Goal: Task Accomplishment & Management: Manage account settings

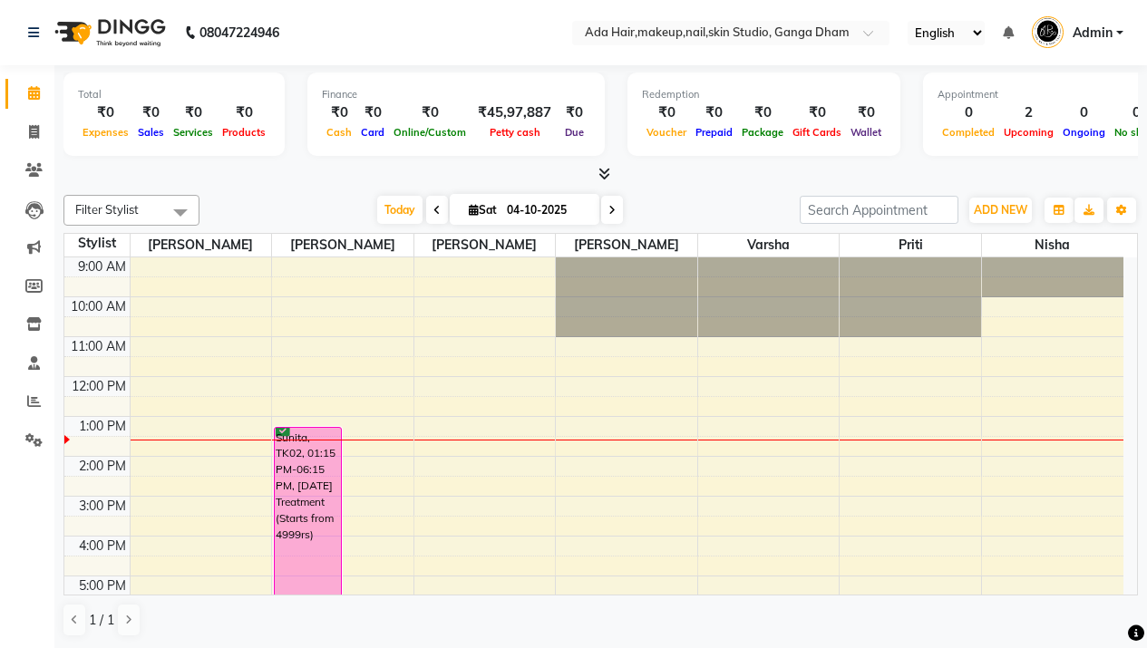
scroll to position [118, 0]
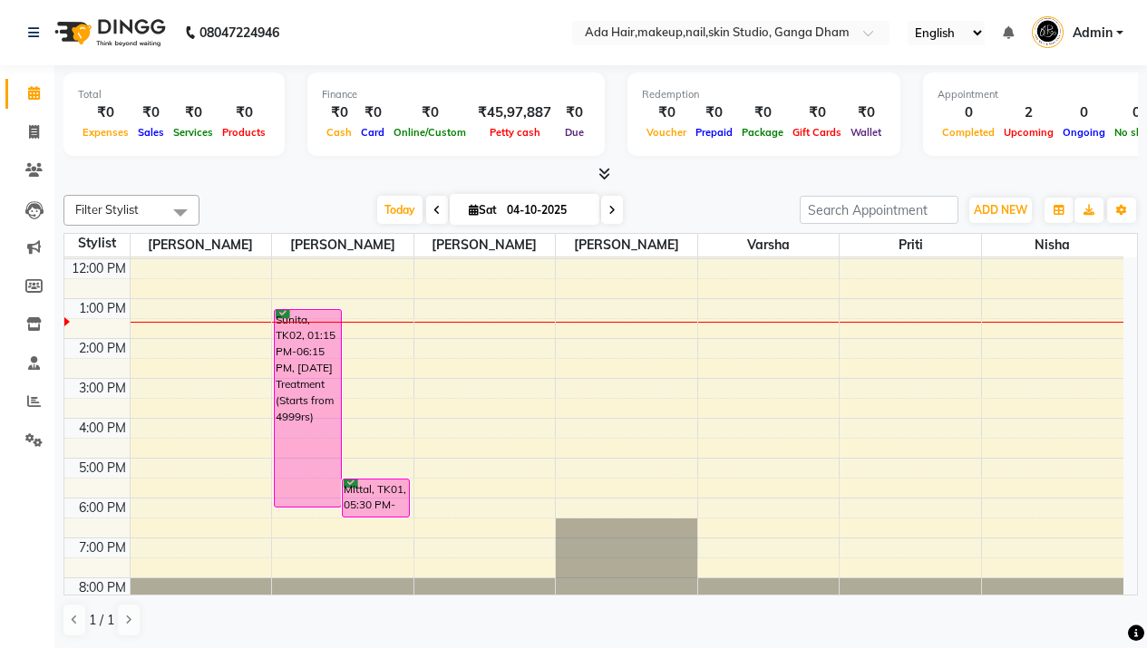
click at [618, 204] on span at bounding box center [612, 210] width 22 height 28
type input "05-10-2025"
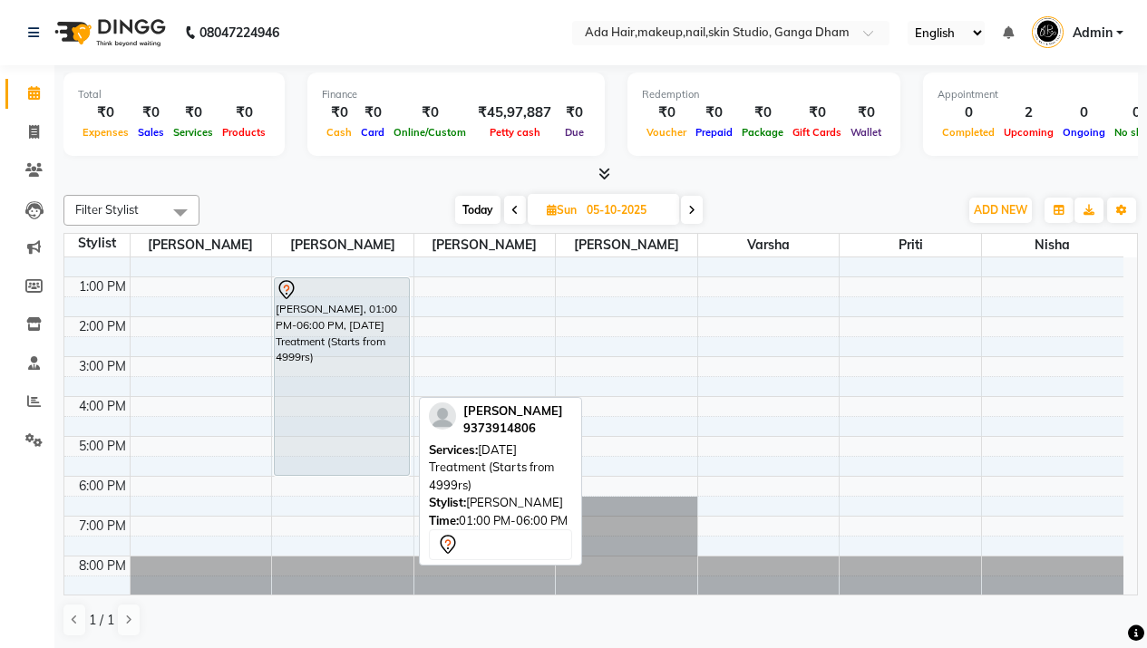
scroll to position [0, 0]
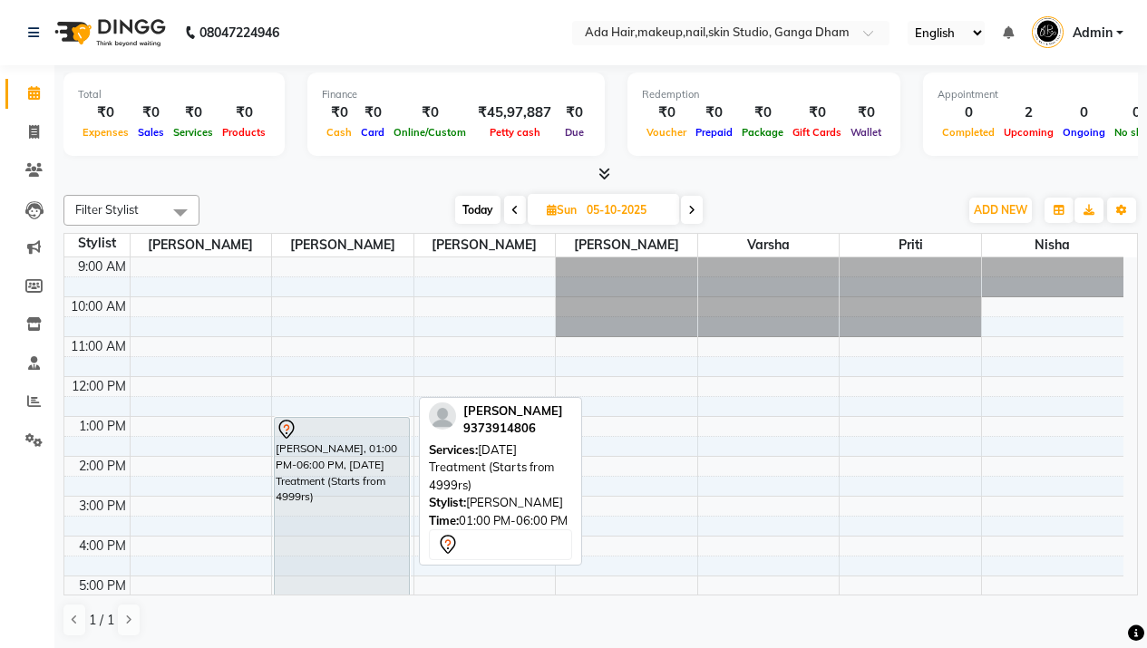
click at [337, 502] on div "[PERSON_NAME], 01:00 PM-06:00 PM, [DATE] Treatment (Starts from 4999rs)" at bounding box center [342, 516] width 134 height 197
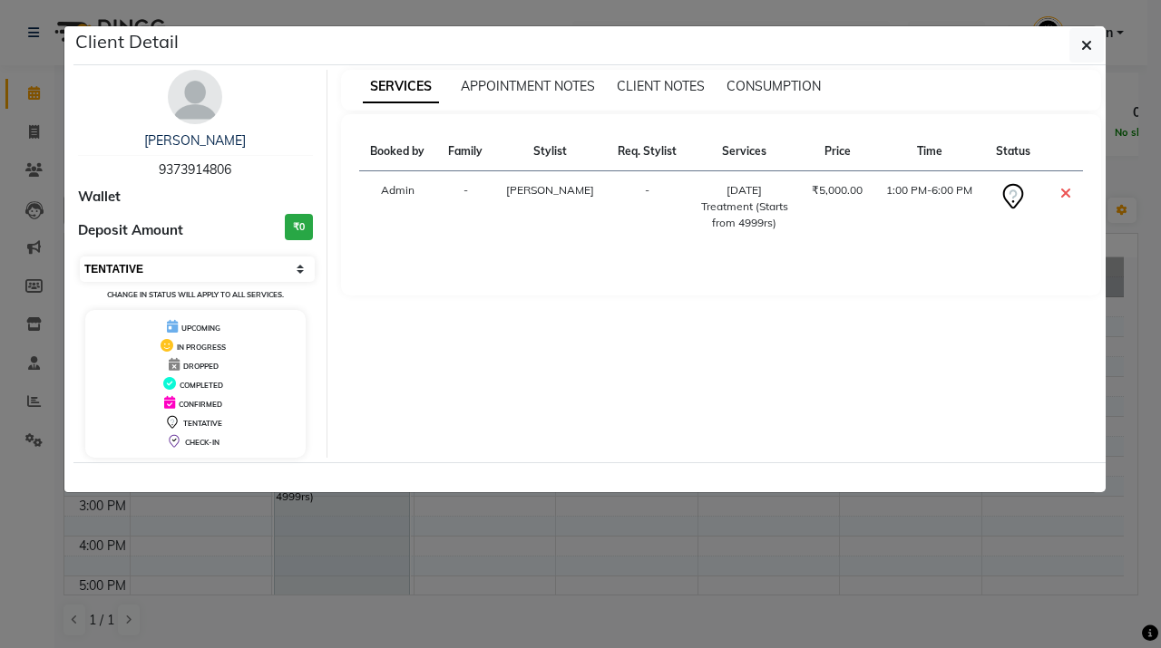
click at [165, 268] on select "Select CONFIRMED TENTATIVE" at bounding box center [197, 269] width 235 height 25
select select "6"
click at [80, 257] on select "Select CONFIRMED TENTATIVE" at bounding box center [197, 269] width 235 height 25
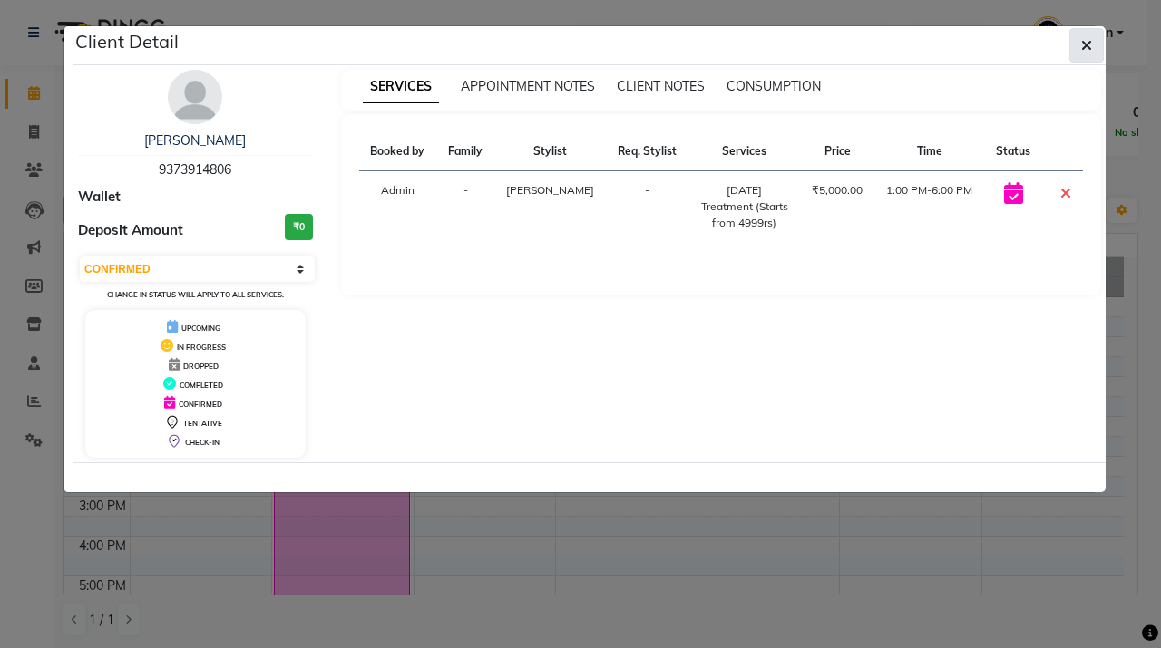
click at [1093, 50] on button "button" at bounding box center [1086, 45] width 34 height 34
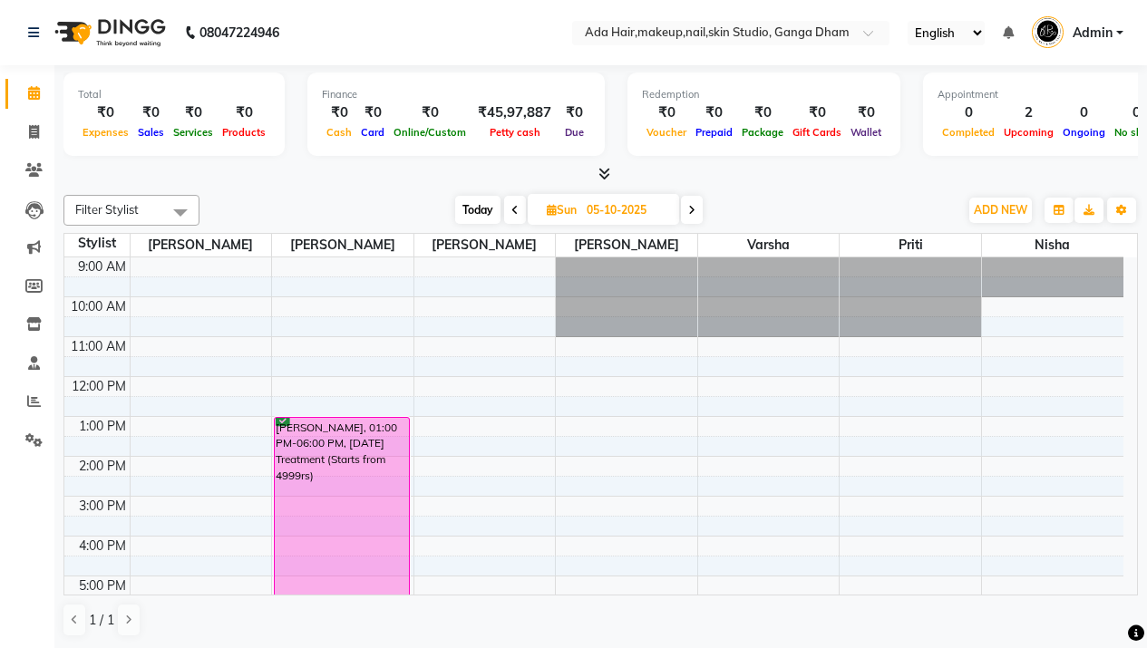
click at [480, 209] on span "Today" at bounding box center [477, 210] width 45 height 28
type input "04-10-2025"
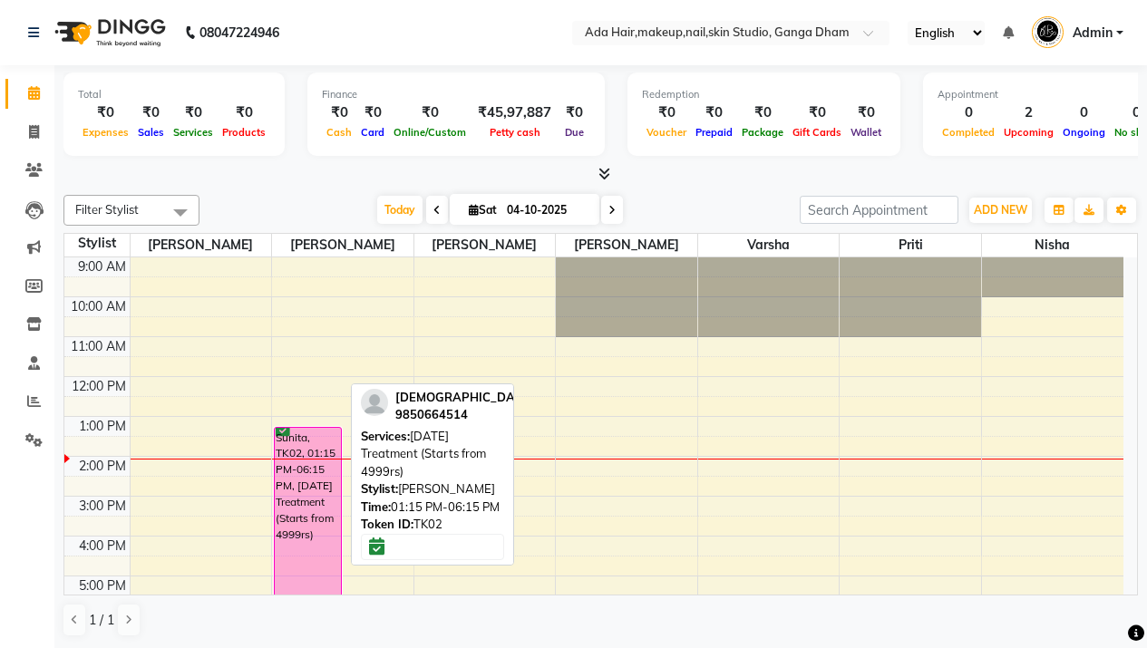
click at [316, 466] on div "Sunita, TK02, 01:15 PM-06:15 PM, [DATE] Treatment (Starts from 4999rs)" at bounding box center [308, 526] width 66 height 197
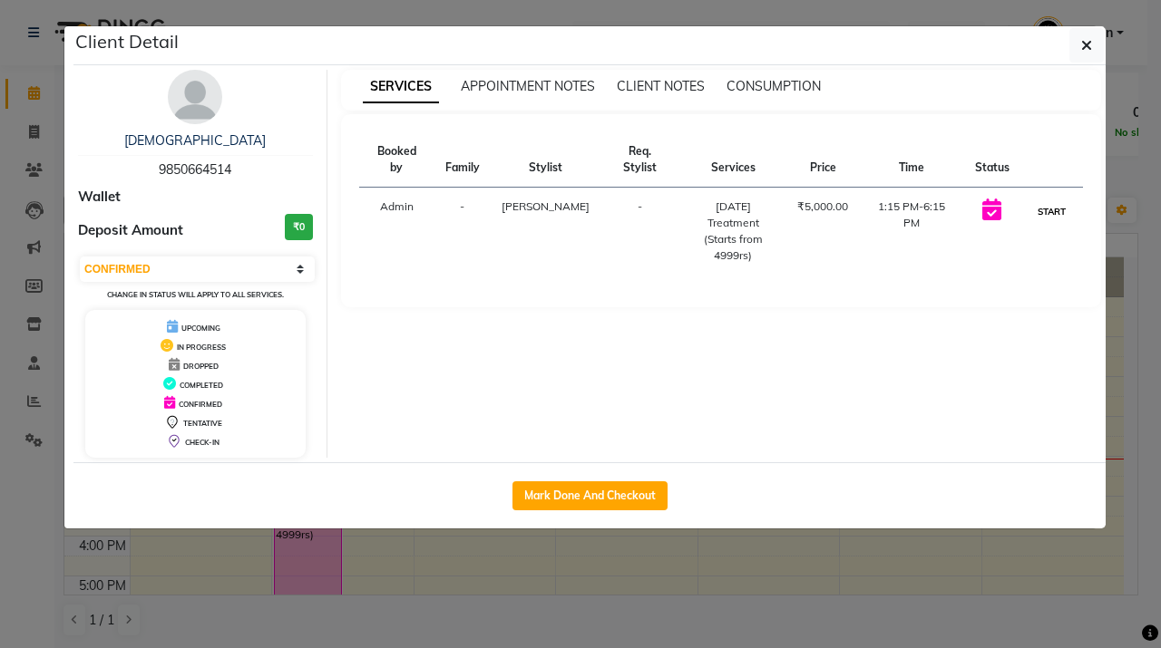
click at [1060, 200] on button "START" at bounding box center [1051, 211] width 37 height 23
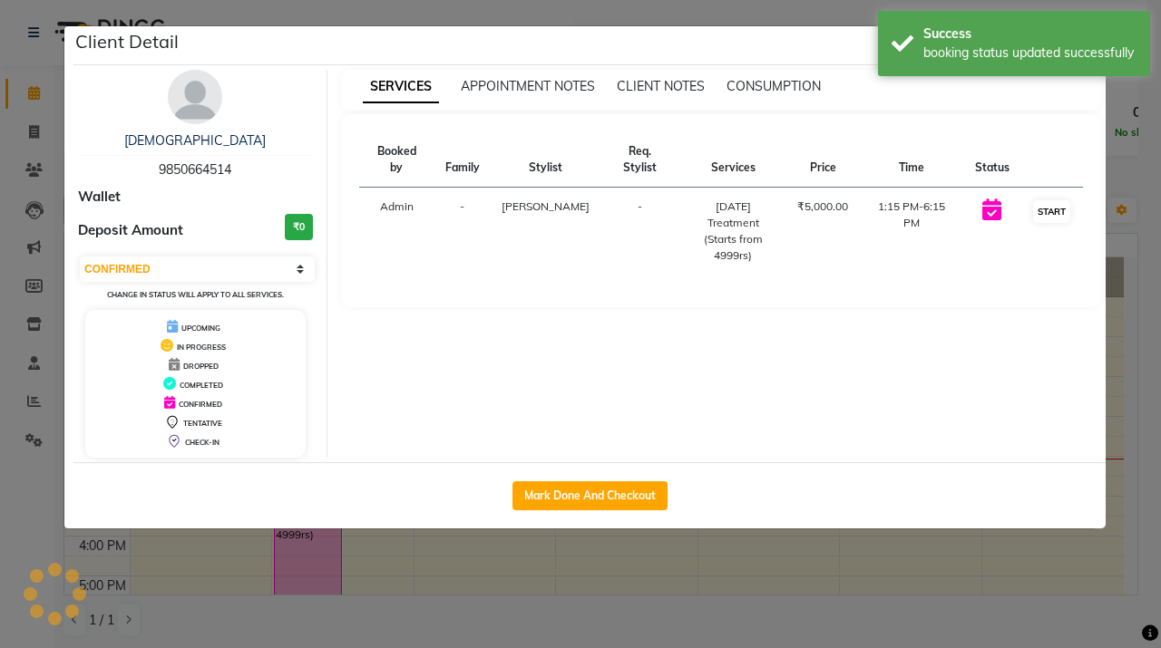
select select "1"
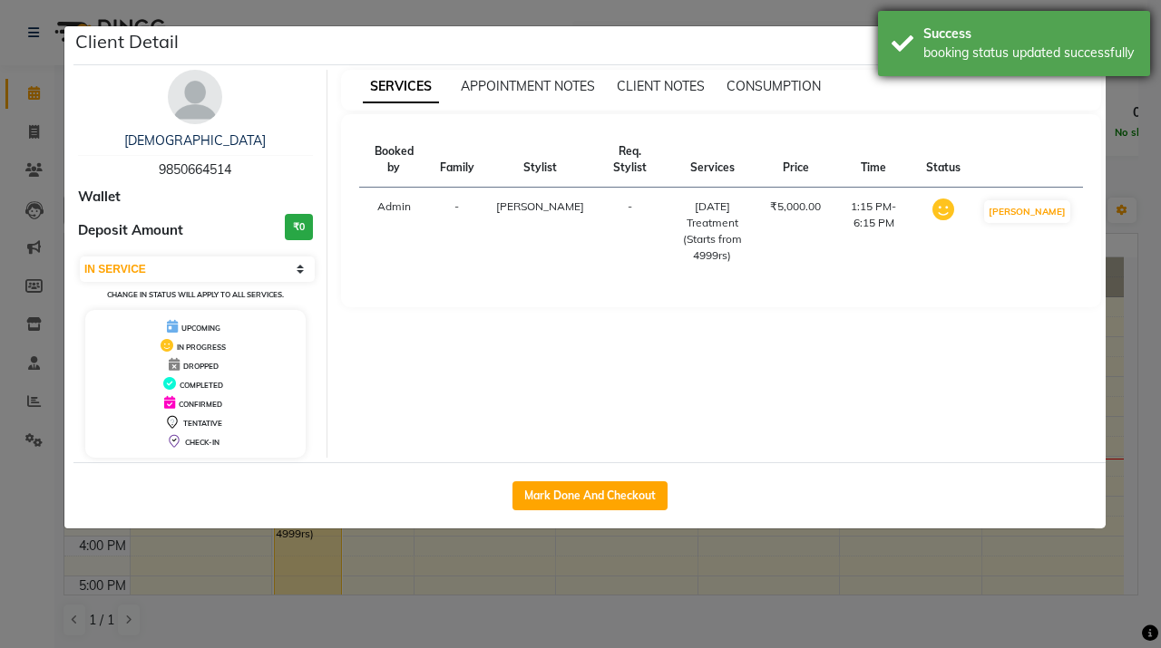
click at [1075, 61] on div "booking status updated successfully" at bounding box center [1029, 53] width 213 height 19
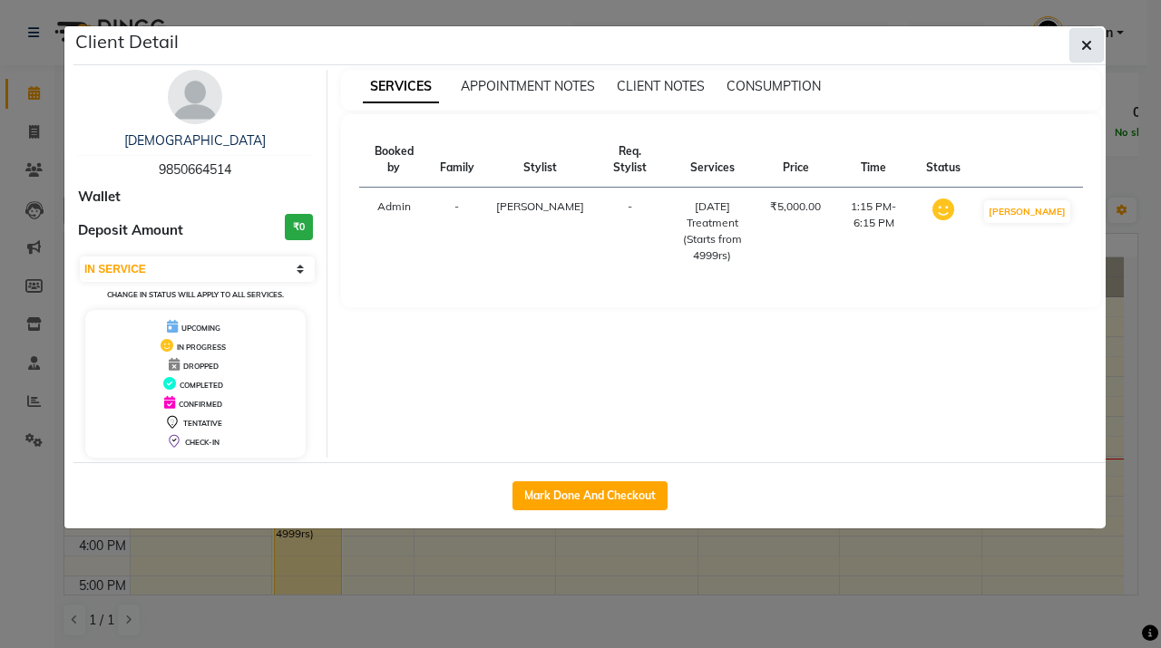
click at [1085, 44] on icon "button" at bounding box center [1086, 45] width 11 height 15
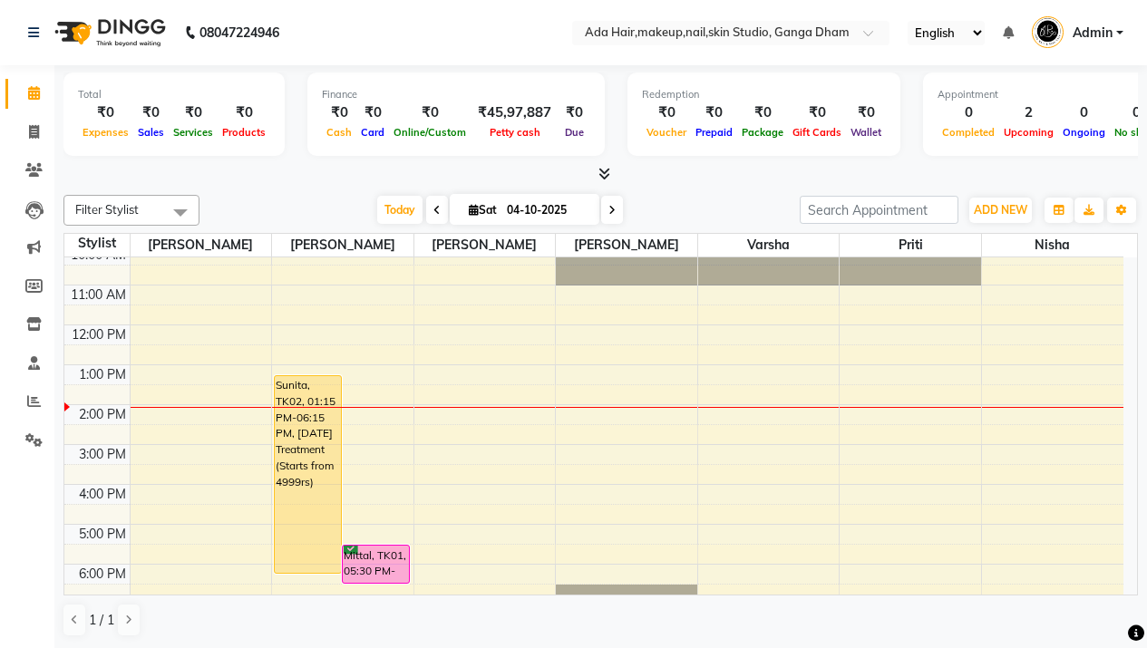
scroll to position [140, 0]
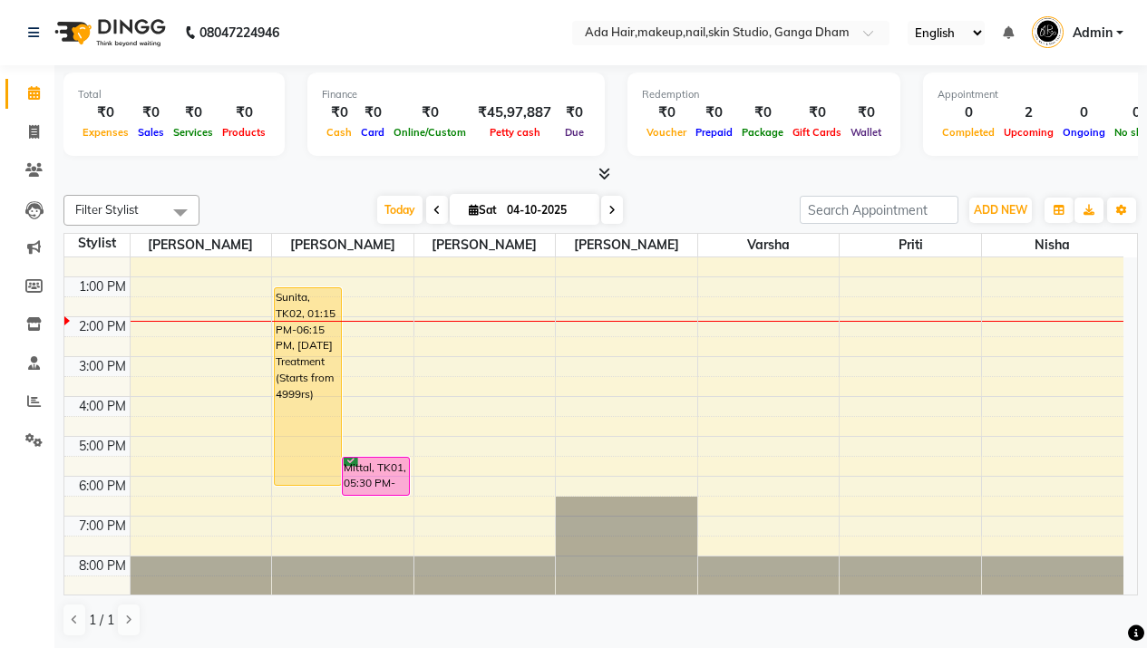
click at [312, 179] on div at bounding box center [600, 174] width 1075 height 19
click at [607, 171] on icon at bounding box center [605, 174] width 12 height 14
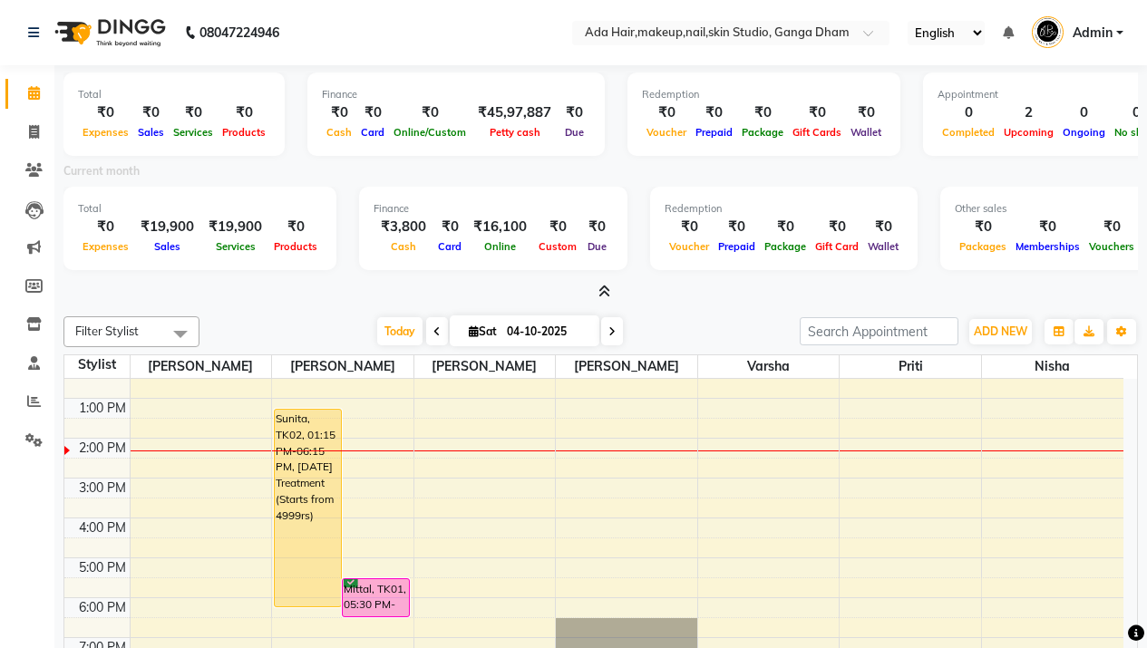
click at [604, 290] on icon at bounding box center [605, 292] width 12 height 14
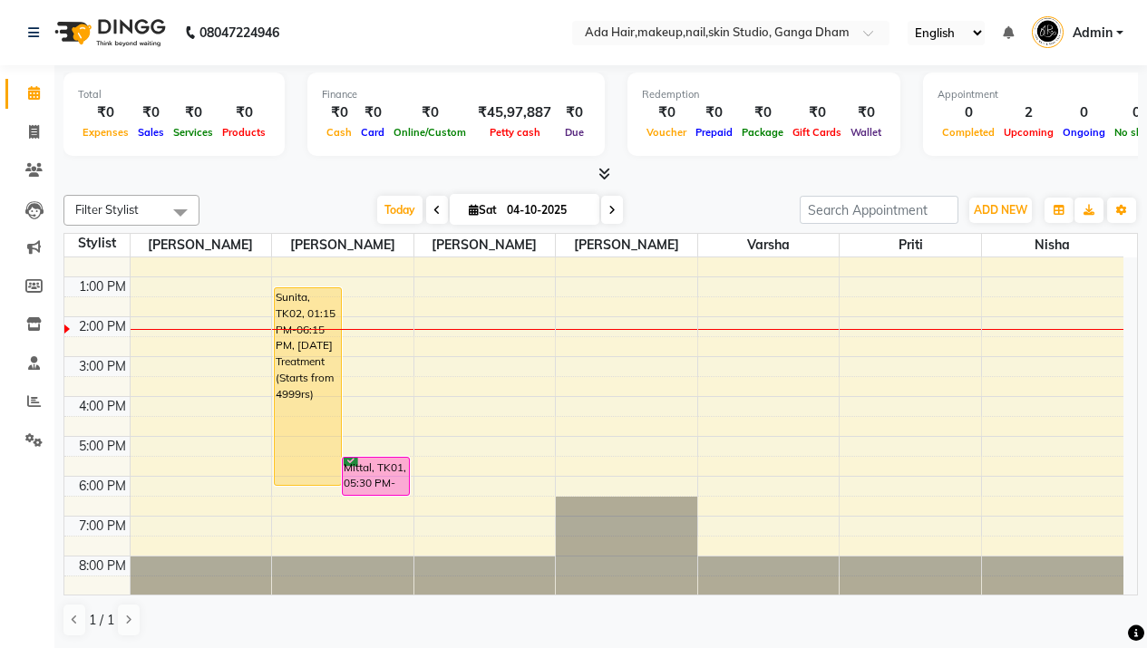
click at [609, 177] on icon at bounding box center [605, 174] width 12 height 14
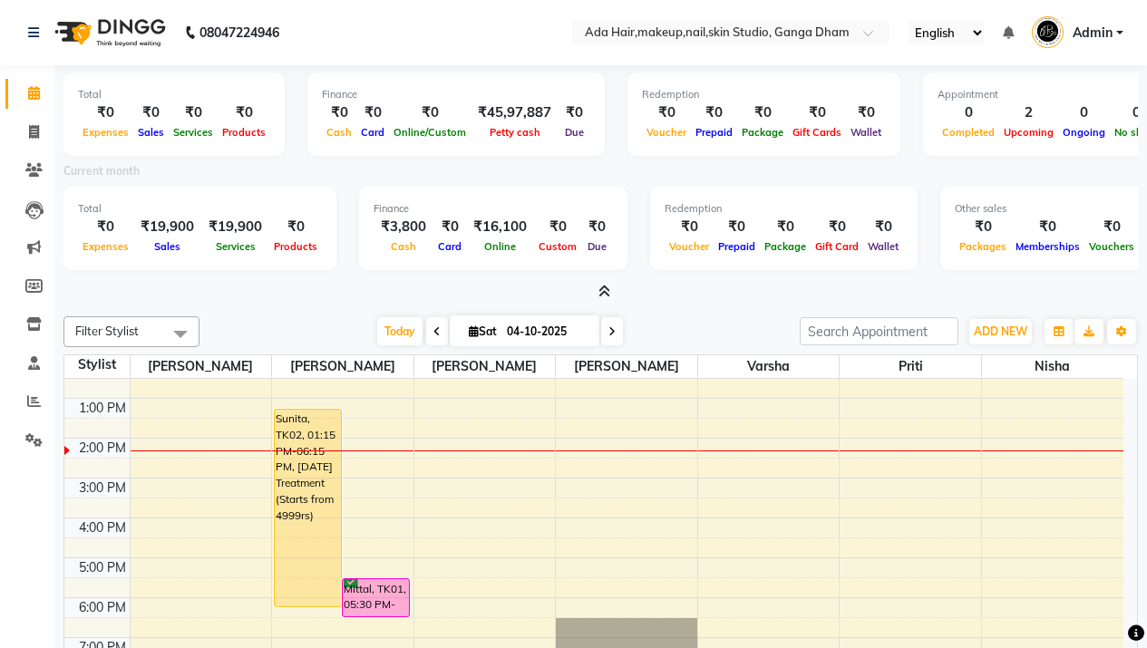
click at [599, 287] on icon at bounding box center [605, 292] width 12 height 14
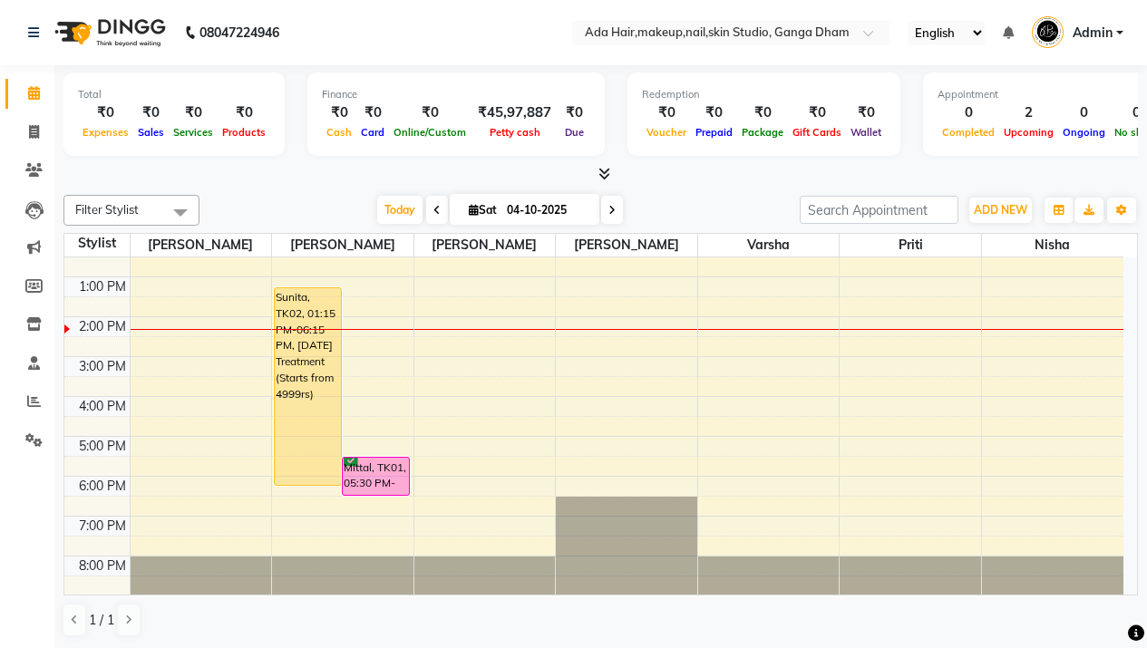
click at [610, 175] on div at bounding box center [600, 174] width 1075 height 19
click at [606, 167] on icon at bounding box center [605, 174] width 12 height 14
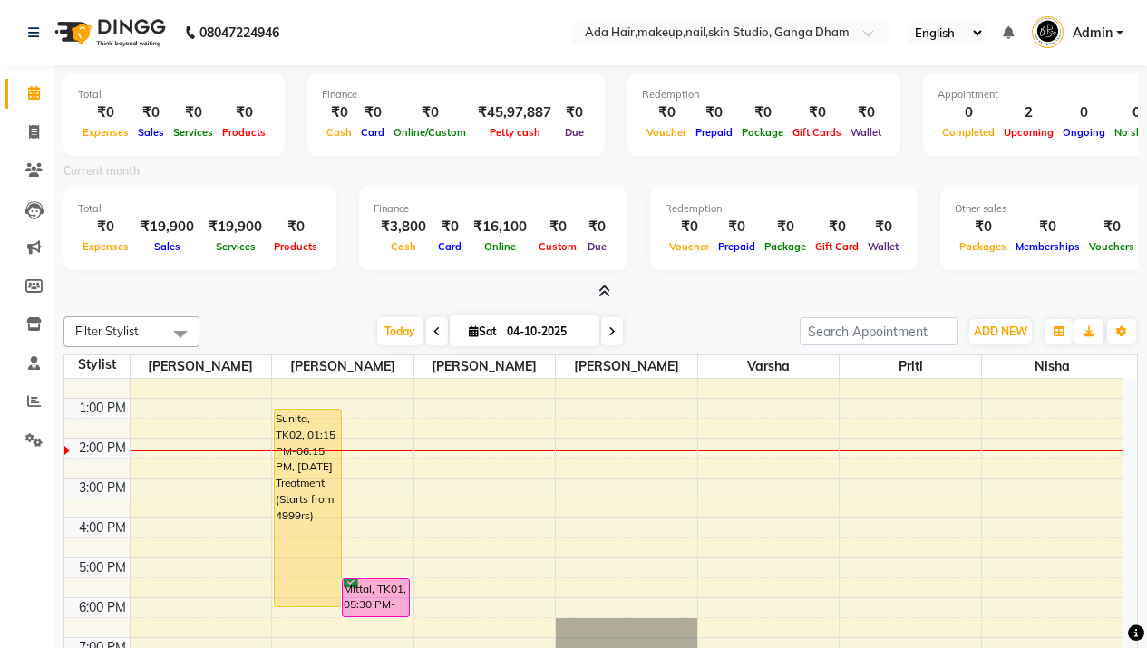
click at [611, 289] on div at bounding box center [600, 292] width 1075 height 19
click at [607, 295] on icon at bounding box center [605, 292] width 12 height 14
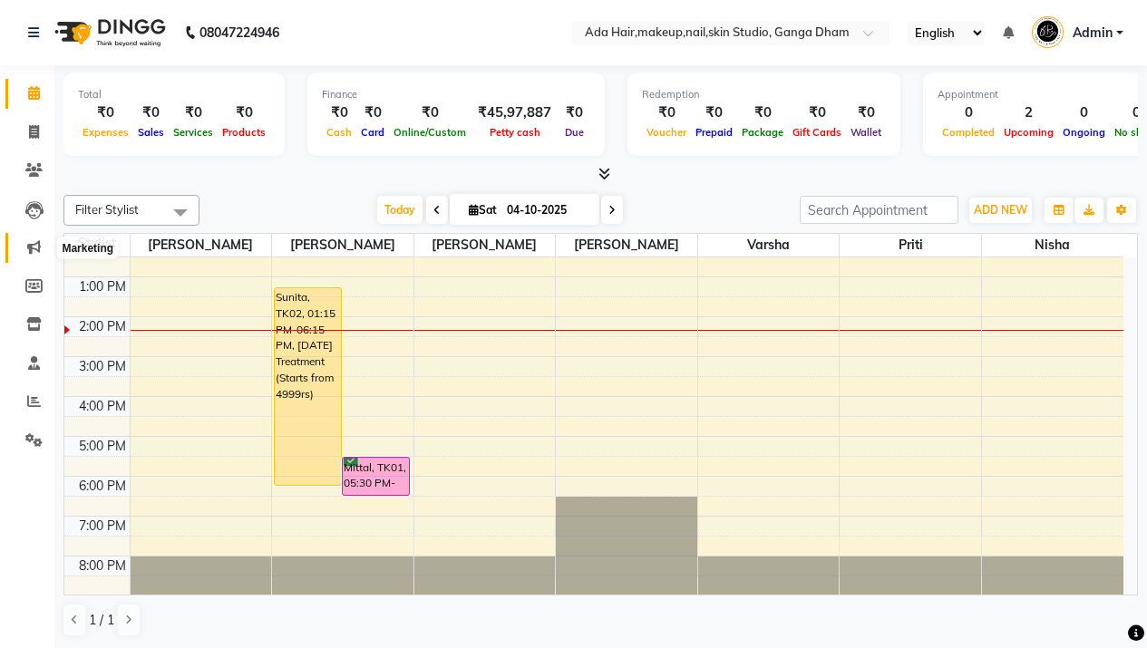
click at [27, 241] on icon at bounding box center [34, 247] width 14 height 14
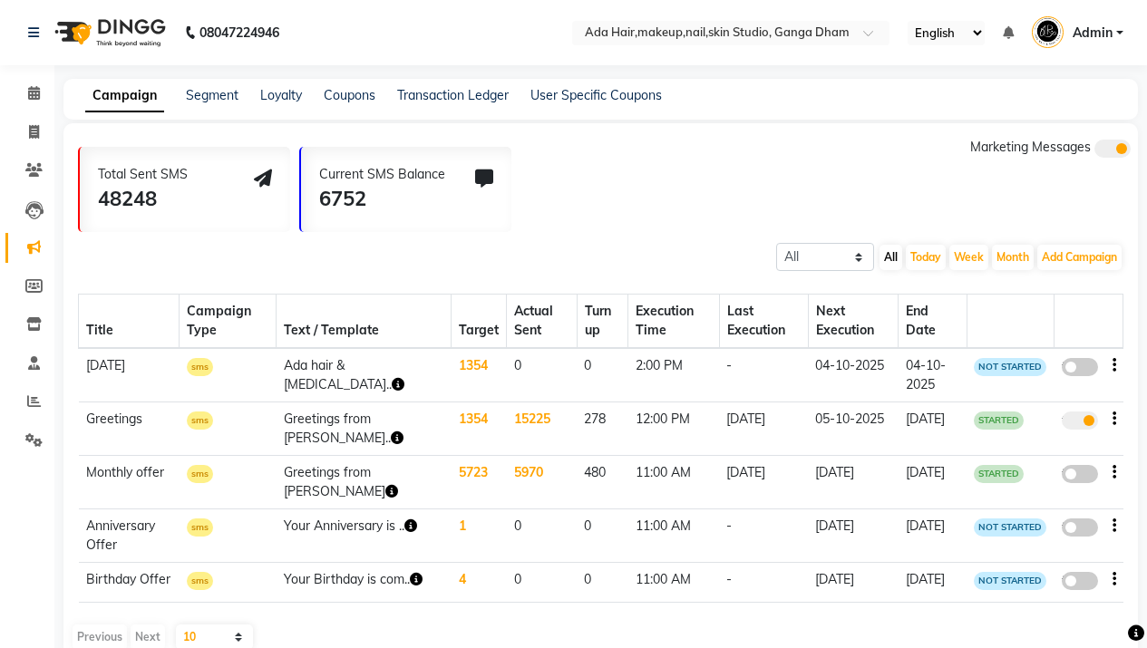
click at [1121, 420] on td "true" at bounding box center [1088, 430] width 69 height 54
click at [1111, 419] on div "true" at bounding box center [1088, 422] width 54 height 24
click at [1116, 415] on td "true" at bounding box center [1088, 430] width 69 height 54
click at [1115, 419] on icon "button" at bounding box center [1115, 419] width 4 height 1
click at [1082, 406] on div "Edit" at bounding box center [1065, 408] width 56 height 23
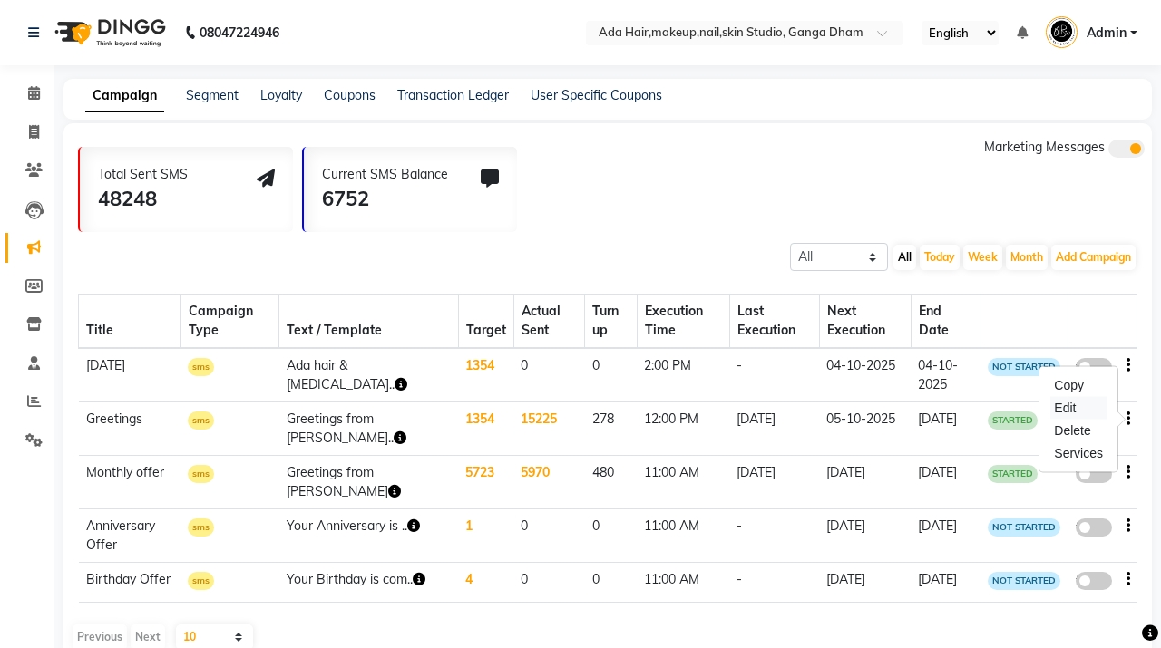
select select "3"
select select "7784"
select select "5"
select select "2"
select select "720"
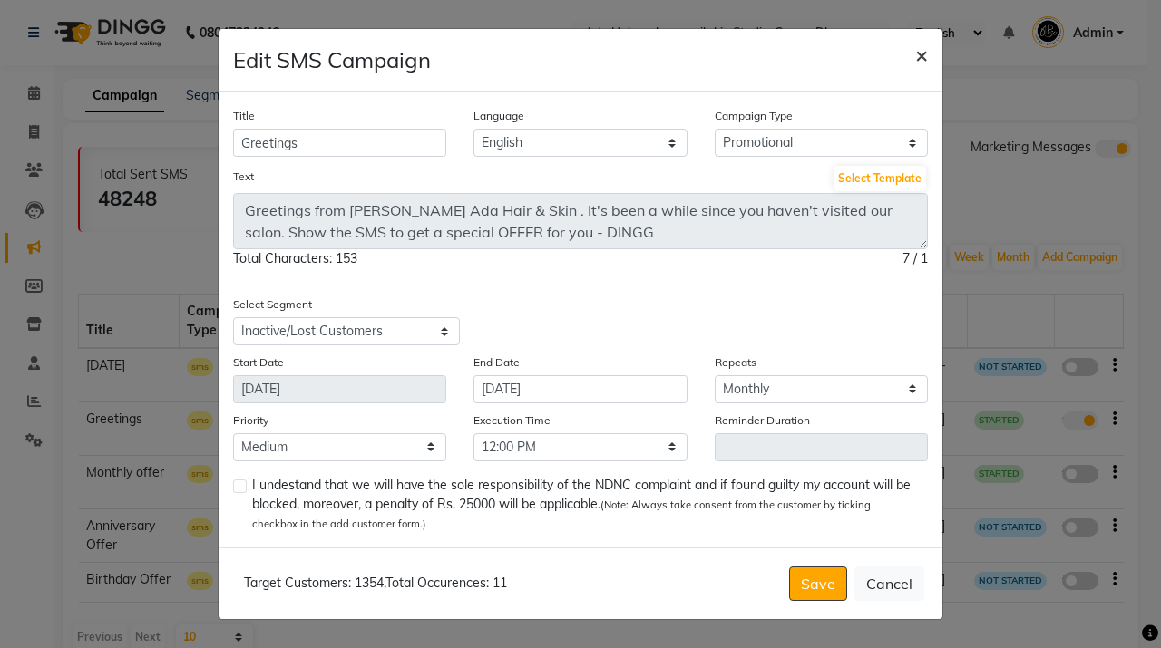
click at [916, 58] on span "×" at bounding box center [921, 54] width 13 height 27
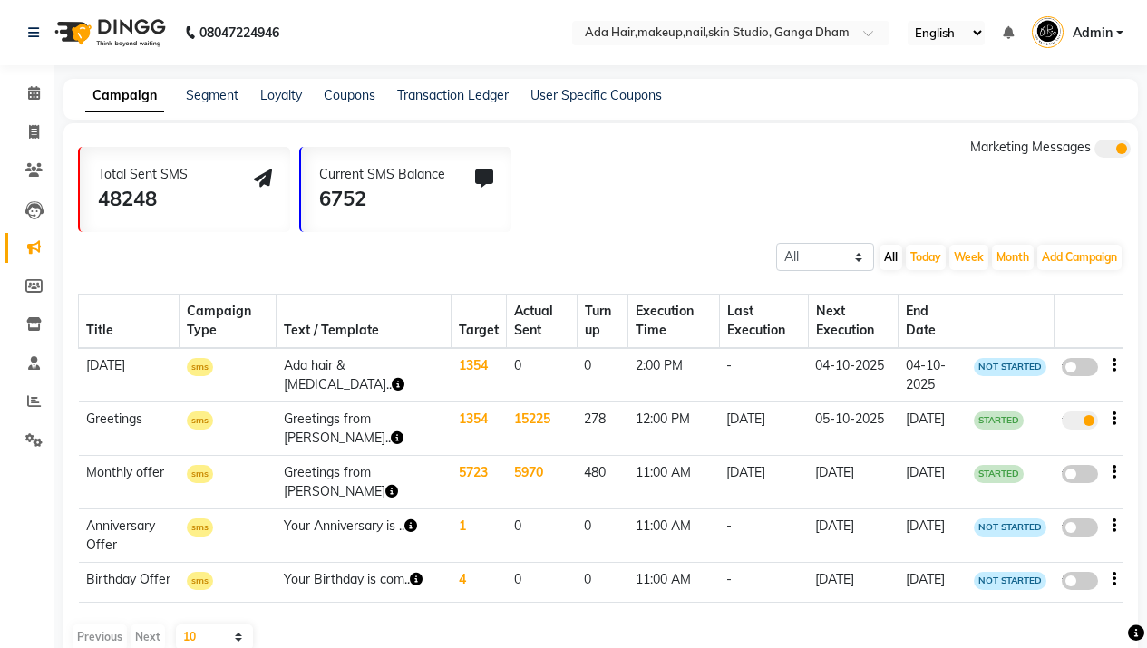
click at [1116, 419] on td "true" at bounding box center [1088, 430] width 69 height 54
click at [1113, 420] on icon "button" at bounding box center [1115, 419] width 4 height 1
click at [1072, 414] on div "Edit" at bounding box center [1065, 408] width 56 height 23
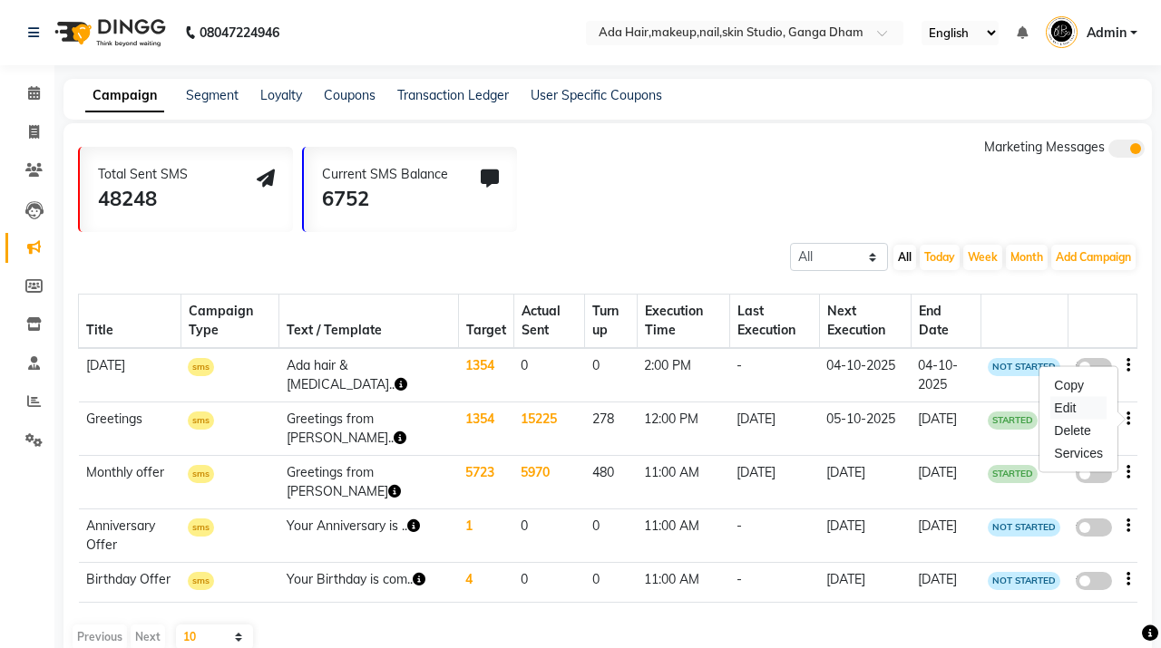
select select "3"
select select "7784"
select select "5"
select select "2"
select select "720"
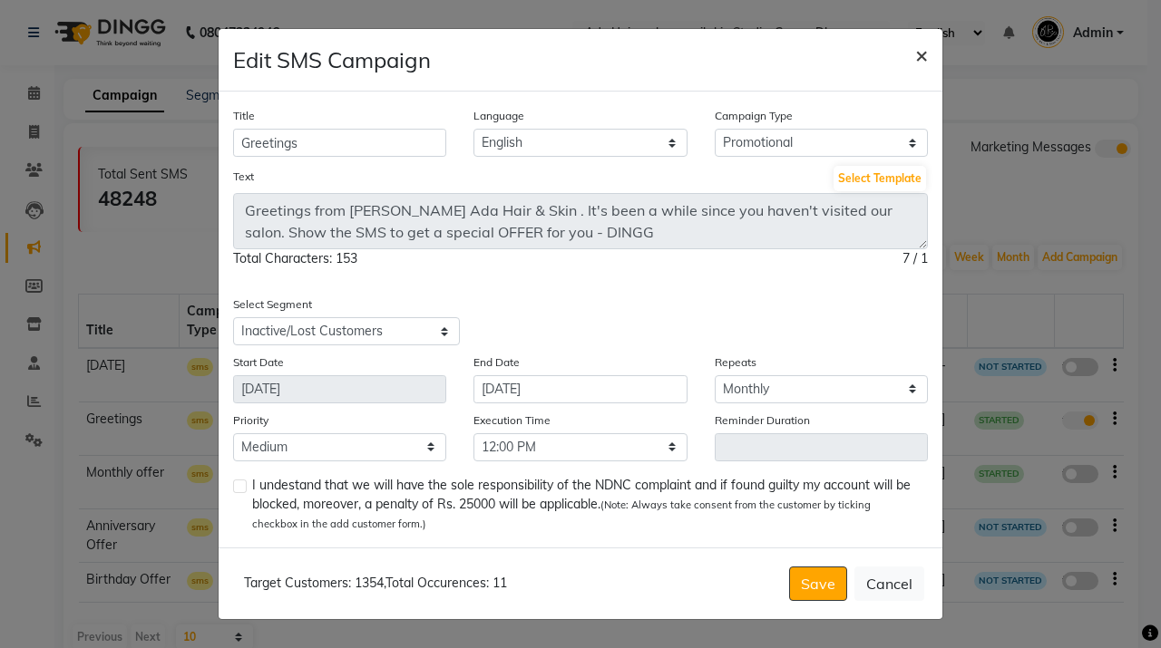
click at [913, 59] on button "×" at bounding box center [922, 54] width 42 height 51
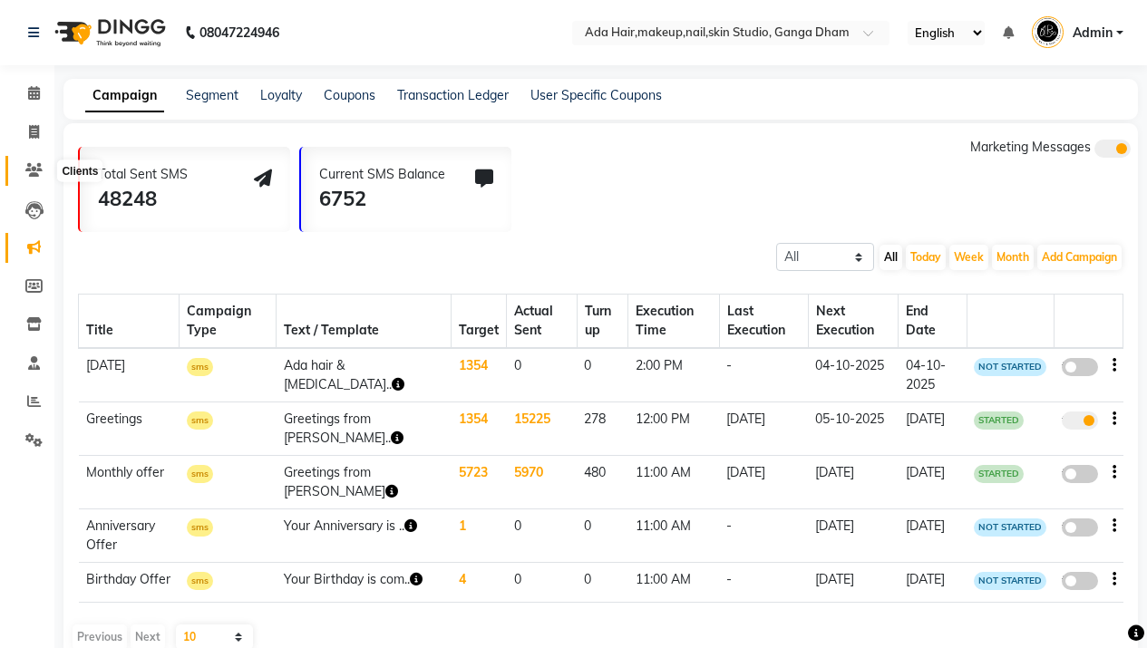
click at [35, 179] on span at bounding box center [34, 171] width 32 height 21
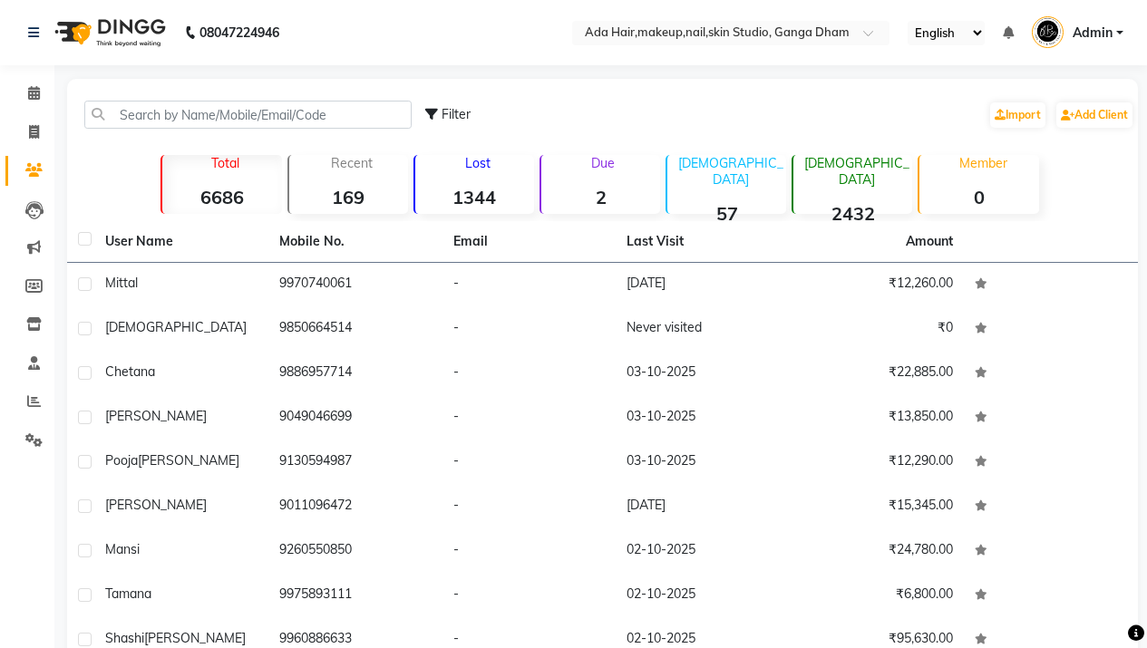
click at [475, 193] on strong "1344" at bounding box center [474, 197] width 119 height 23
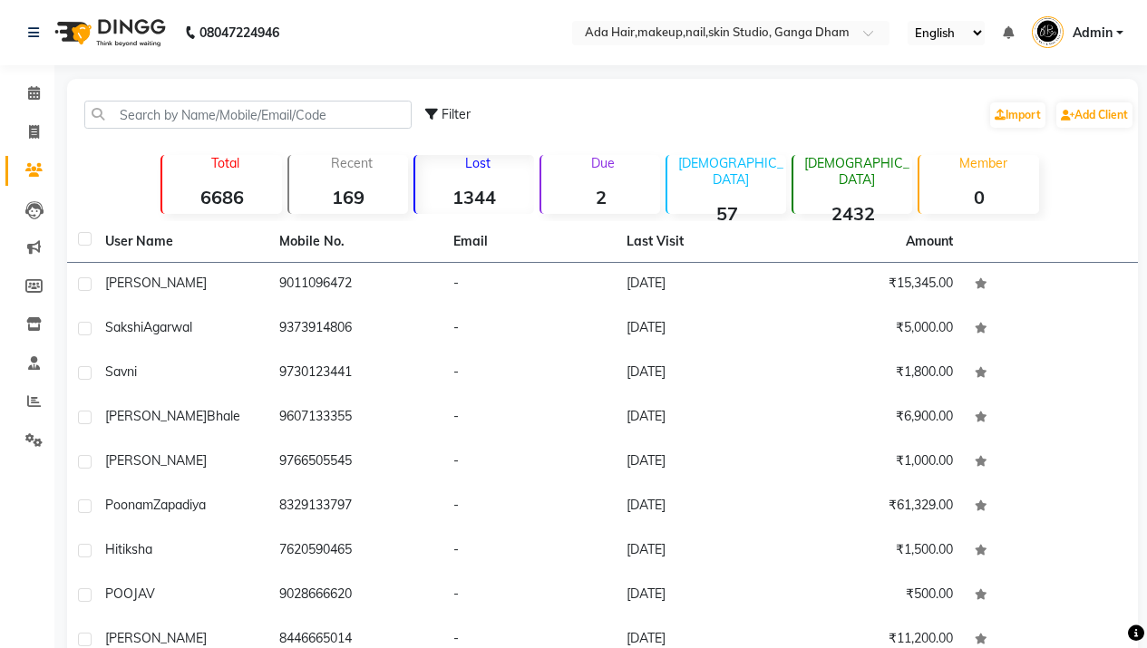
click at [705, 202] on strong "57" at bounding box center [726, 213] width 119 height 23
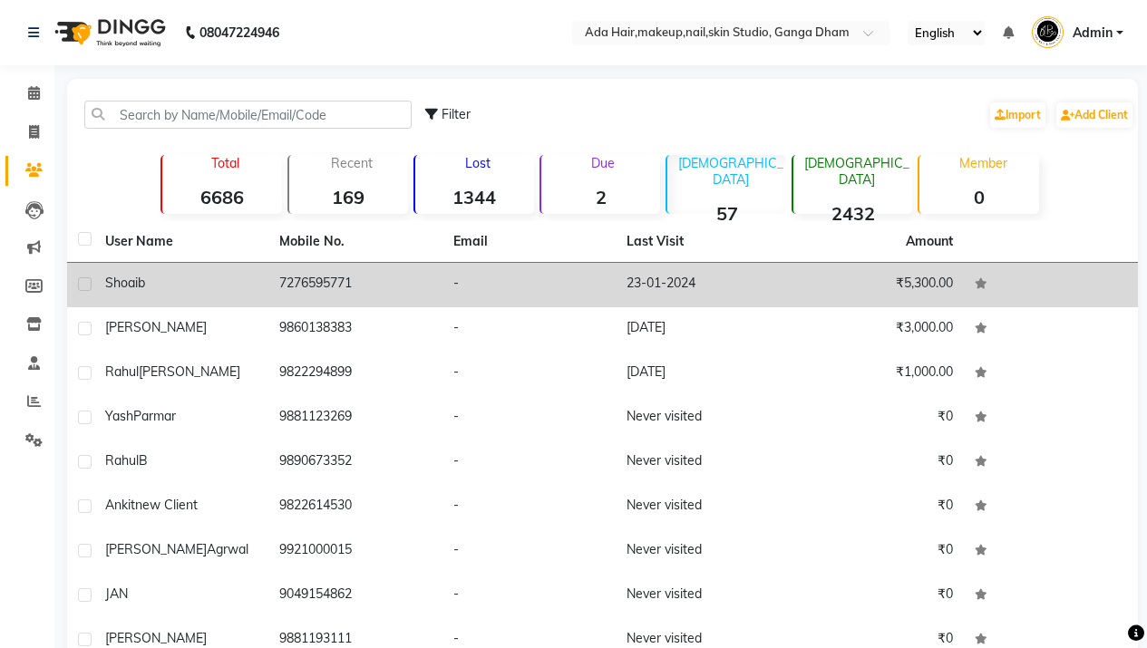
click at [82, 288] on label at bounding box center [85, 285] width 14 height 14
click at [82, 288] on input "checkbox" at bounding box center [84, 285] width 12 height 12
checkbox input "true"
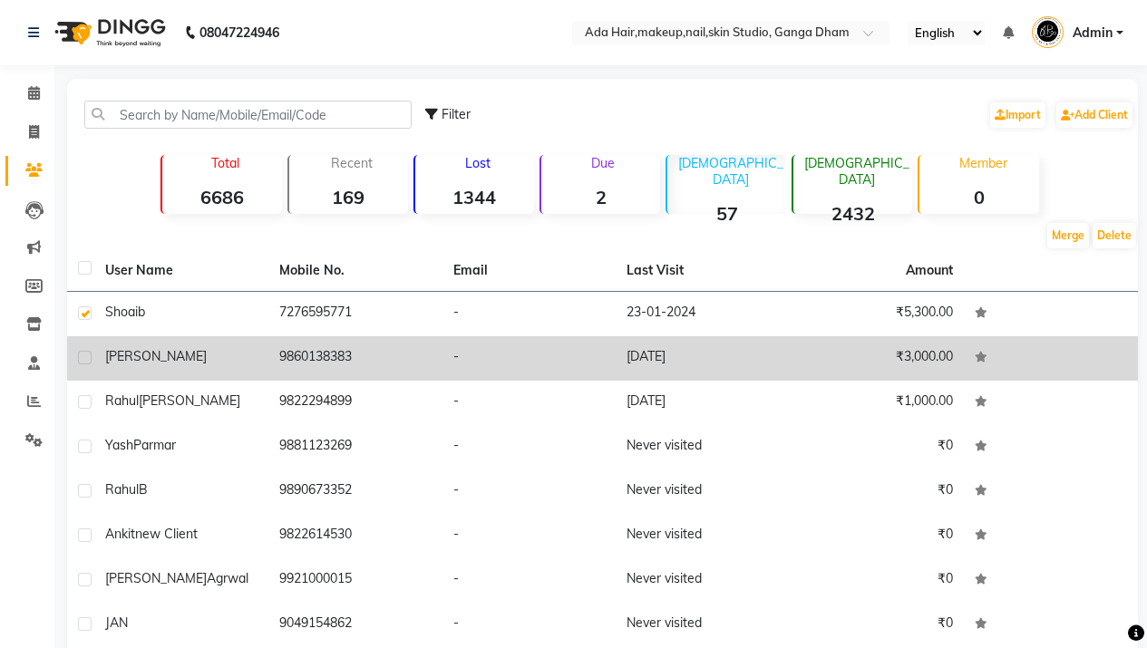
click at [82, 361] on label at bounding box center [85, 358] width 14 height 14
click at [82, 361] on input "checkbox" at bounding box center [84, 359] width 12 height 12
checkbox input "true"
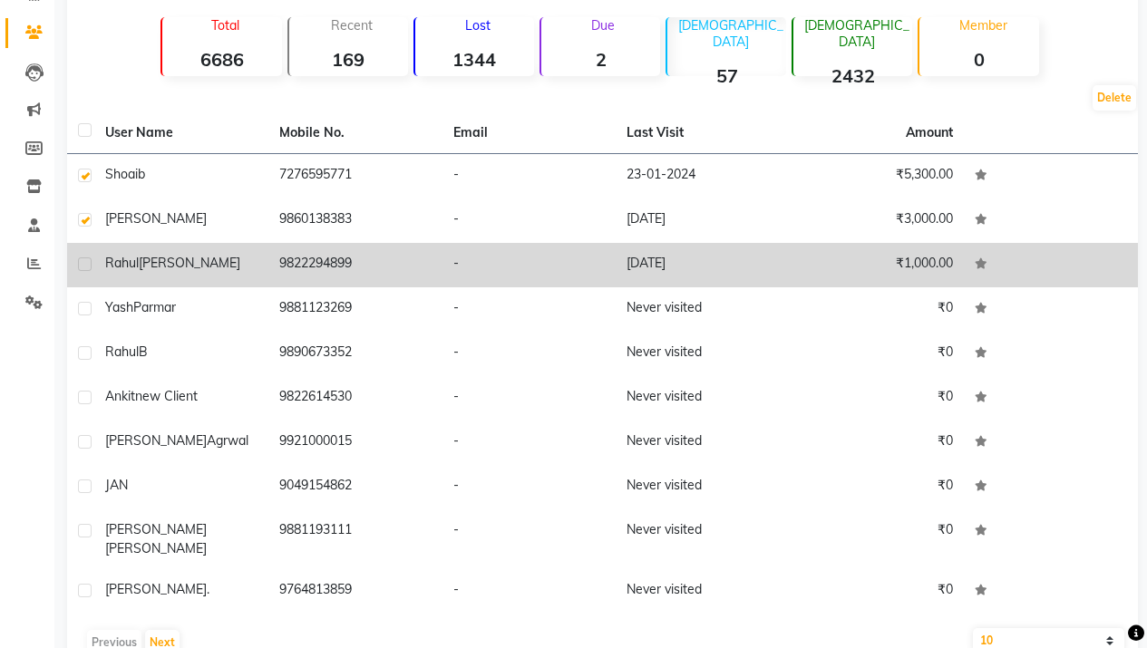
click at [88, 263] on label at bounding box center [85, 265] width 14 height 14
click at [88, 263] on input "checkbox" at bounding box center [84, 265] width 12 height 12
checkbox input "true"
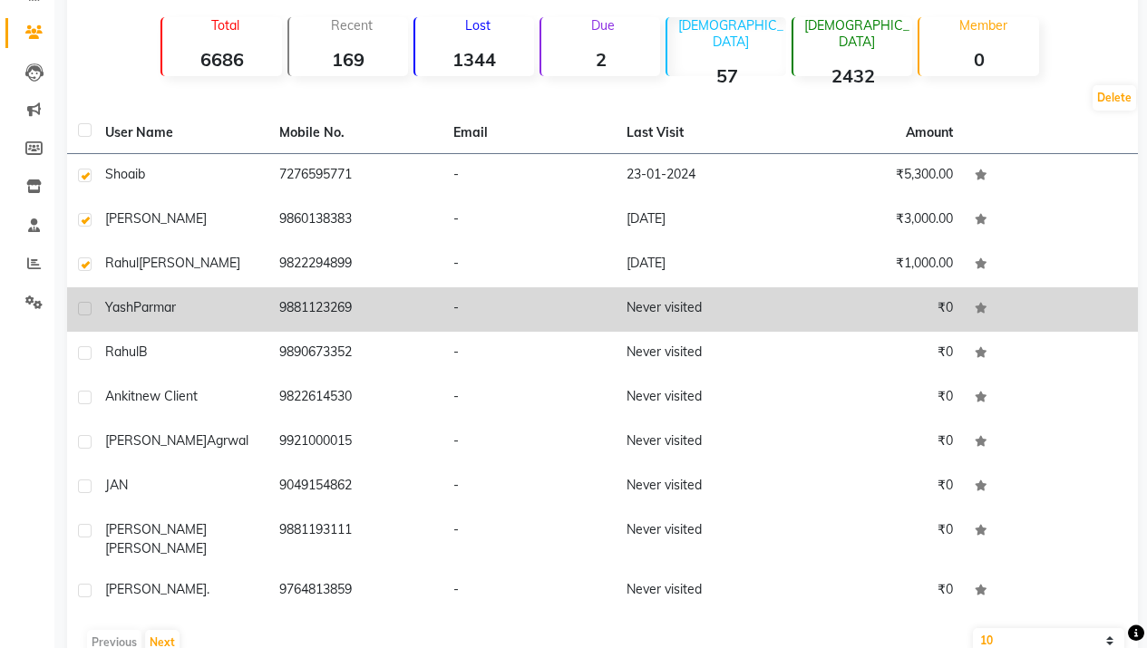
click at [83, 306] on label at bounding box center [85, 309] width 14 height 14
click at [83, 306] on input "checkbox" at bounding box center [84, 310] width 12 height 12
checkbox input "true"
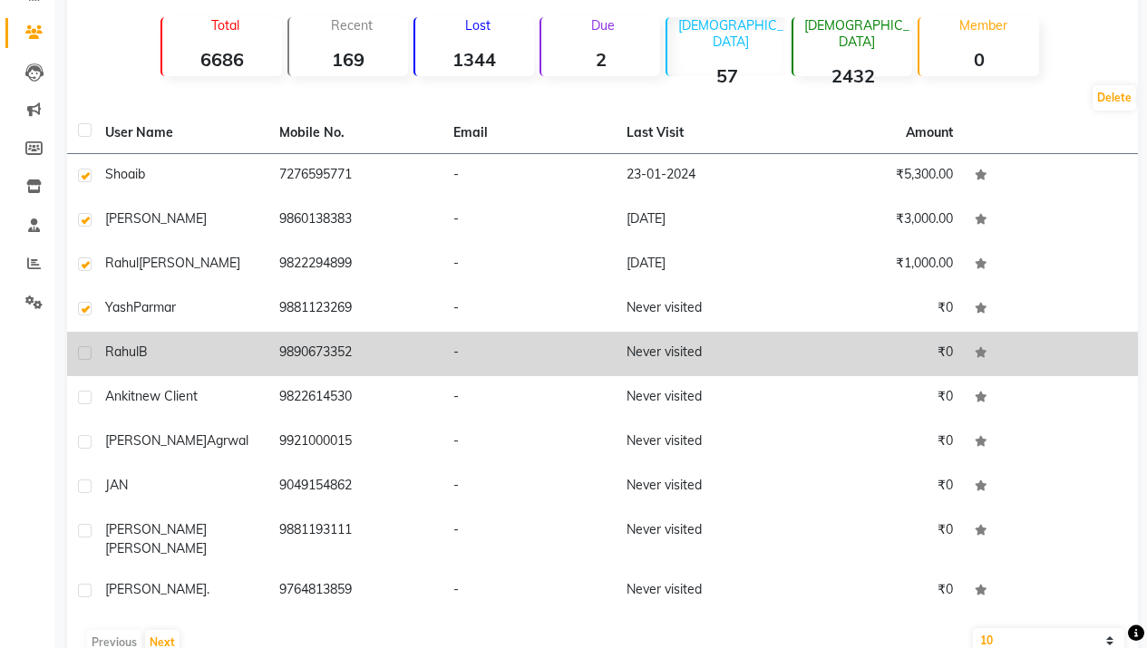
click at [87, 360] on div at bounding box center [84, 355] width 12 height 19
click at [84, 346] on label at bounding box center [85, 353] width 14 height 14
click at [84, 348] on input "checkbox" at bounding box center [84, 354] width 12 height 12
checkbox input "true"
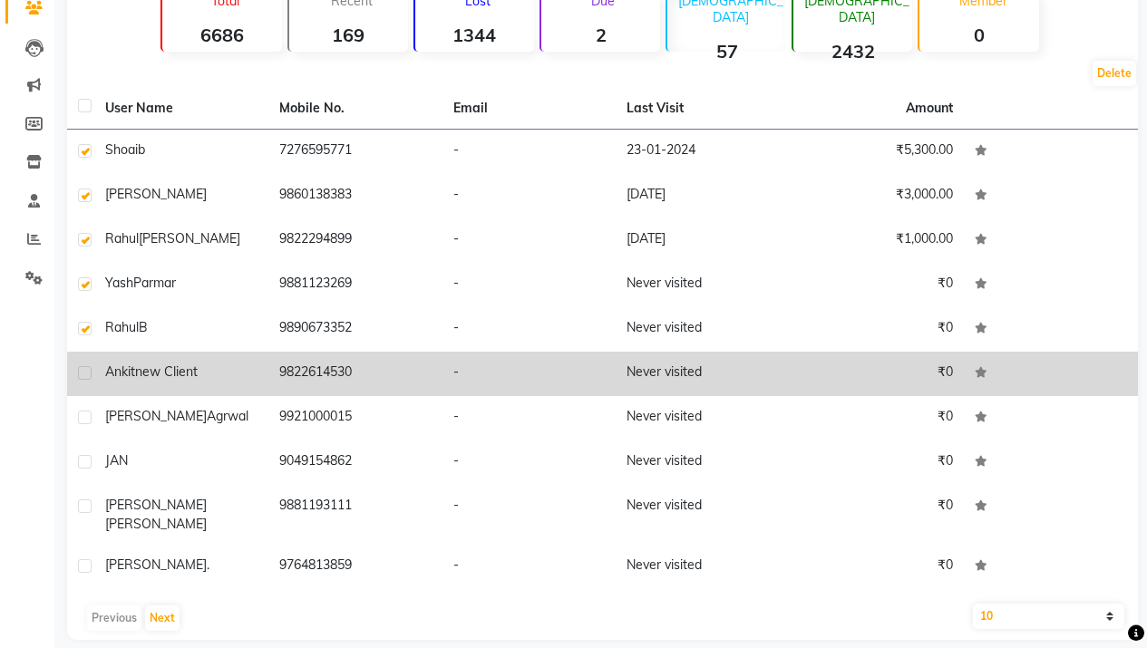
scroll to position [162, 0]
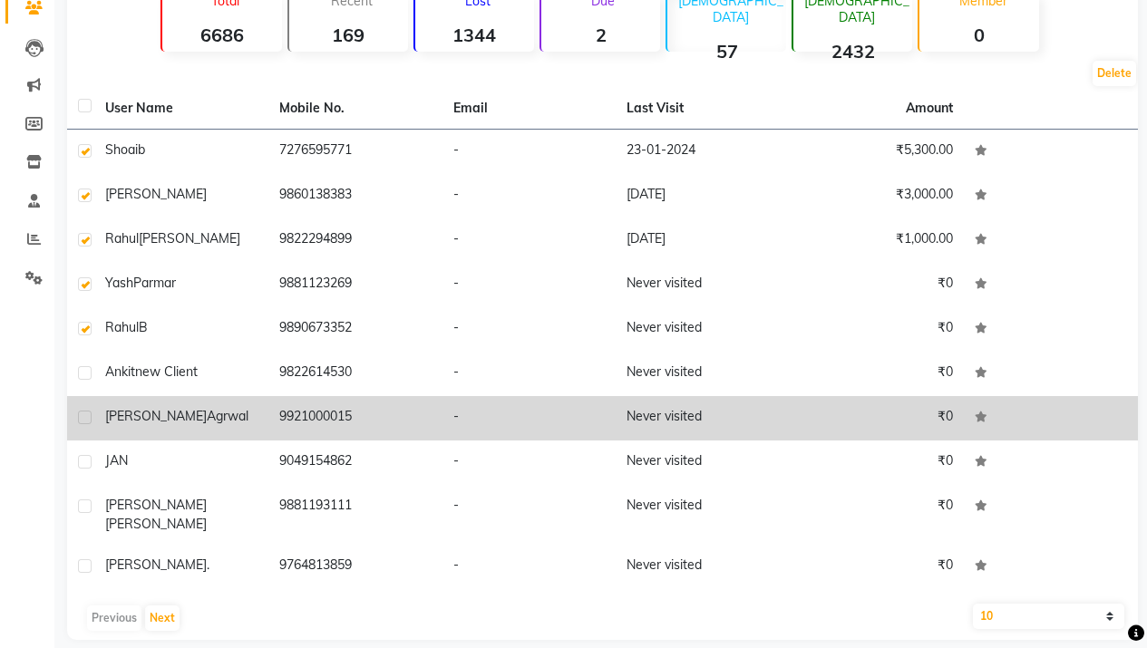
click at [83, 418] on label at bounding box center [85, 418] width 14 height 14
click at [83, 418] on input "checkbox" at bounding box center [84, 419] width 12 height 12
checkbox input "true"
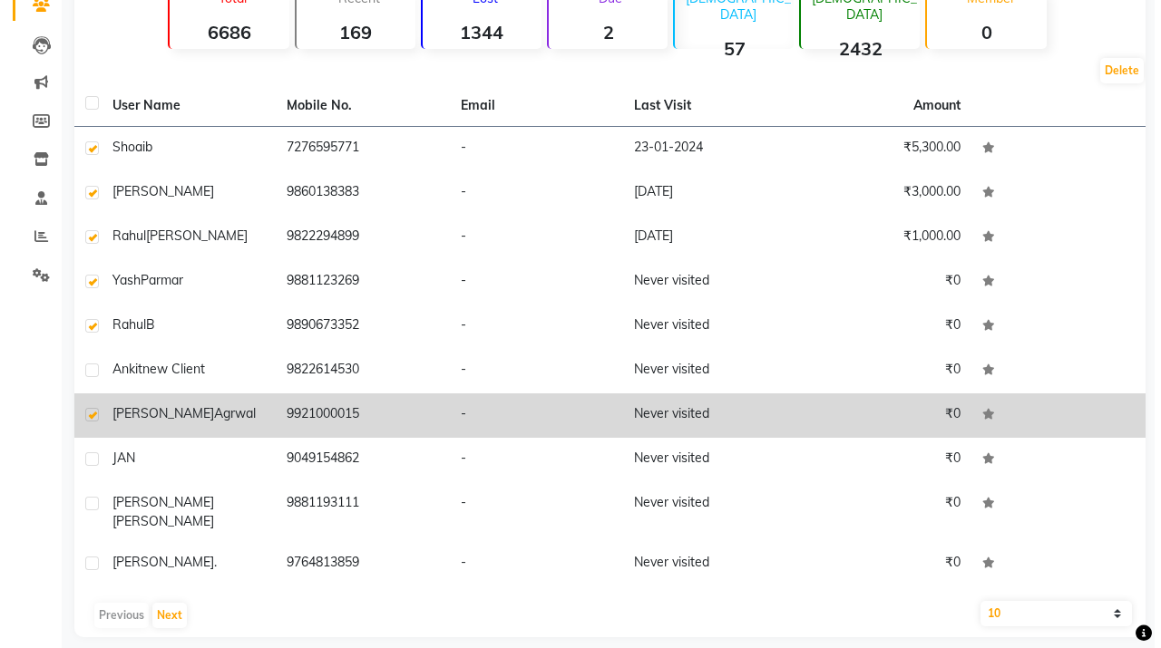
scroll to position [166, 0]
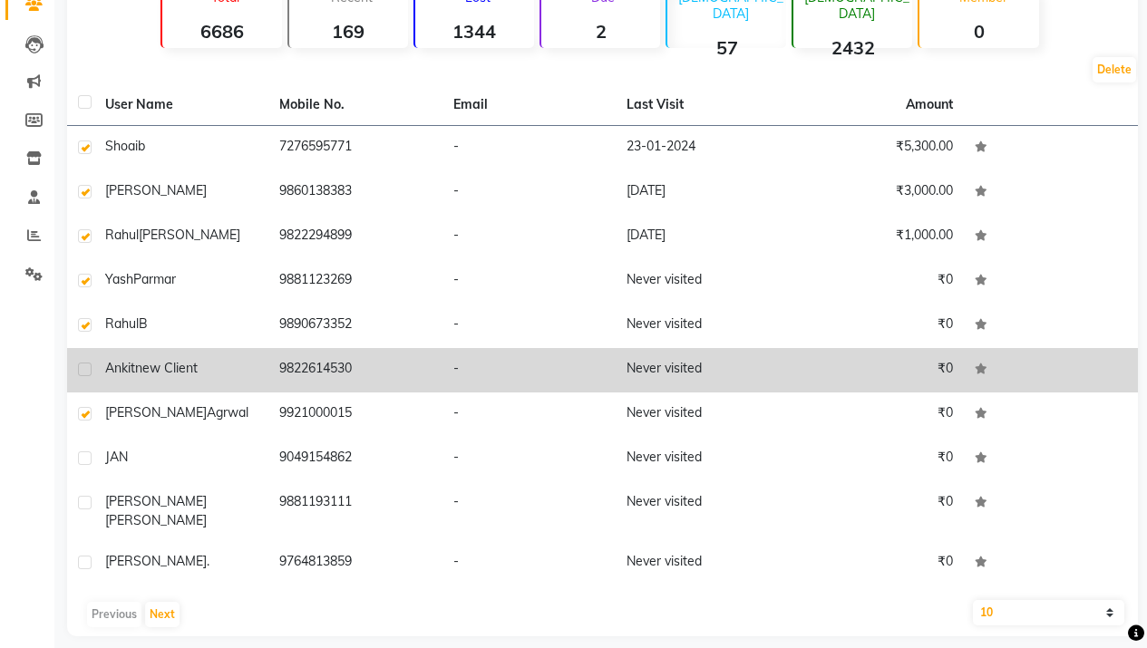
click at [83, 369] on label at bounding box center [85, 370] width 14 height 14
click at [83, 369] on input "checkbox" at bounding box center [84, 371] width 12 height 12
checkbox input "true"
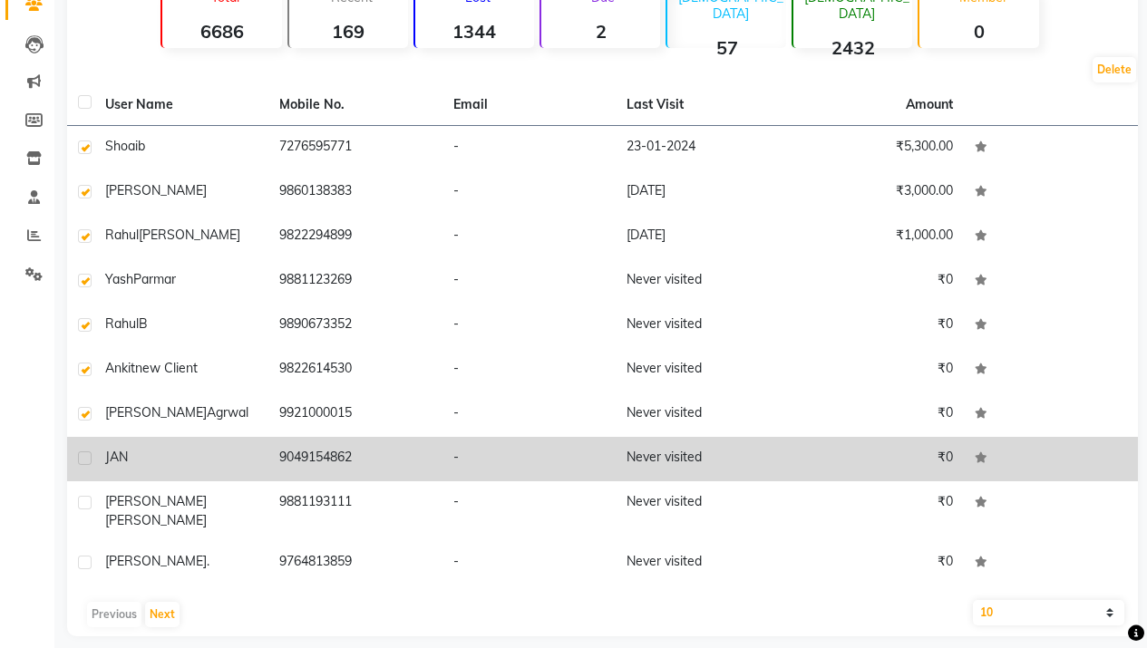
click at [84, 461] on label at bounding box center [85, 459] width 14 height 14
click at [84, 461] on input "checkbox" at bounding box center [84, 459] width 12 height 12
checkbox input "true"
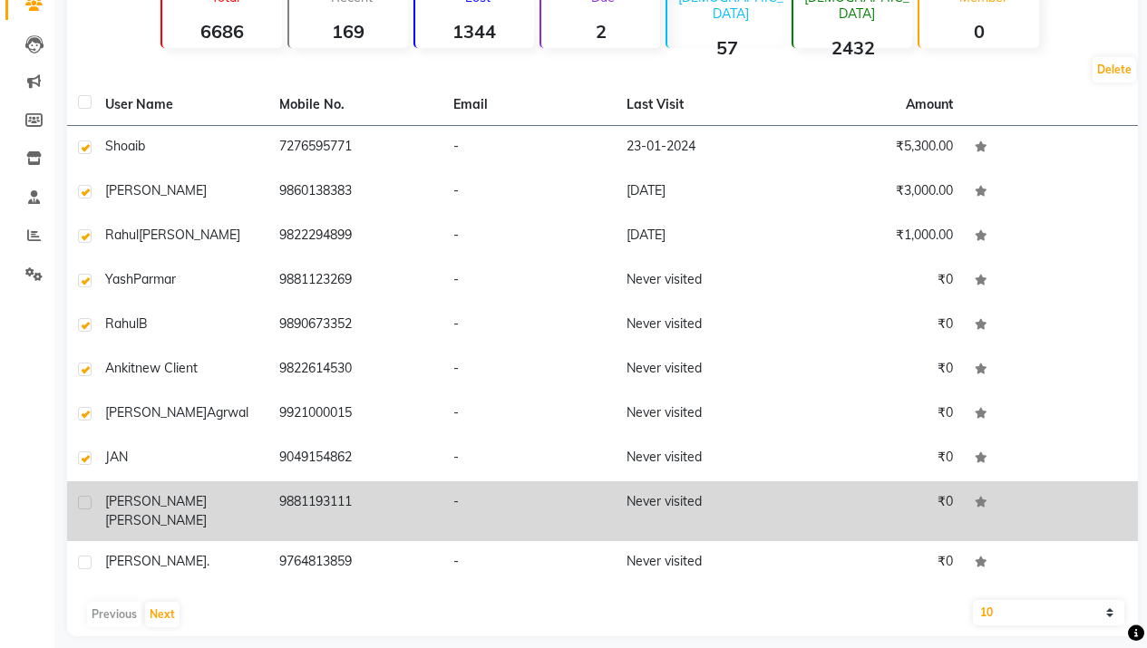
click at [83, 502] on label at bounding box center [85, 503] width 14 height 14
click at [83, 502] on input "checkbox" at bounding box center [84, 504] width 12 height 12
checkbox input "true"
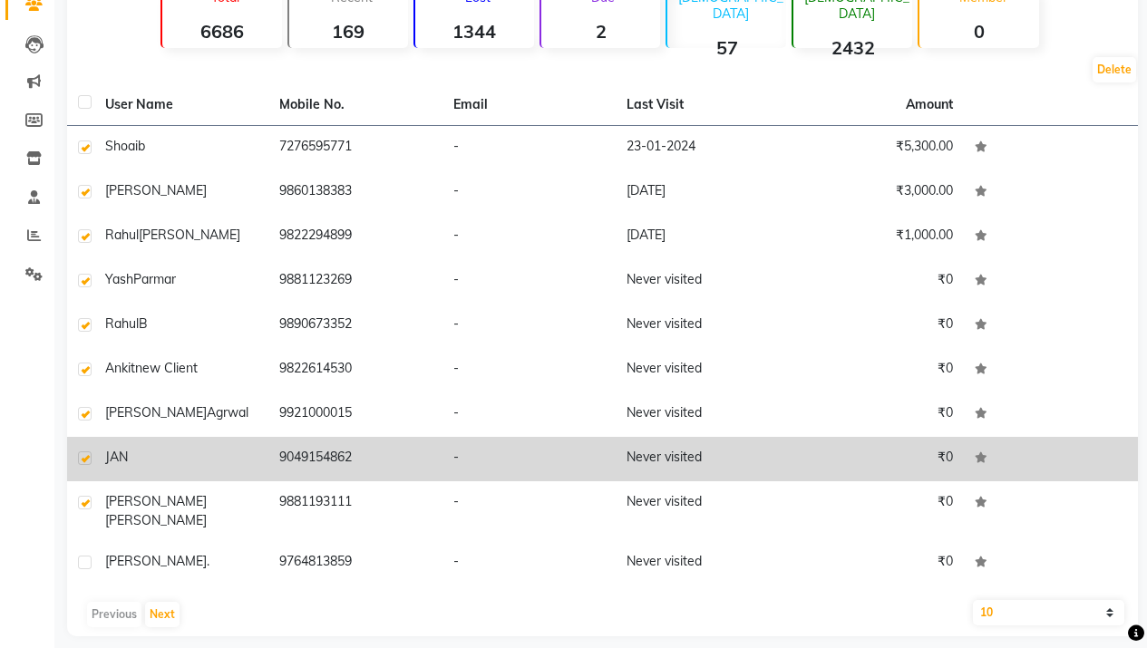
click at [86, 468] on div at bounding box center [84, 461] width 12 height 19
click at [86, 466] on div at bounding box center [84, 461] width 12 height 19
click at [83, 462] on label at bounding box center [85, 459] width 14 height 14
click at [83, 462] on input "checkbox" at bounding box center [84, 459] width 12 height 12
checkbox input "false"
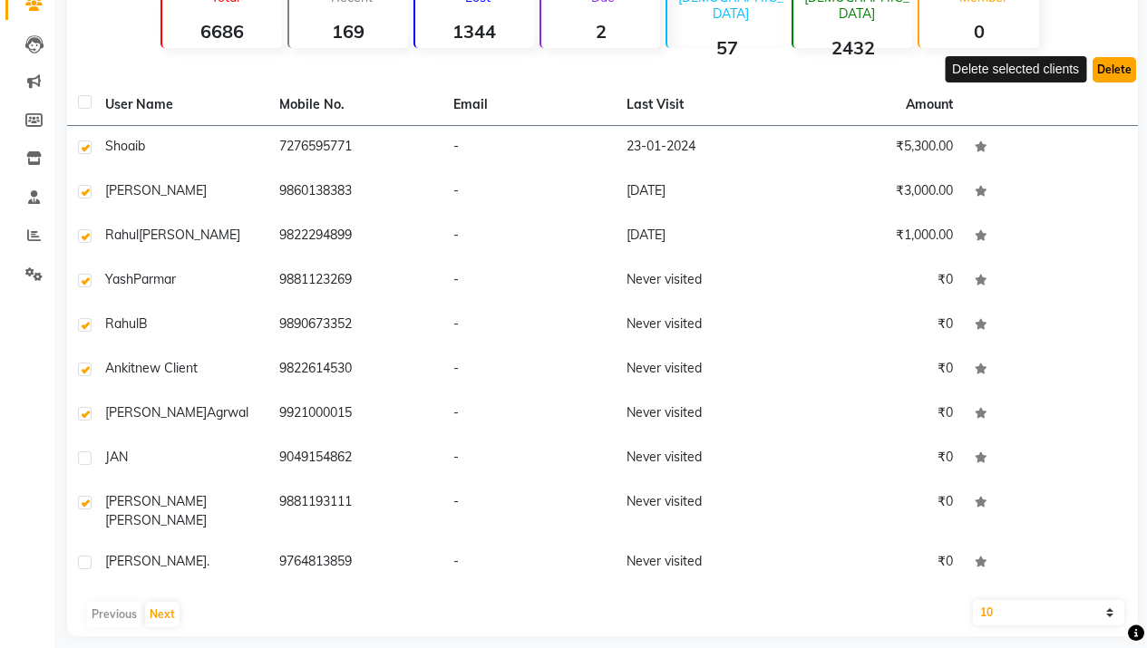
click at [1116, 66] on button "Delete" at bounding box center [1115, 69] width 44 height 25
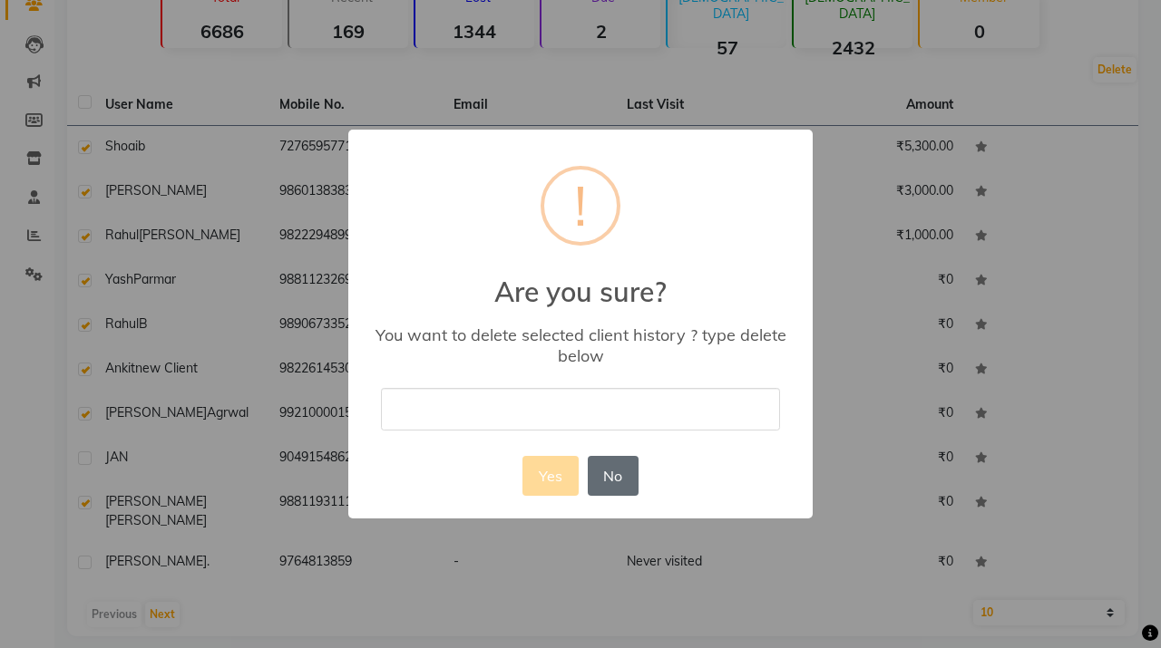
click at [616, 476] on button "No" at bounding box center [613, 476] width 51 height 40
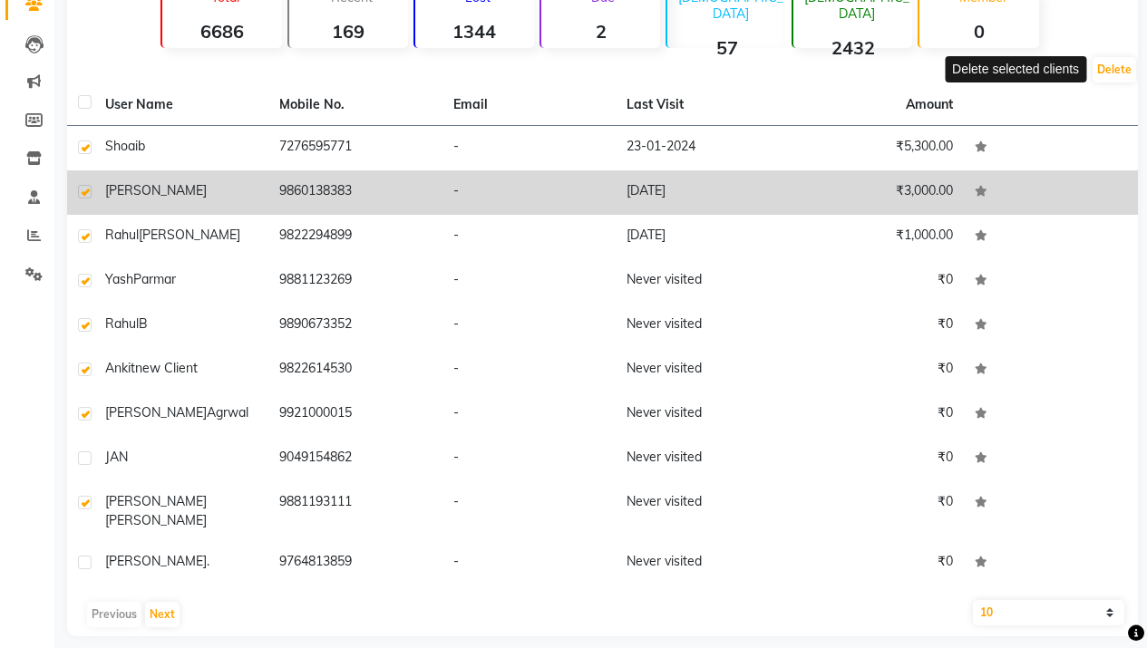
click at [86, 191] on label at bounding box center [85, 192] width 14 height 14
click at [86, 191] on input "checkbox" at bounding box center [84, 193] width 12 height 12
click at [84, 192] on label at bounding box center [85, 192] width 14 height 14
click at [84, 192] on input "checkbox" at bounding box center [84, 193] width 12 height 12
checkbox input "true"
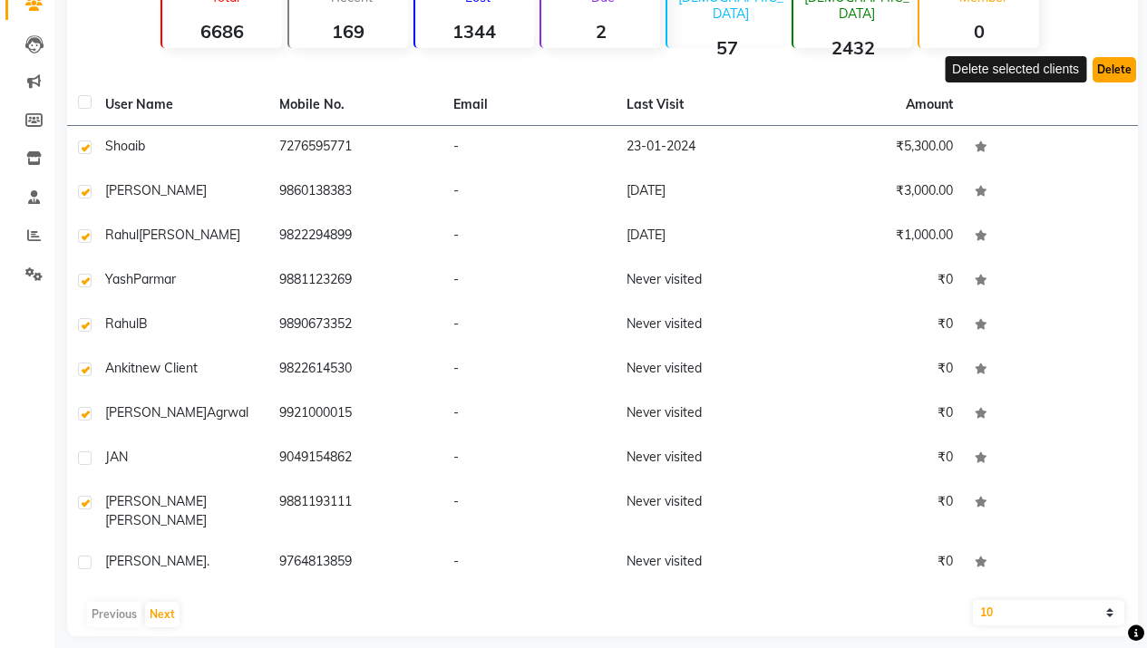
click at [1115, 65] on button "Delete" at bounding box center [1115, 69] width 44 height 25
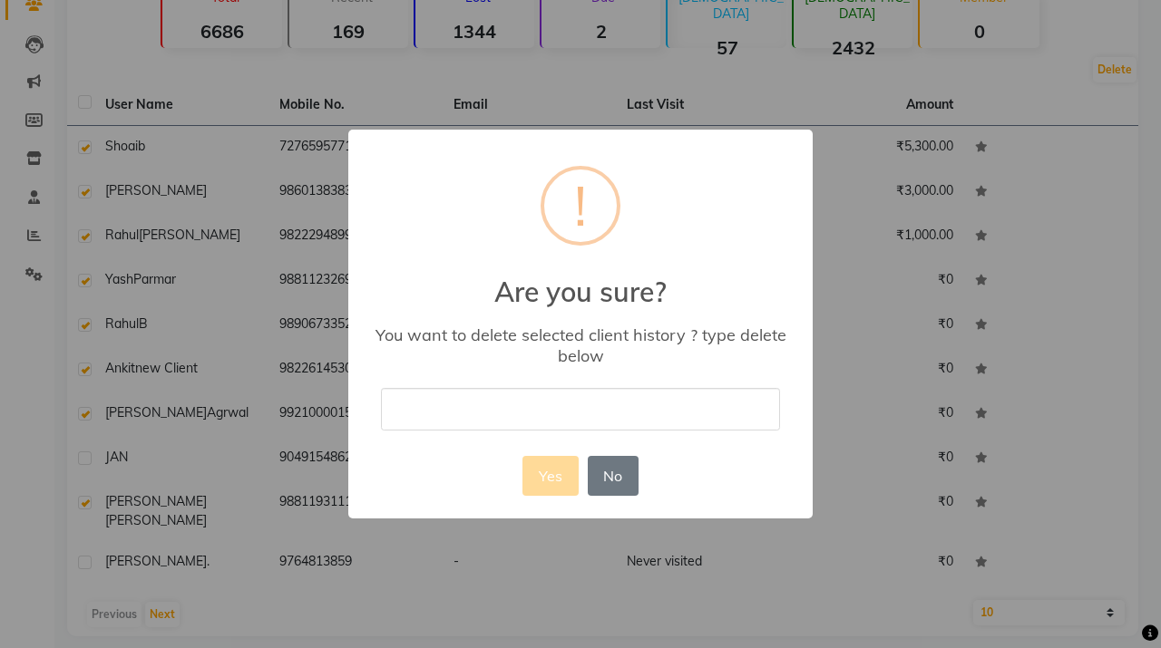
click at [492, 408] on input "text" at bounding box center [580, 409] width 399 height 43
type input "delete"
click at [560, 483] on button "Yes" at bounding box center [549, 476] width 55 height 40
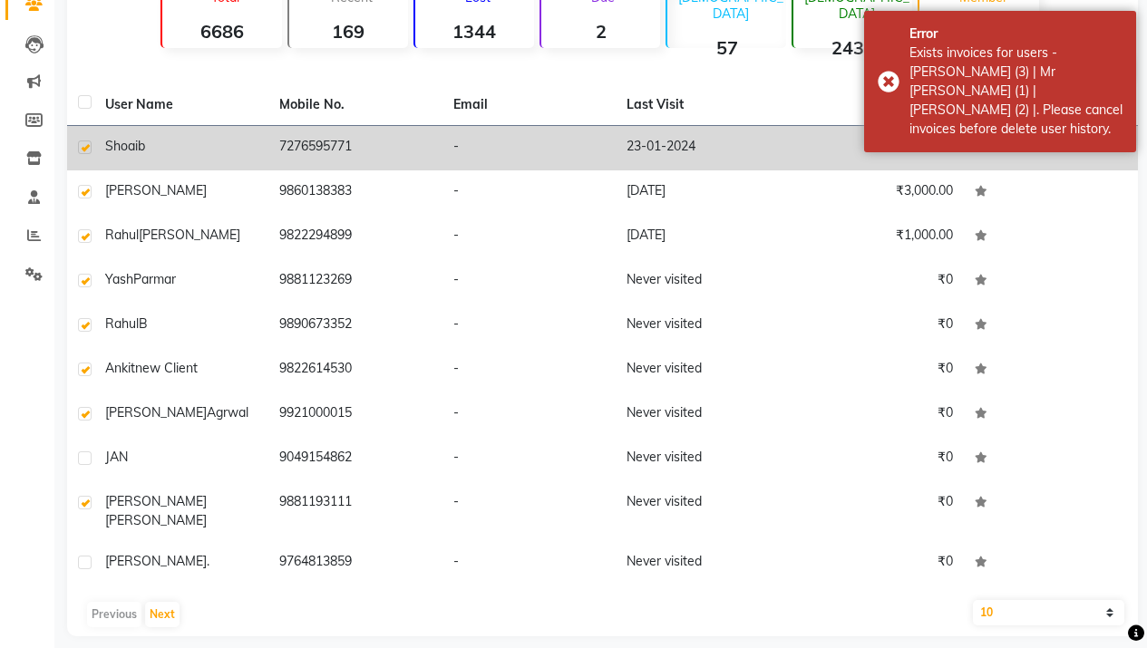
click at [84, 145] on label at bounding box center [85, 148] width 14 height 14
click at [84, 145] on input "checkbox" at bounding box center [84, 148] width 12 height 12
checkbox input "false"
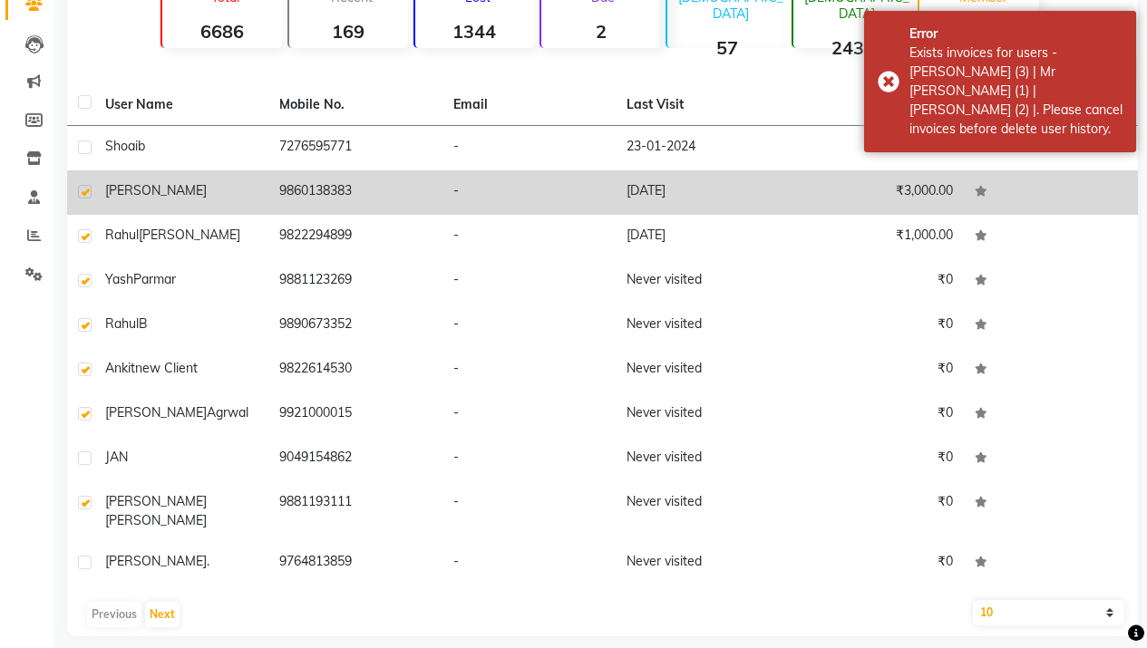
click at [87, 189] on label at bounding box center [85, 192] width 14 height 14
click at [87, 189] on input "checkbox" at bounding box center [84, 193] width 12 height 12
checkbox input "false"
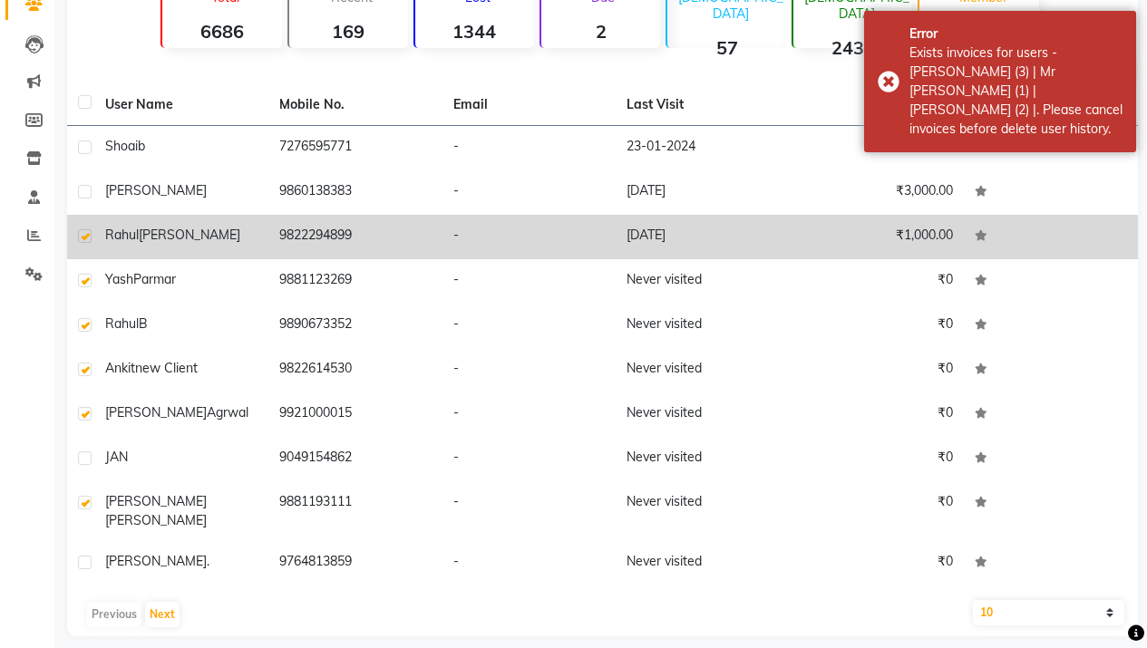
click at [88, 235] on label at bounding box center [85, 236] width 14 height 14
click at [88, 235] on input "checkbox" at bounding box center [84, 237] width 12 height 12
checkbox input "false"
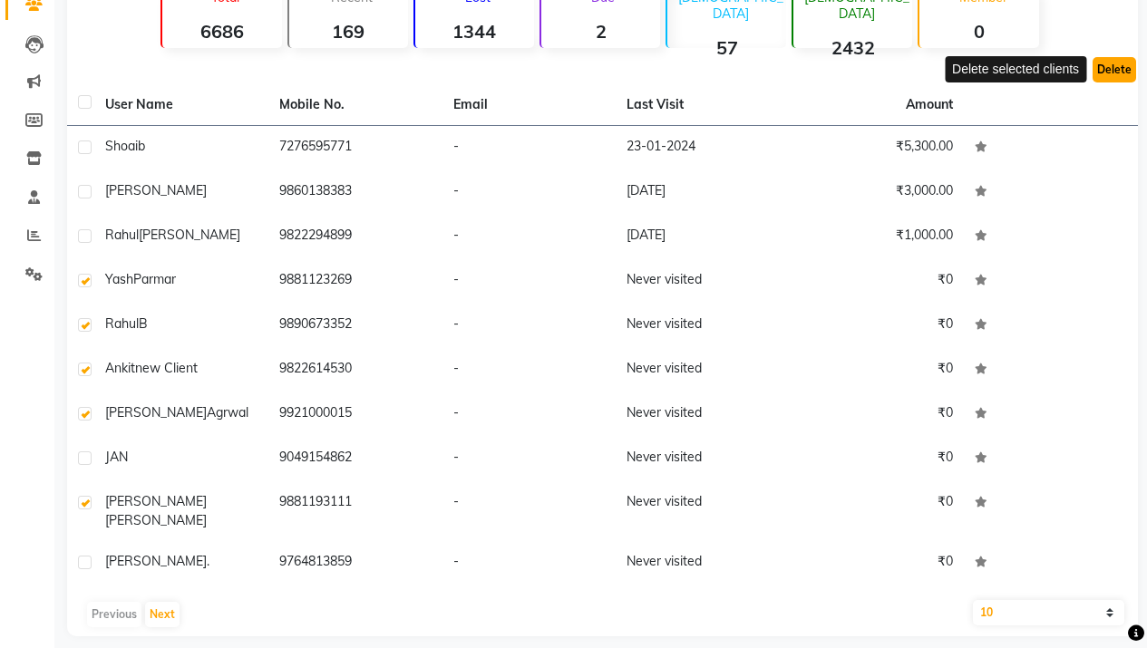
click at [1114, 68] on button "Delete" at bounding box center [1115, 69] width 44 height 25
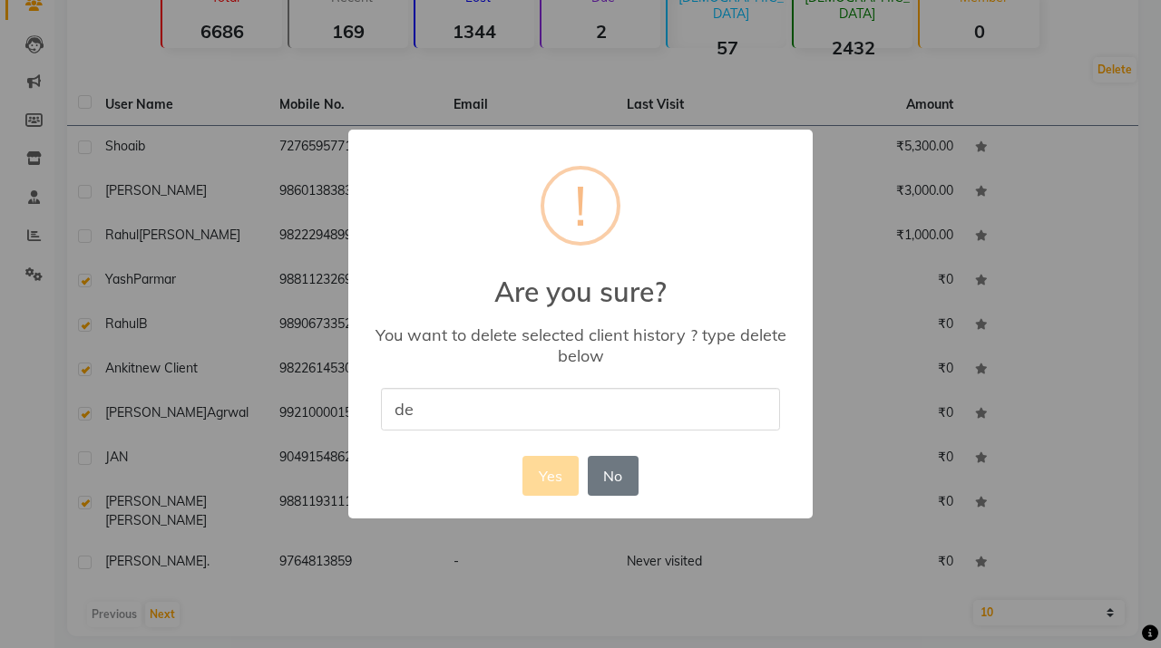
type input "delete"
click at [551, 479] on button "Yes" at bounding box center [549, 476] width 55 height 40
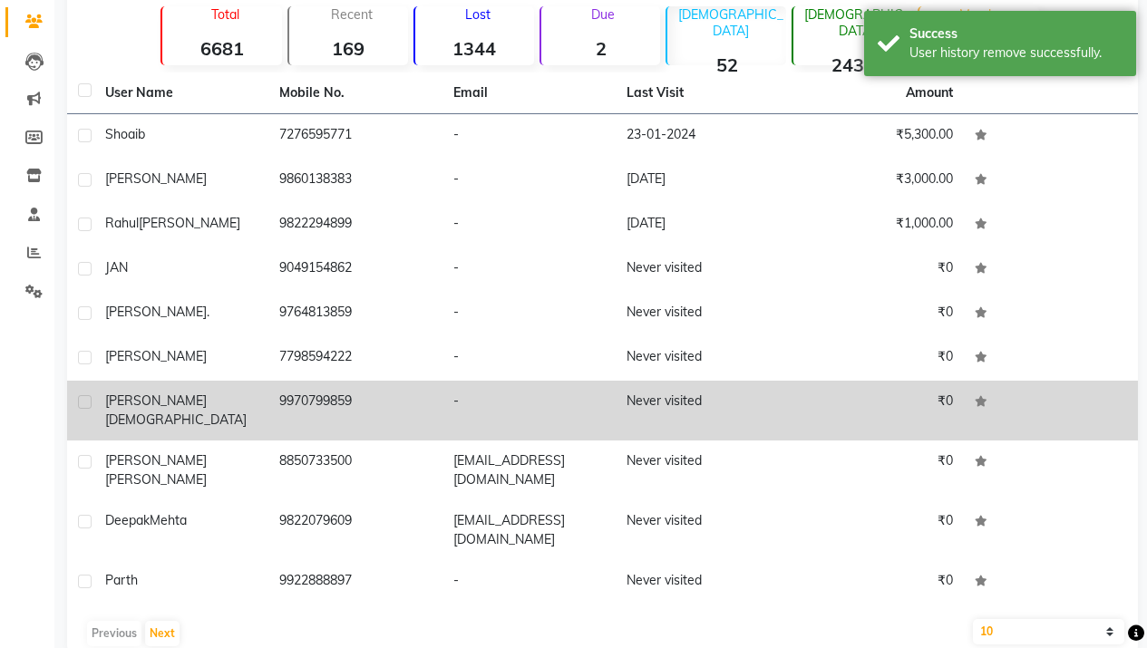
scroll to position [152, 0]
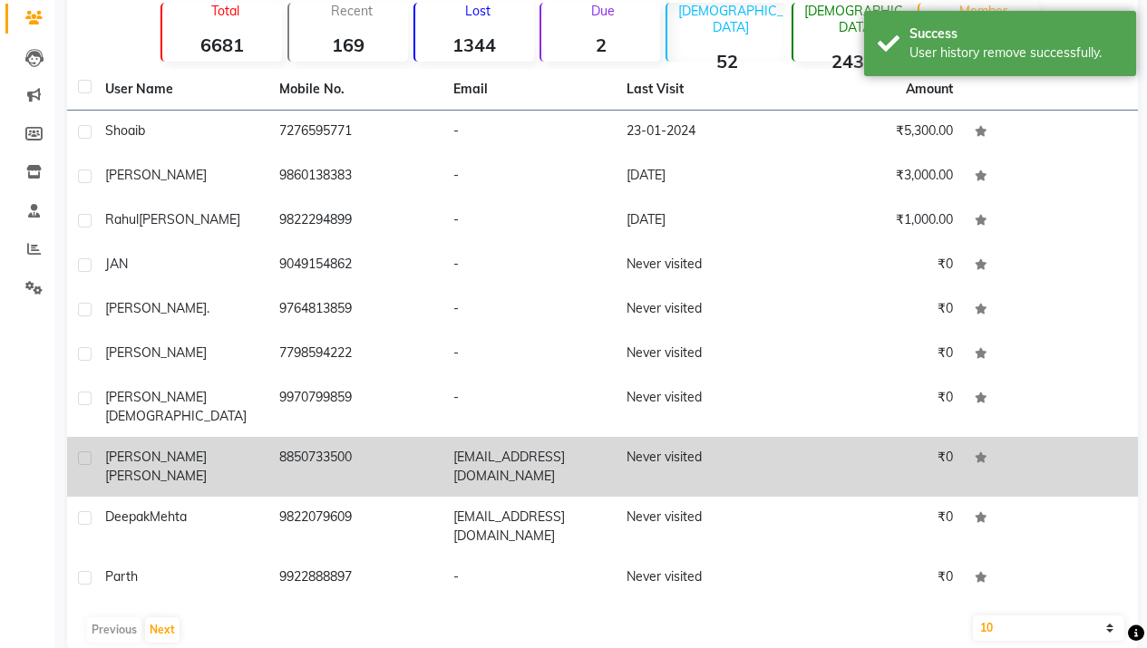
click at [86, 452] on label at bounding box center [85, 459] width 14 height 14
click at [86, 453] on input "checkbox" at bounding box center [84, 459] width 12 height 12
checkbox input "true"
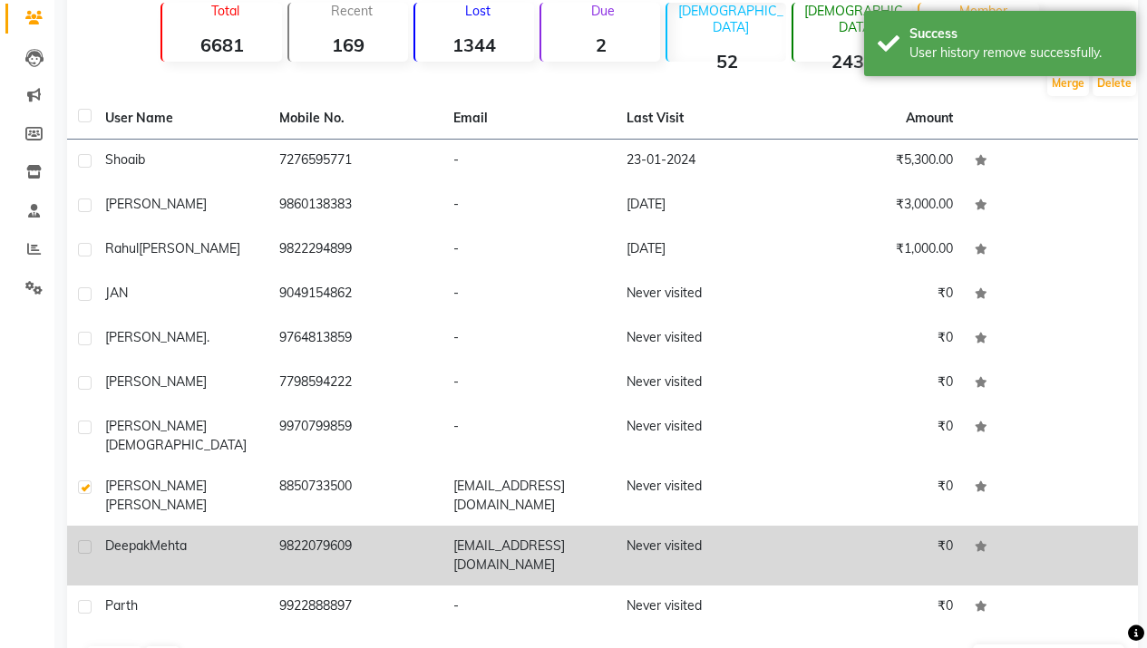
click at [88, 541] on label at bounding box center [85, 548] width 14 height 14
click at [88, 542] on input "checkbox" at bounding box center [84, 548] width 12 height 12
checkbox input "true"
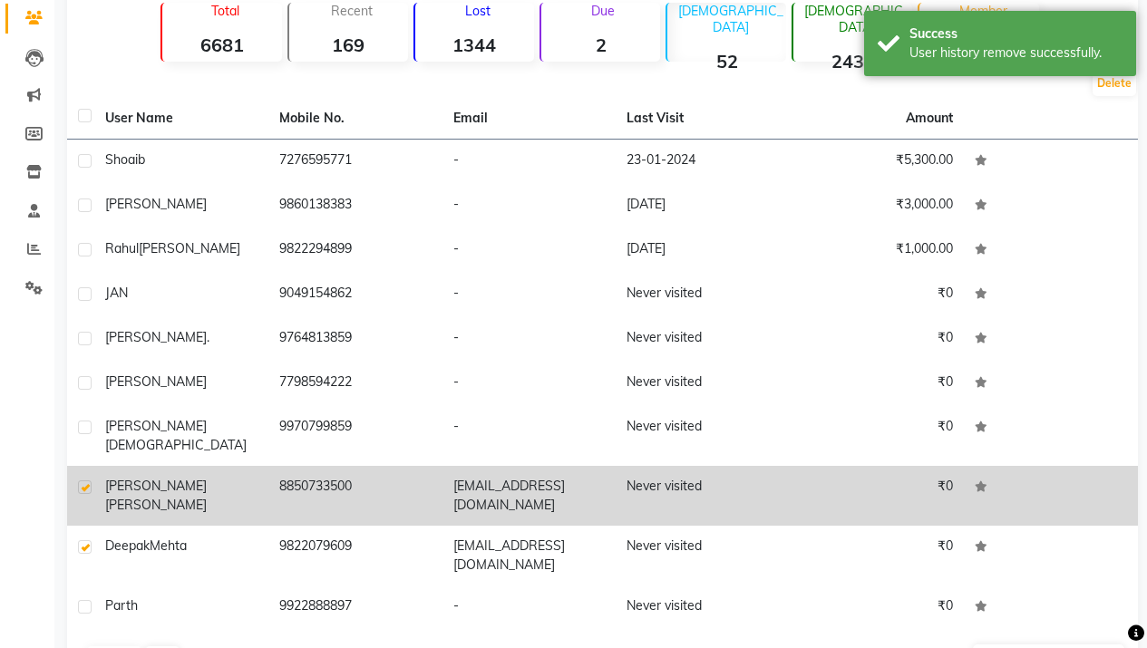
scroll to position [181, 0]
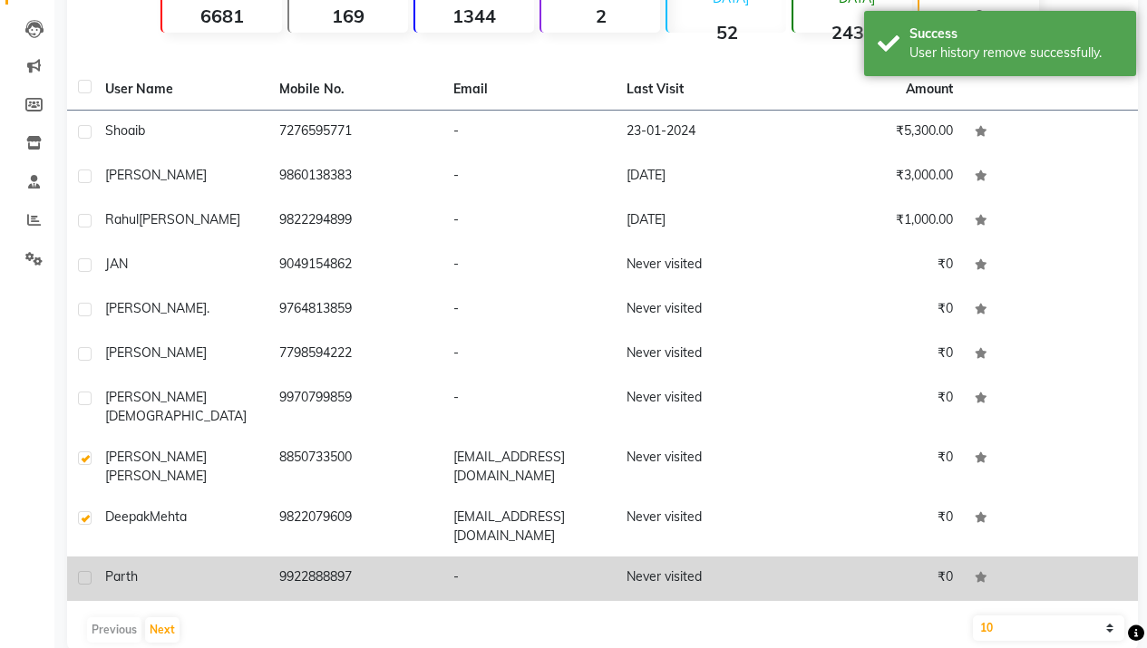
click at [81, 571] on label at bounding box center [85, 578] width 14 height 14
click at [81, 573] on input "checkbox" at bounding box center [84, 579] width 12 height 12
checkbox input "true"
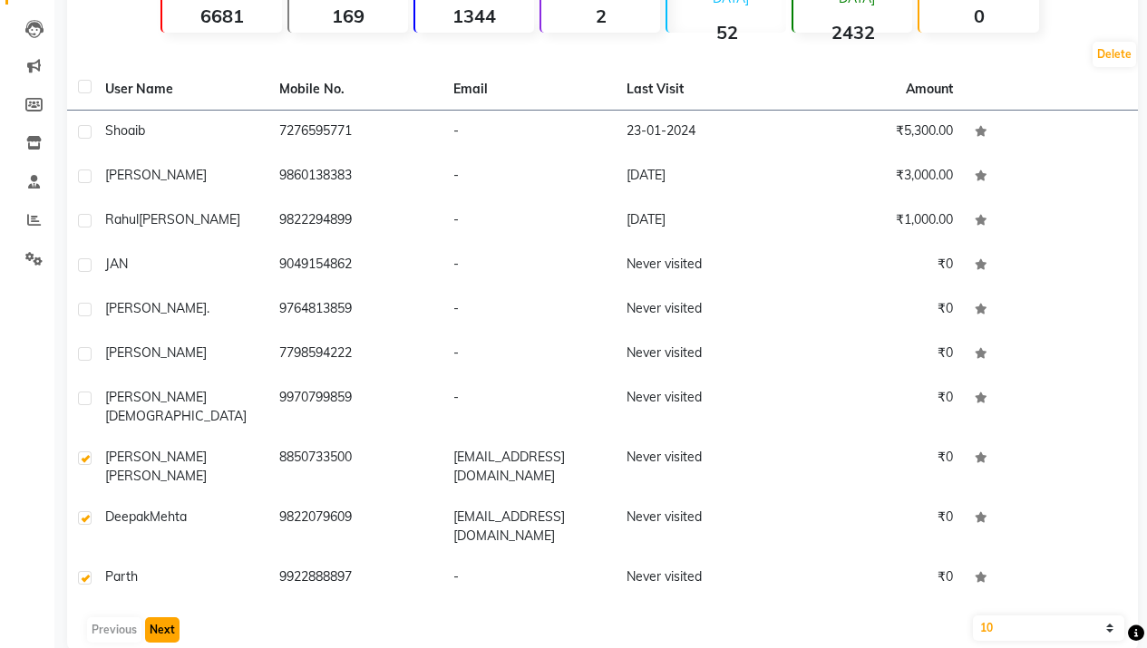
click at [155, 618] on button "Next" at bounding box center [162, 630] width 34 height 25
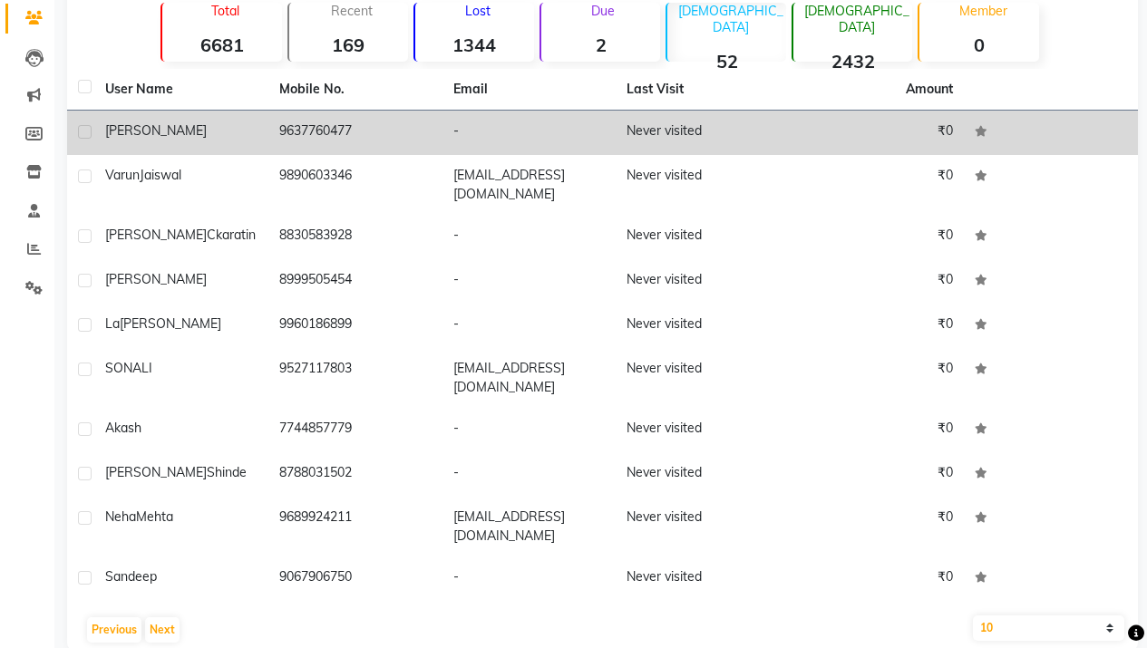
click at [86, 131] on label at bounding box center [85, 132] width 14 height 14
click at [86, 131] on input "checkbox" at bounding box center [84, 133] width 12 height 12
checkbox input "true"
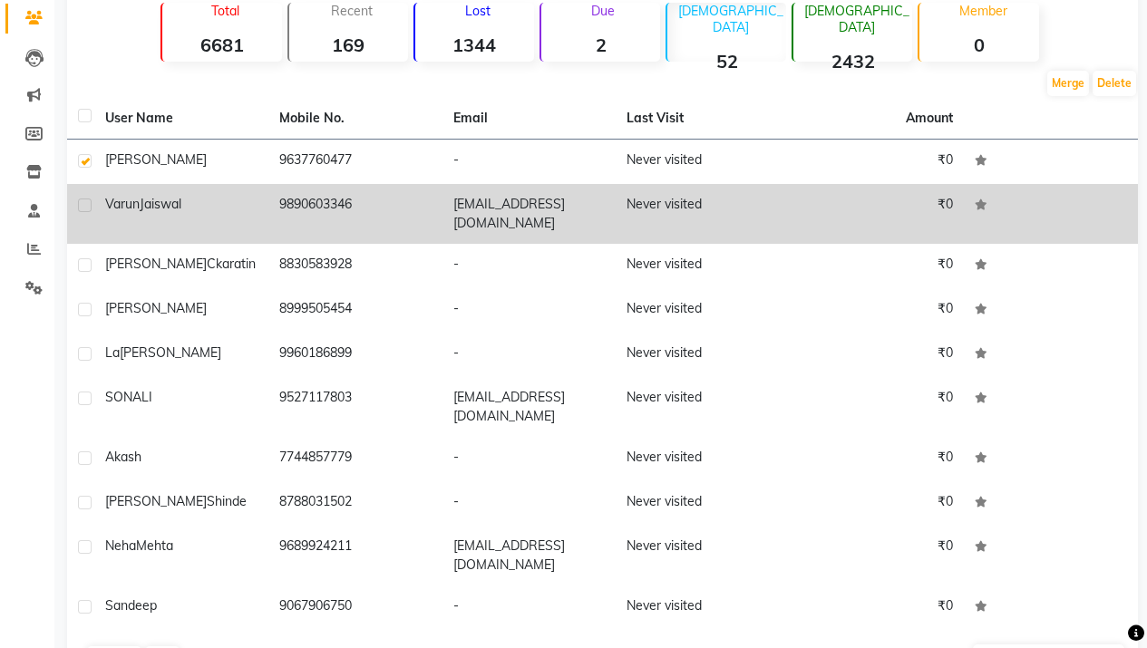
click at [81, 206] on label at bounding box center [85, 206] width 14 height 14
click at [81, 206] on input "checkbox" at bounding box center [84, 206] width 12 height 12
checkbox input "true"
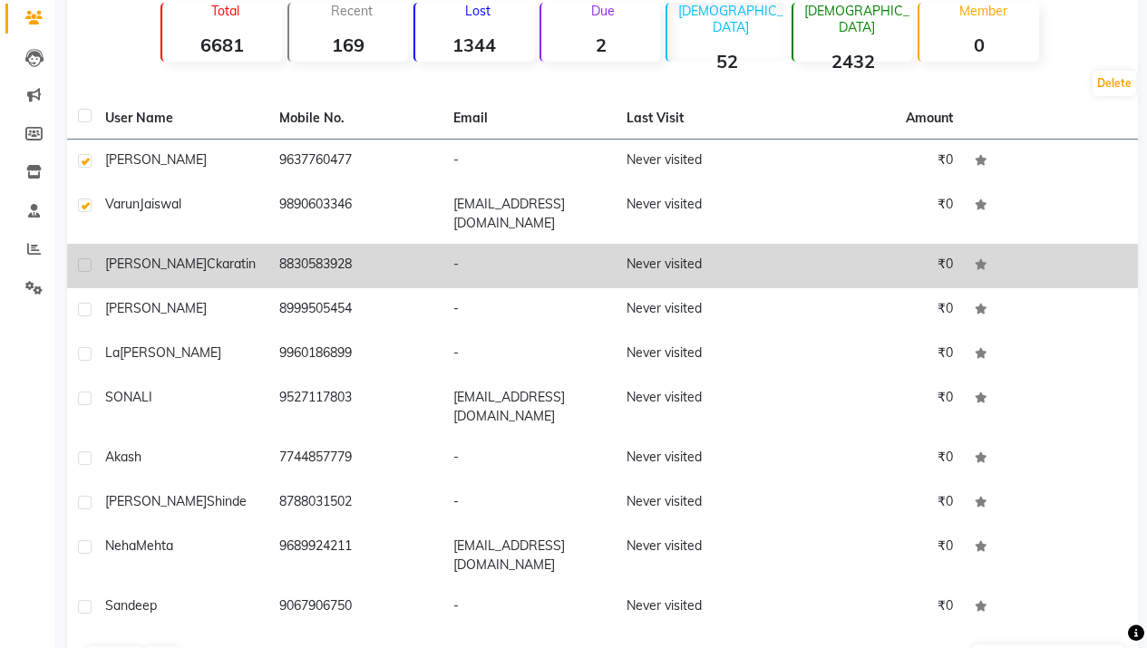
click at [85, 258] on label at bounding box center [85, 265] width 14 height 14
click at [85, 260] on input "checkbox" at bounding box center [84, 266] width 12 height 12
checkbox input "true"
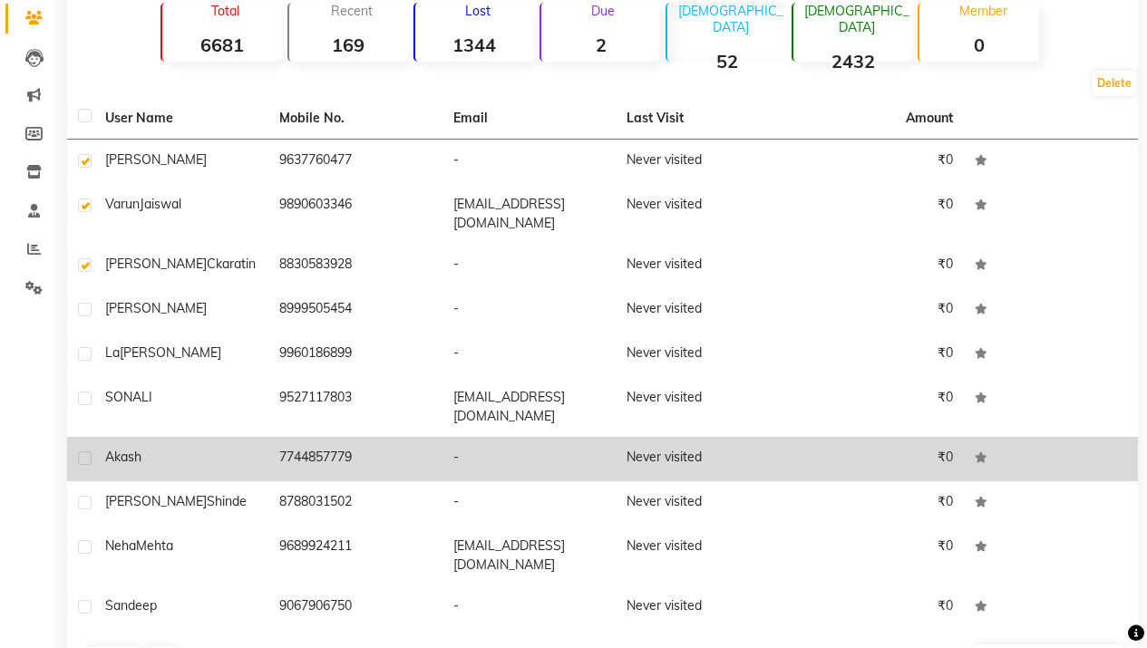
click at [90, 452] on label at bounding box center [85, 459] width 14 height 14
click at [90, 453] on input "checkbox" at bounding box center [84, 459] width 12 height 12
checkbox input "true"
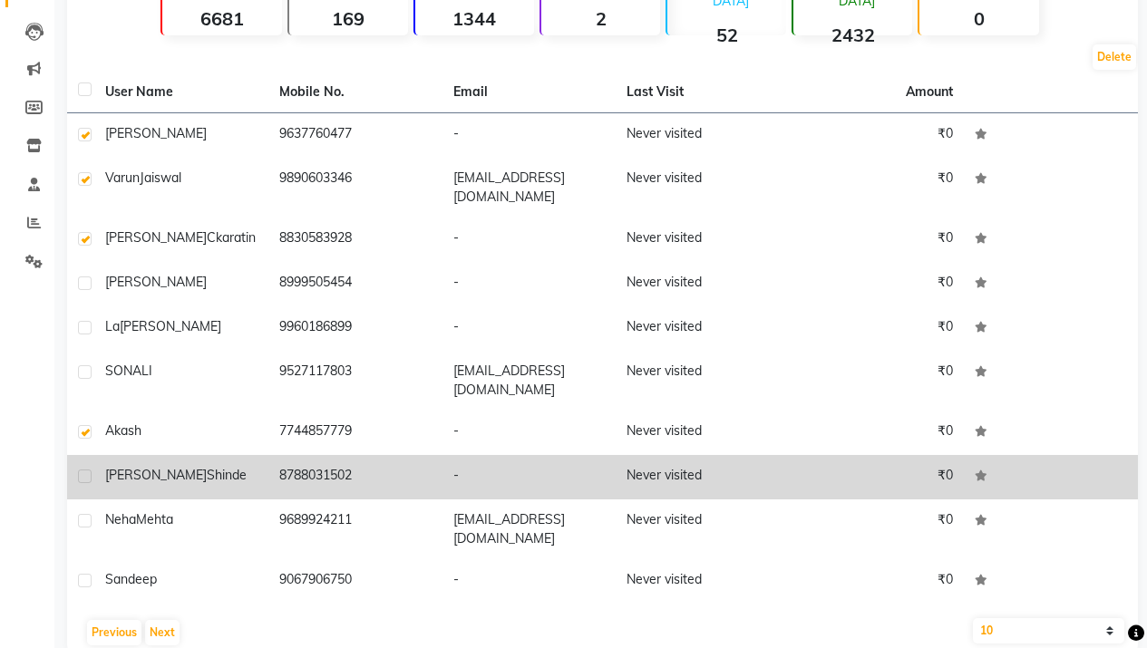
scroll to position [181, 0]
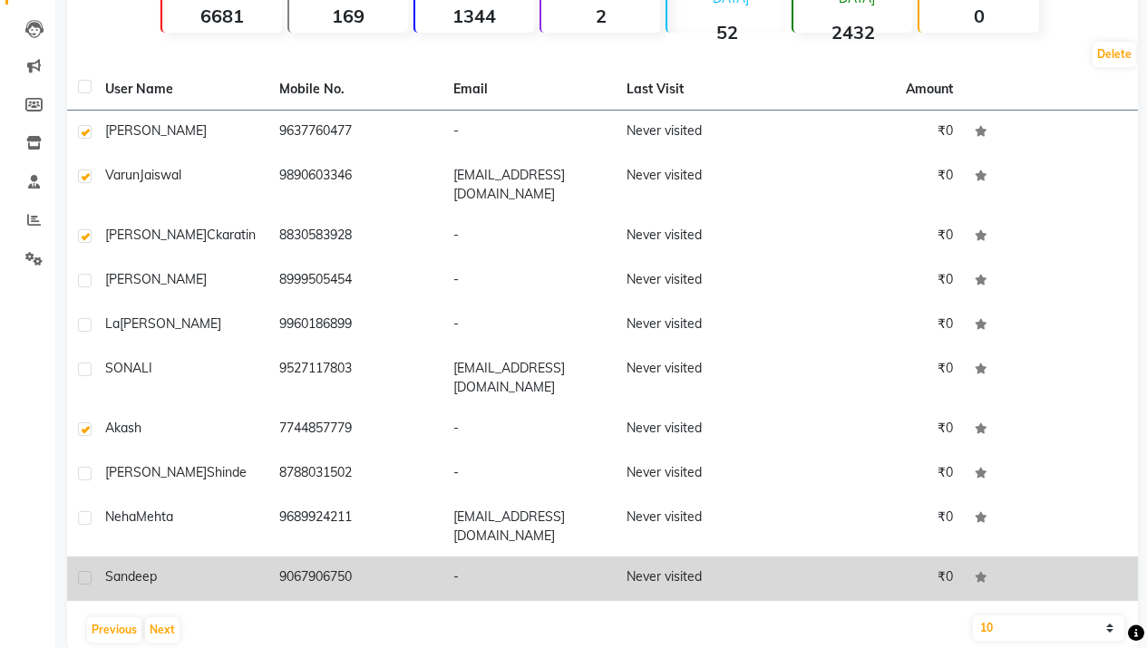
click at [85, 571] on label at bounding box center [85, 578] width 14 height 14
click at [85, 573] on input "checkbox" at bounding box center [84, 579] width 12 height 12
checkbox input "true"
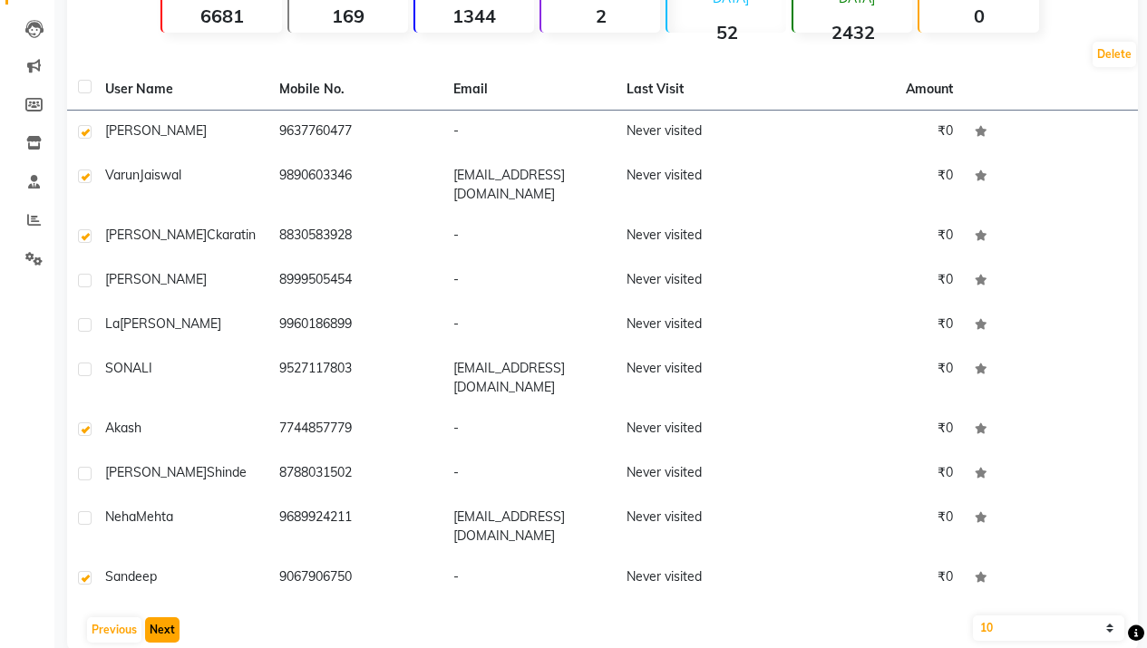
click at [171, 618] on button "Next" at bounding box center [162, 630] width 34 height 25
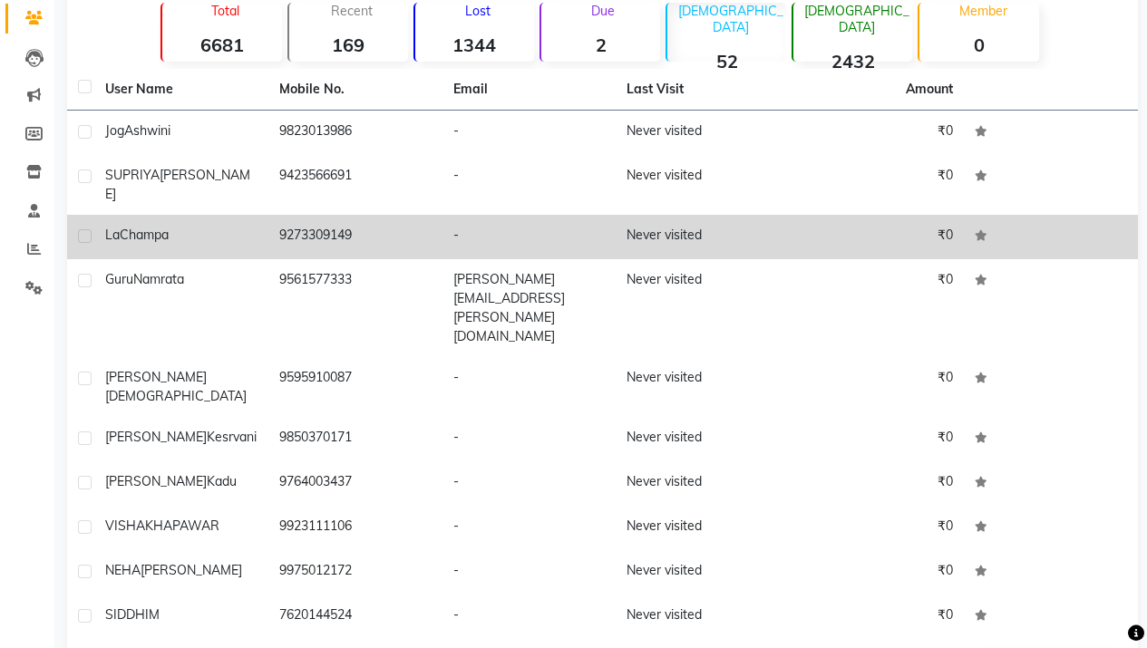
click at [83, 229] on label at bounding box center [85, 236] width 14 height 14
click at [83, 231] on input "checkbox" at bounding box center [84, 237] width 12 height 12
checkbox input "true"
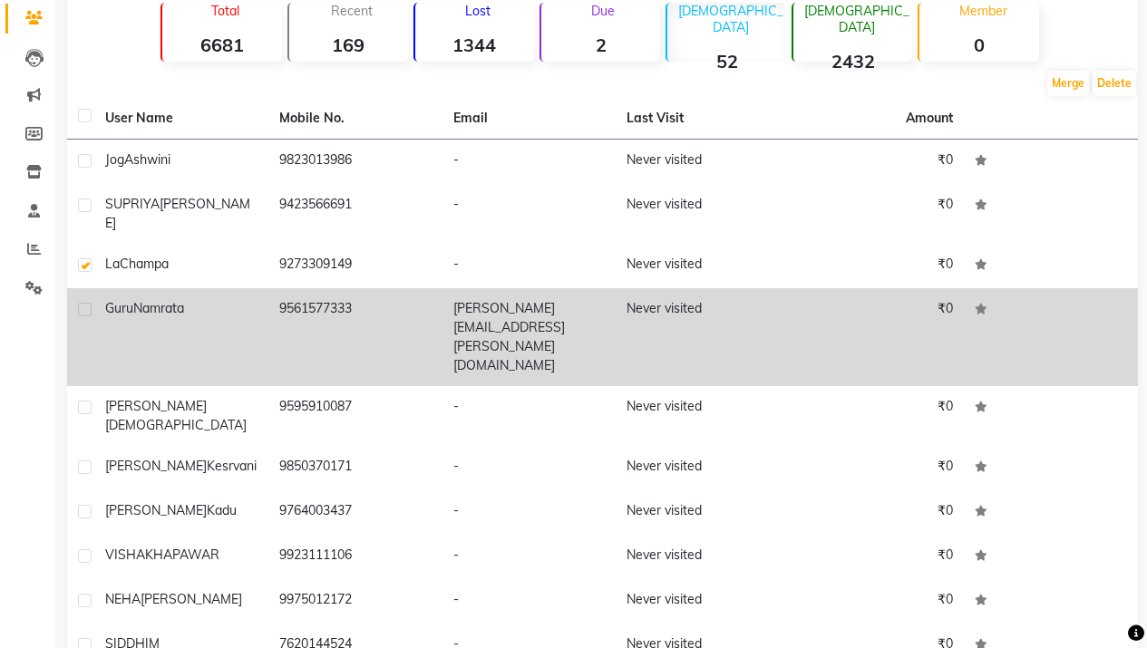
click at [87, 303] on label at bounding box center [85, 310] width 14 height 14
click at [87, 305] on input "checkbox" at bounding box center [84, 311] width 12 height 12
checkbox input "true"
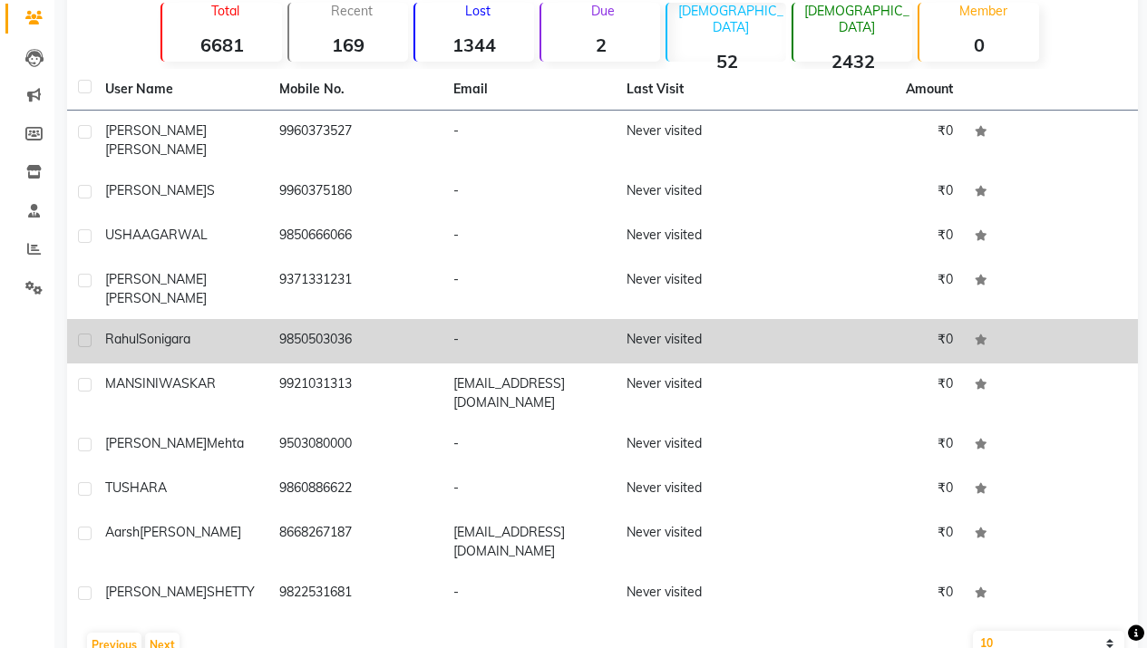
click at [82, 334] on label at bounding box center [85, 341] width 14 height 14
click at [82, 336] on input "checkbox" at bounding box center [84, 342] width 12 height 12
checkbox input "true"
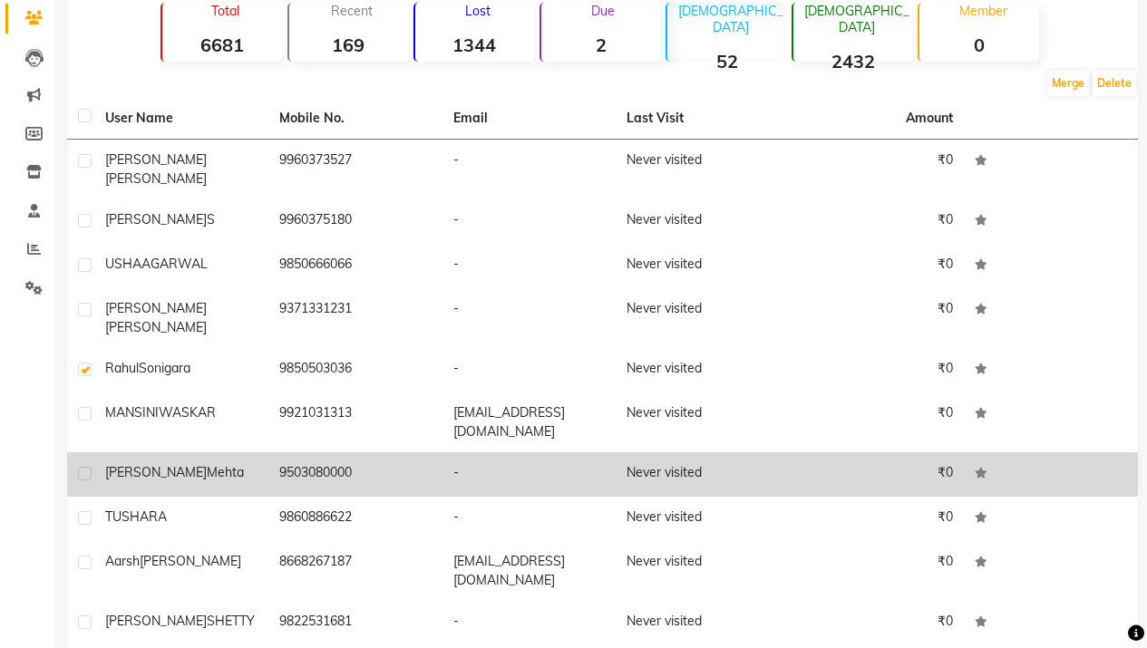
click at [84, 467] on label at bounding box center [85, 474] width 14 height 14
click at [84, 469] on input "checkbox" at bounding box center [84, 475] width 12 height 12
checkbox input "true"
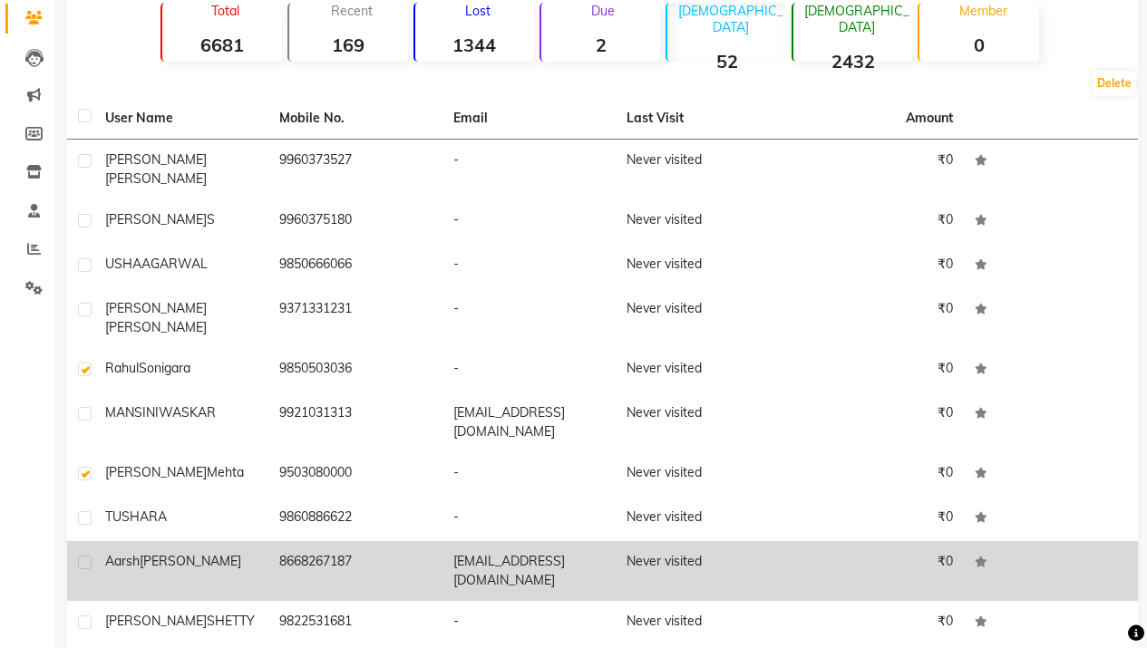
click at [87, 556] on label at bounding box center [85, 563] width 14 height 14
click at [87, 558] on input "checkbox" at bounding box center [84, 564] width 12 height 12
checkbox input "true"
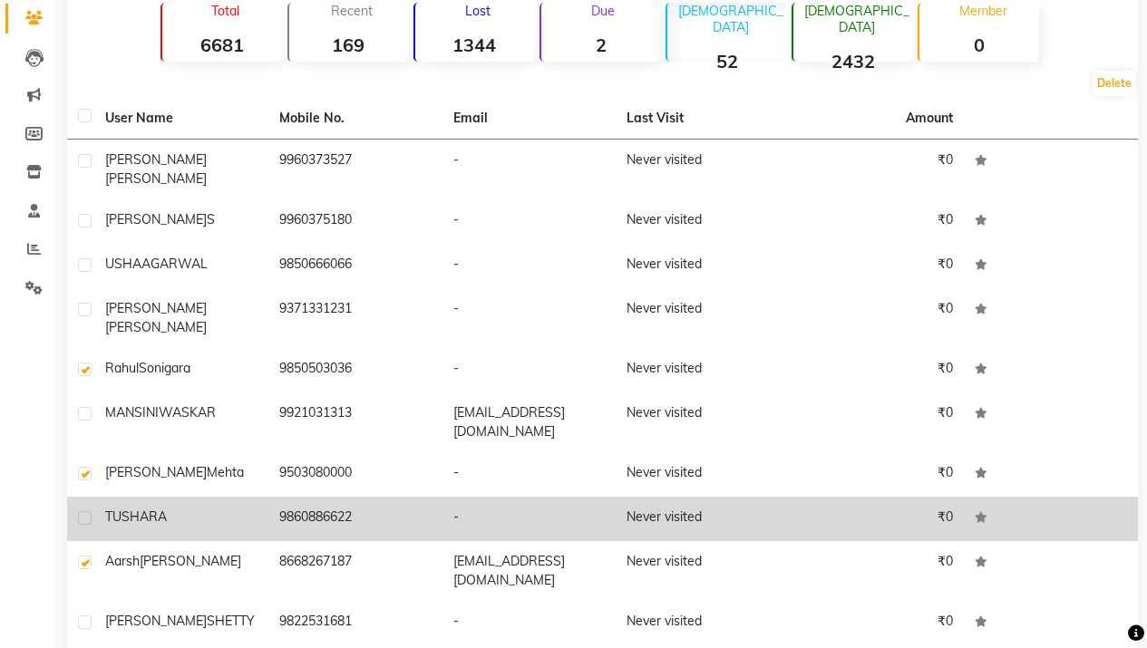
click at [85, 512] on label at bounding box center [85, 519] width 14 height 14
click at [85, 513] on input "checkbox" at bounding box center [84, 519] width 12 height 12
checkbox input "true"
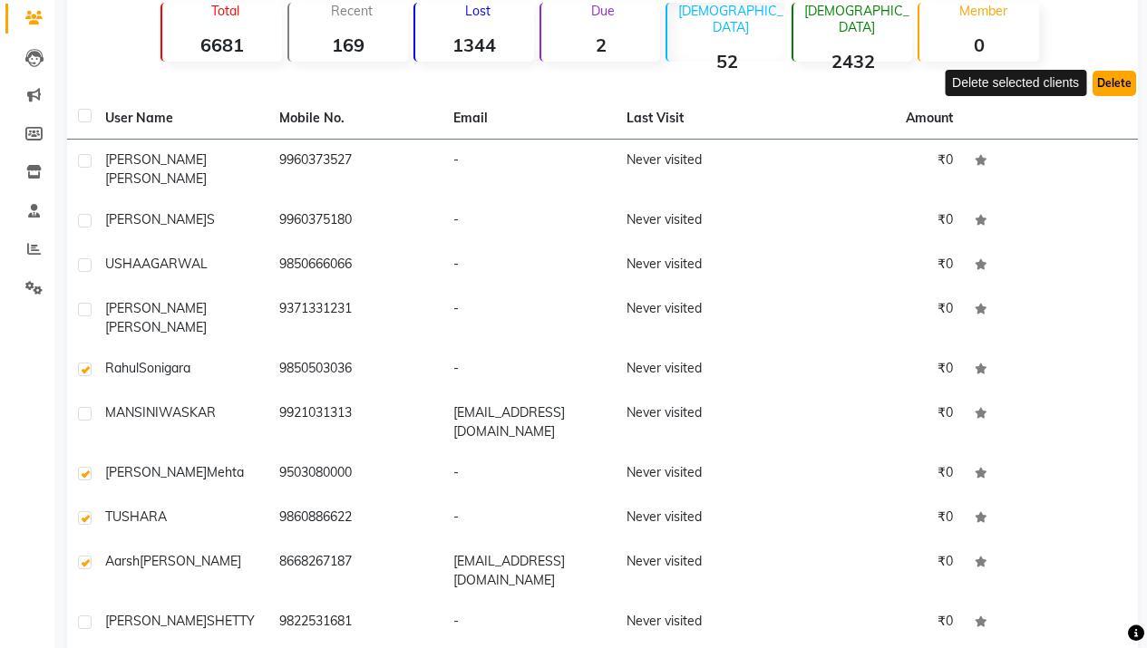
click at [1119, 83] on button "Delete" at bounding box center [1115, 83] width 44 height 25
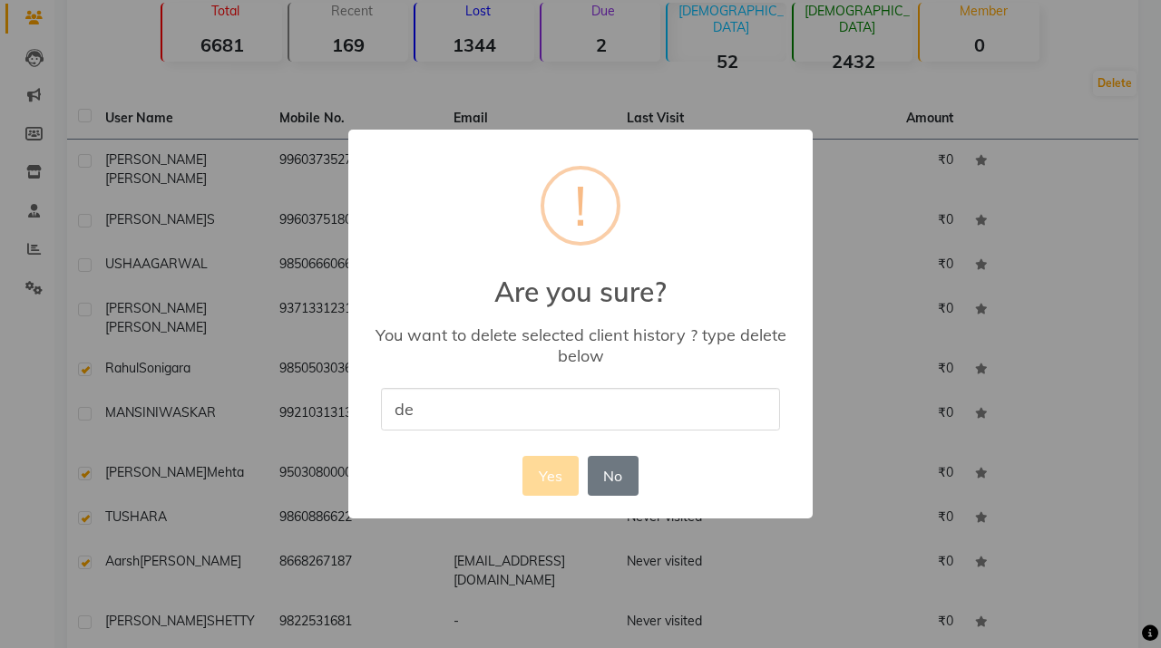
type input "delete"
click at [556, 475] on button "Yes" at bounding box center [549, 476] width 55 height 40
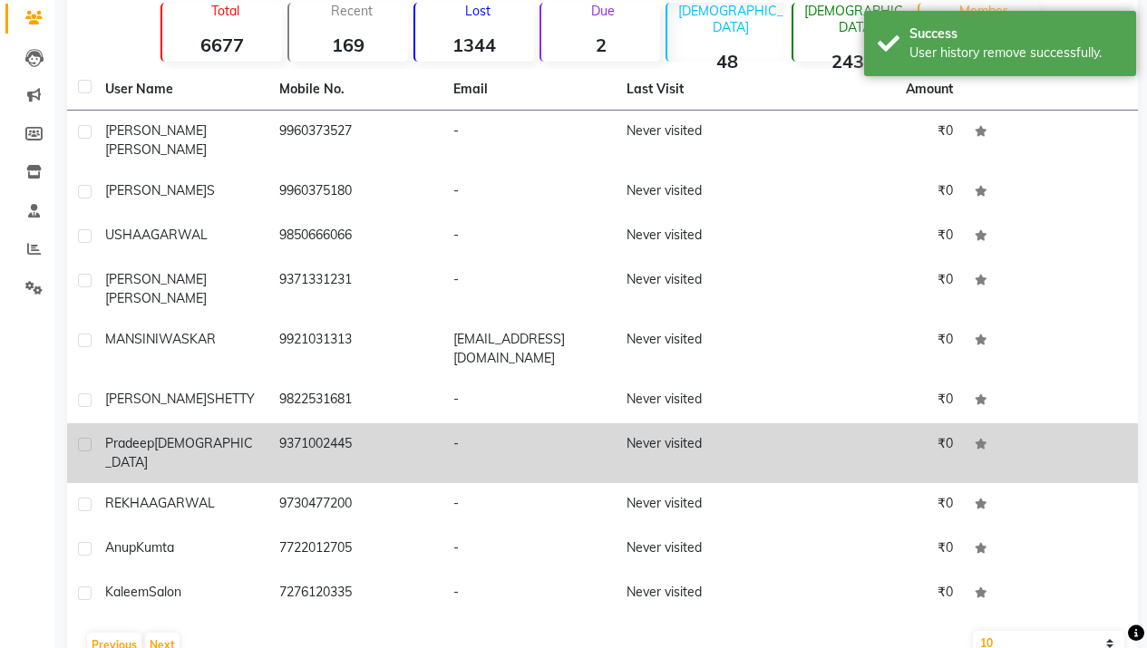
click at [79, 438] on label at bounding box center [85, 445] width 14 height 14
click at [79, 440] on input "checkbox" at bounding box center [84, 446] width 12 height 12
checkbox input "true"
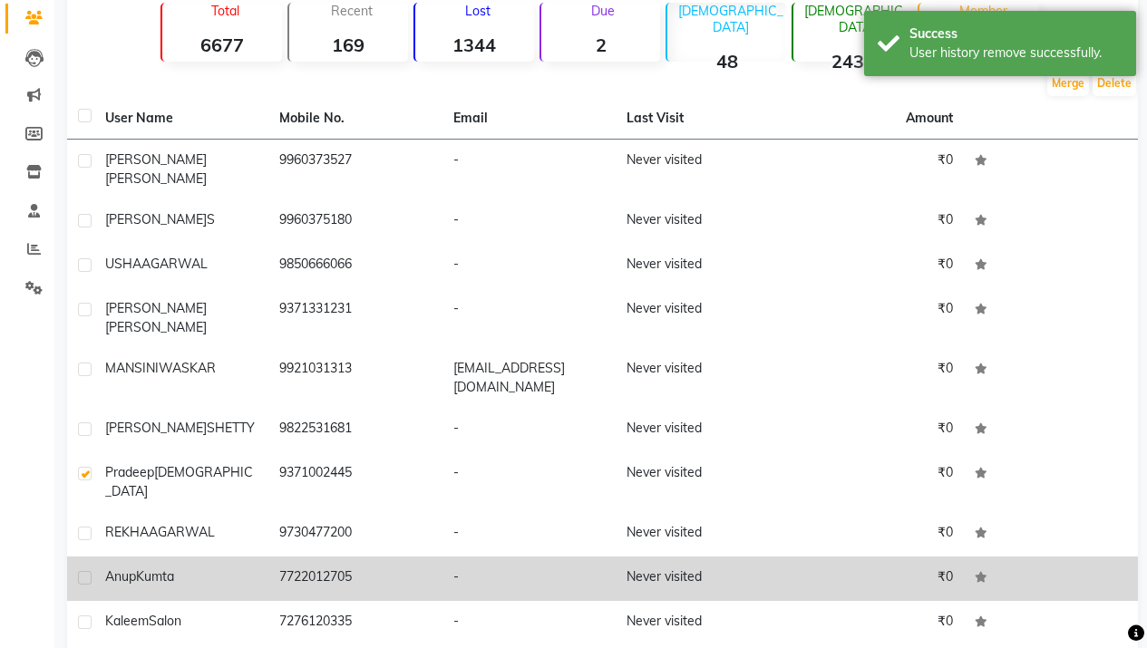
click at [90, 571] on label at bounding box center [85, 578] width 14 height 14
click at [90, 573] on input "checkbox" at bounding box center [84, 579] width 12 height 12
checkbox input "true"
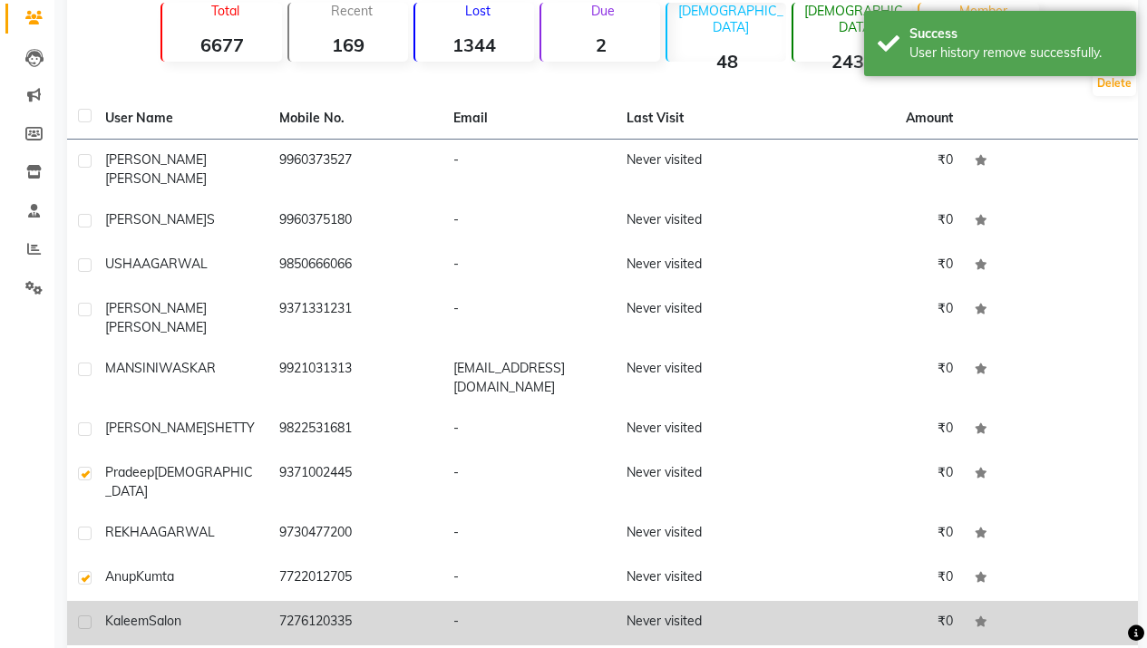
click at [85, 616] on label at bounding box center [85, 623] width 14 height 14
click at [85, 618] on input "checkbox" at bounding box center [84, 624] width 12 height 12
checkbox input "true"
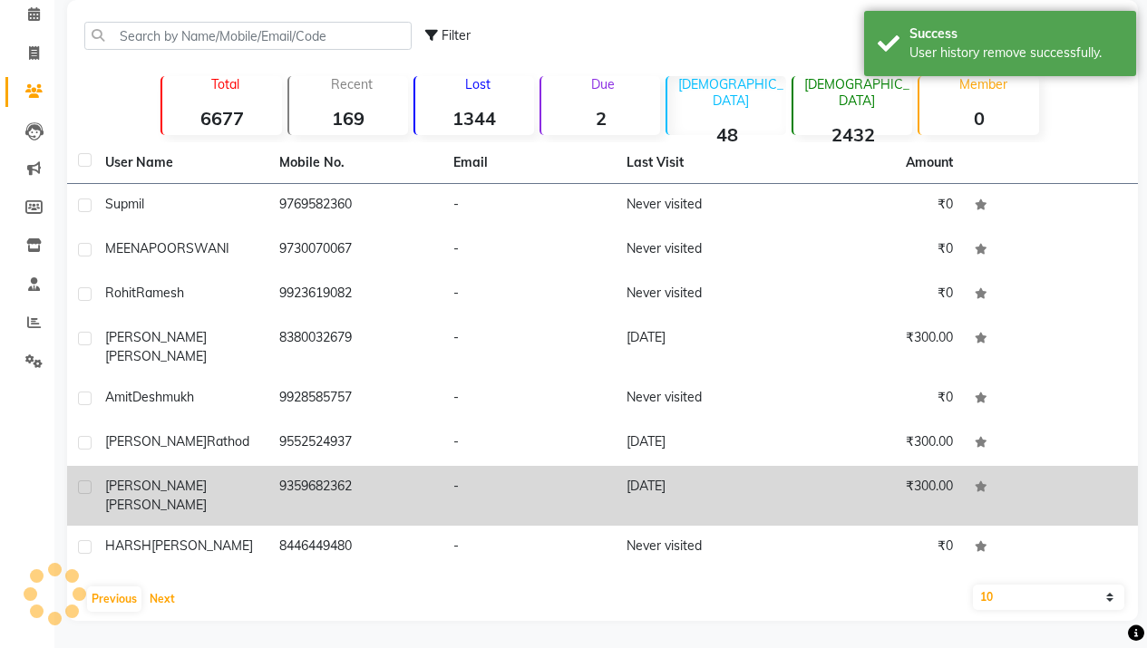
scroll to position [48, 0]
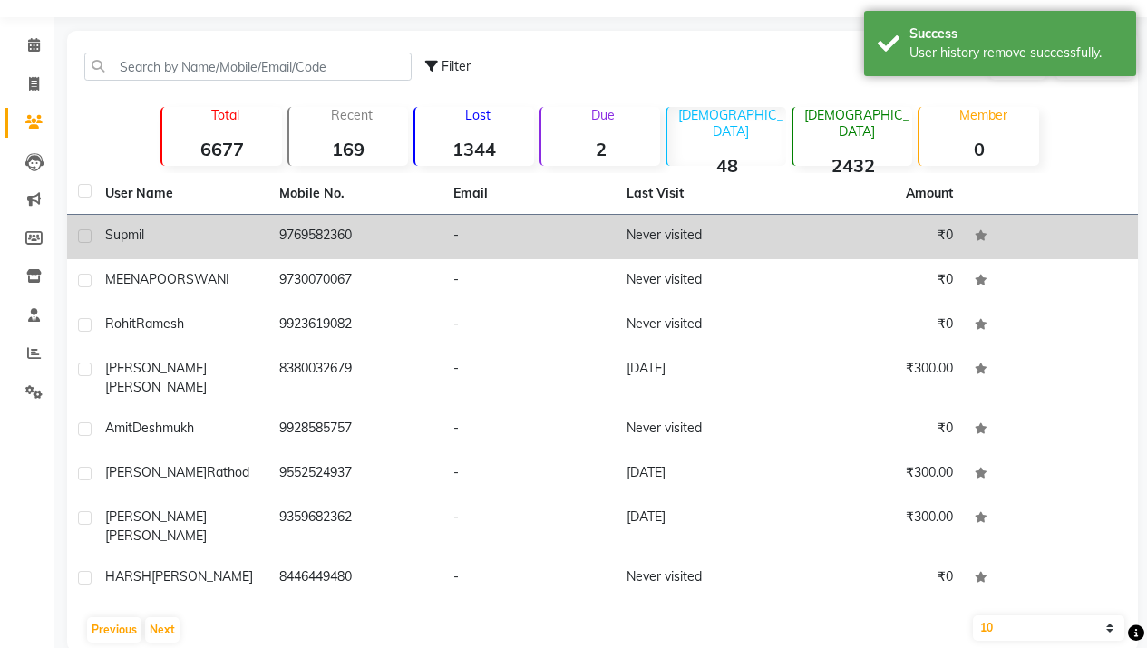
click at [95, 235] on td "supmil" at bounding box center [181, 237] width 174 height 44
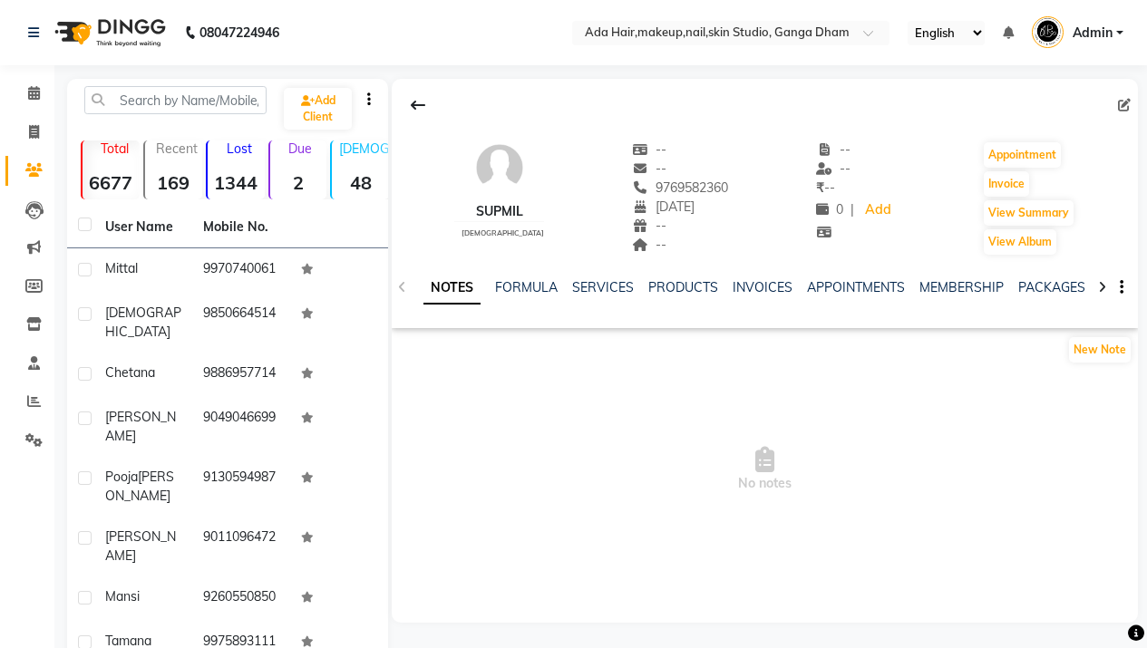
click at [177, 168] on div "Recent 169" at bounding box center [172, 170] width 59 height 59
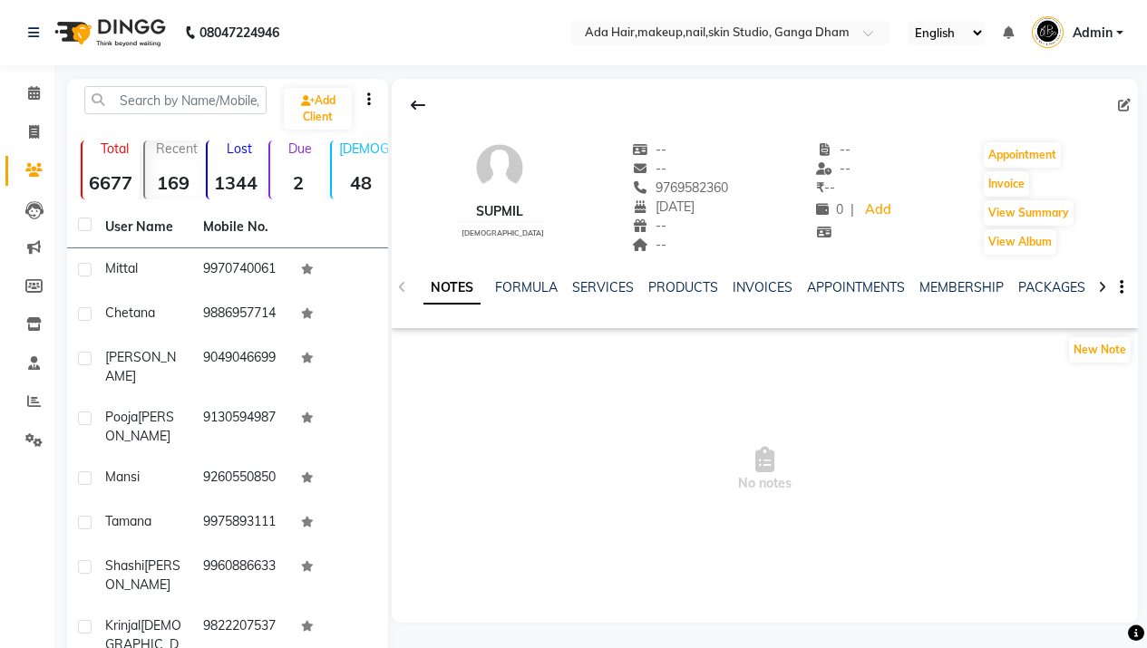
click at [101, 34] on img at bounding box center [108, 32] width 124 height 51
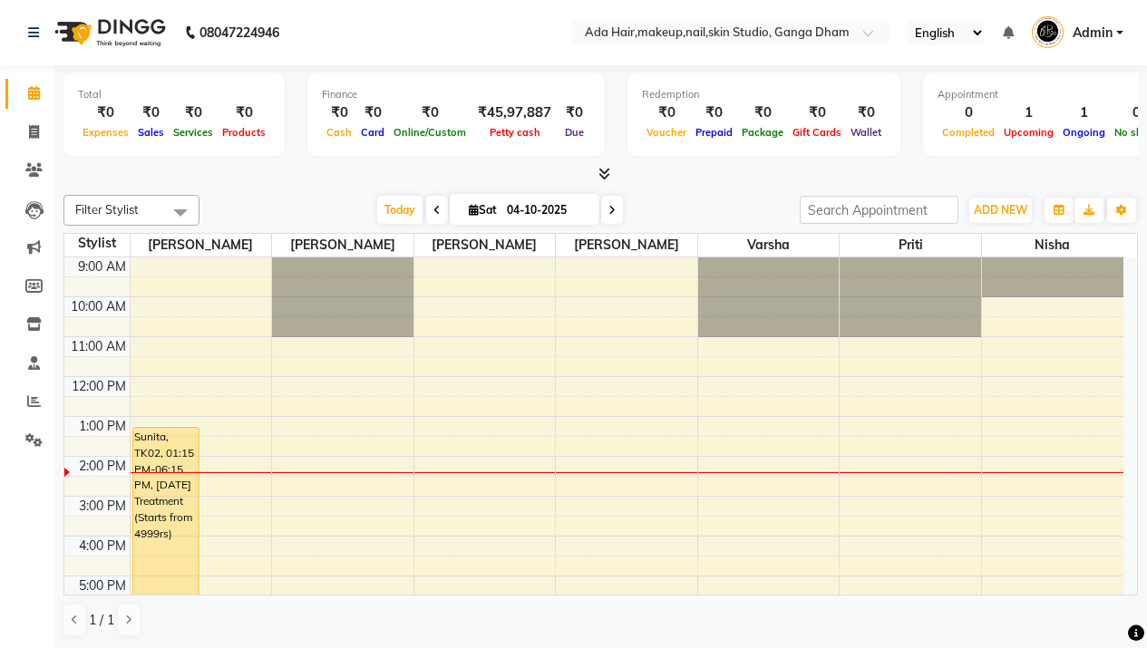
scroll to position [140, 0]
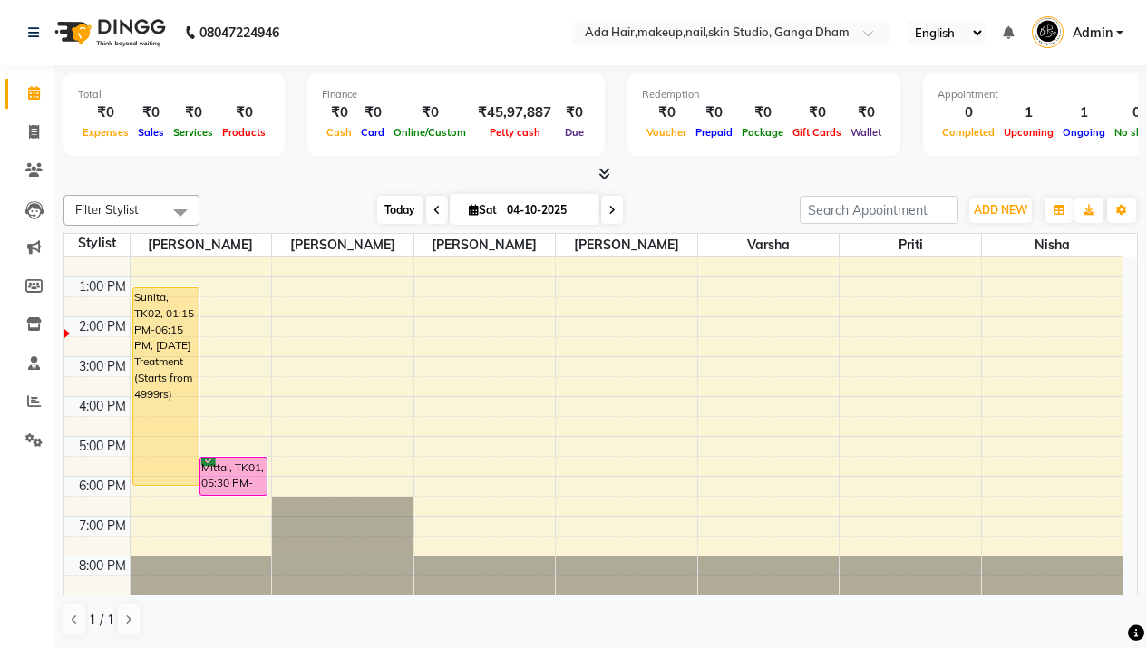
click at [404, 215] on span "Today" at bounding box center [399, 210] width 45 height 28
click at [411, 219] on span "Today" at bounding box center [399, 210] width 45 height 28
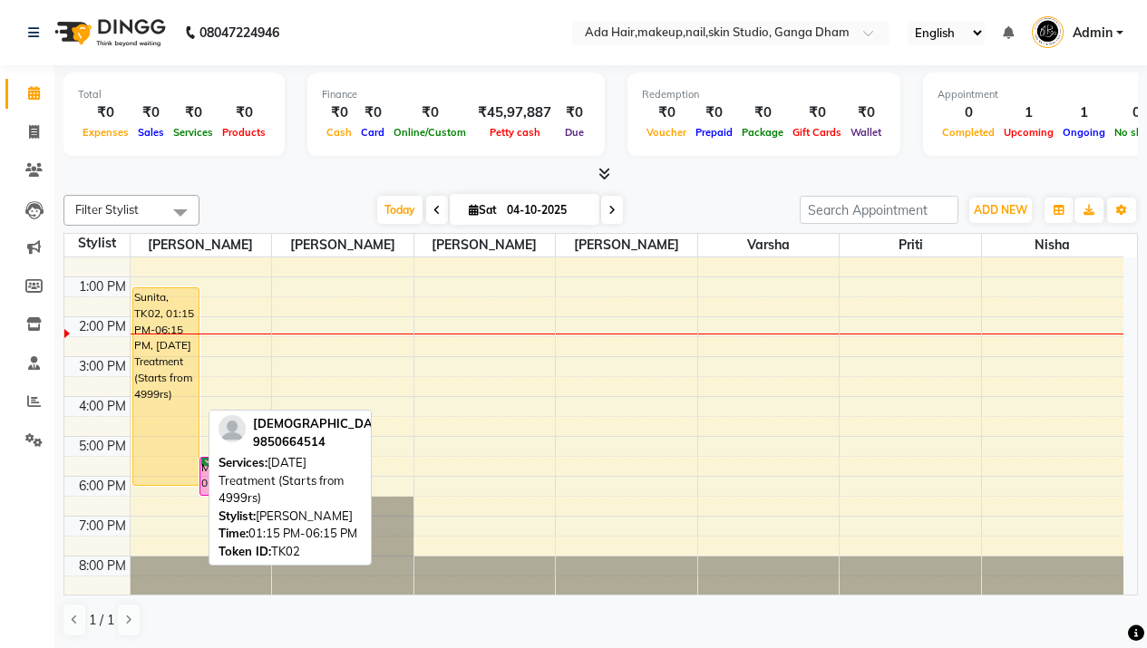
scroll to position [0, 0]
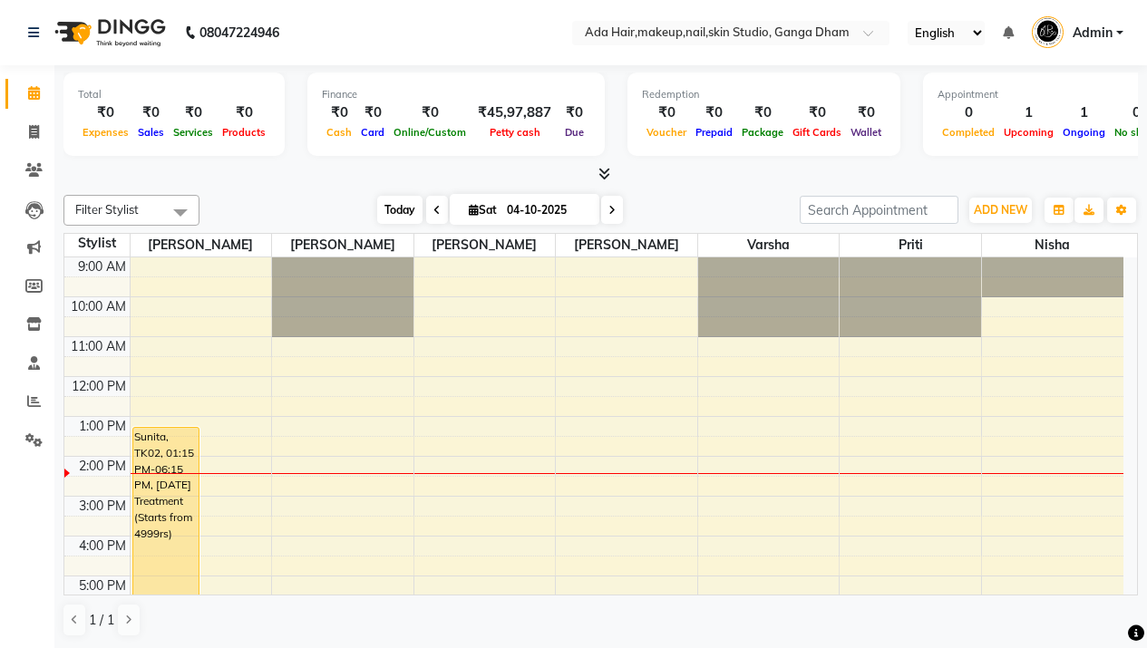
click at [411, 207] on span "Today" at bounding box center [399, 210] width 45 height 28
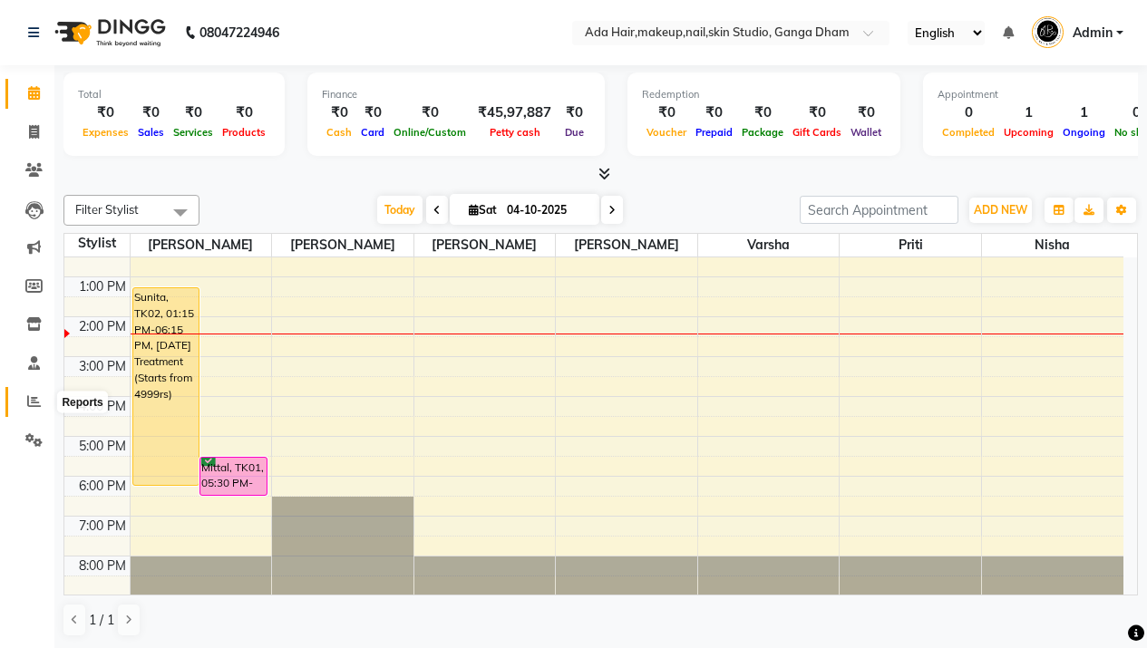
click at [40, 405] on icon at bounding box center [34, 402] width 14 height 14
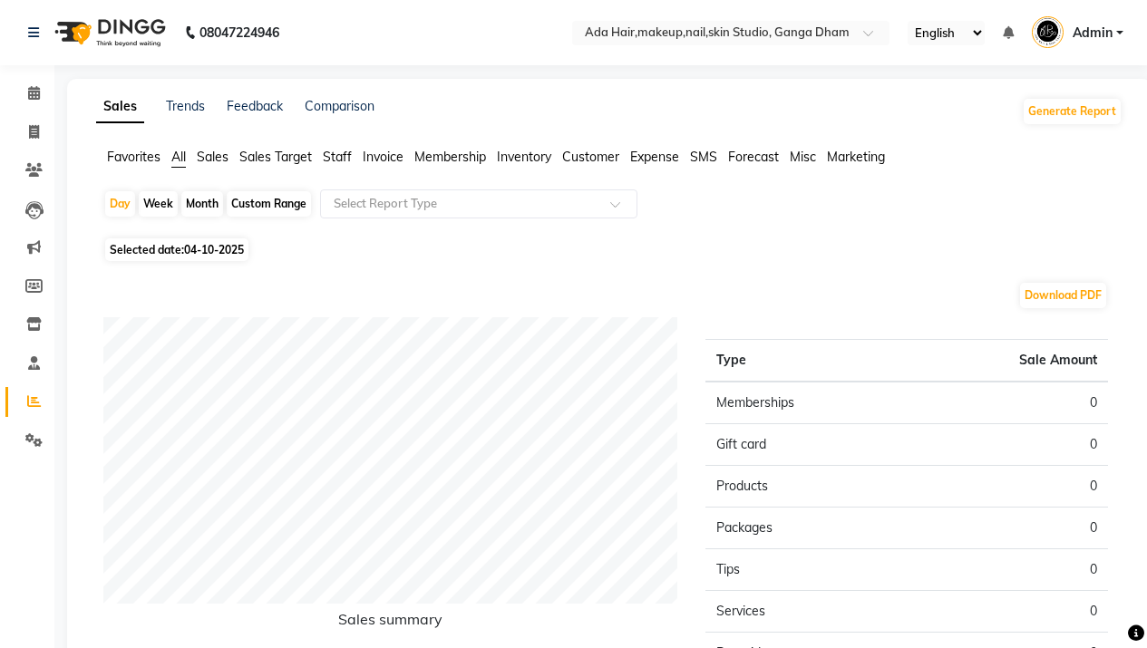
click at [206, 206] on div "Month" at bounding box center [202, 203] width 42 height 25
select select "10"
select select "2025"
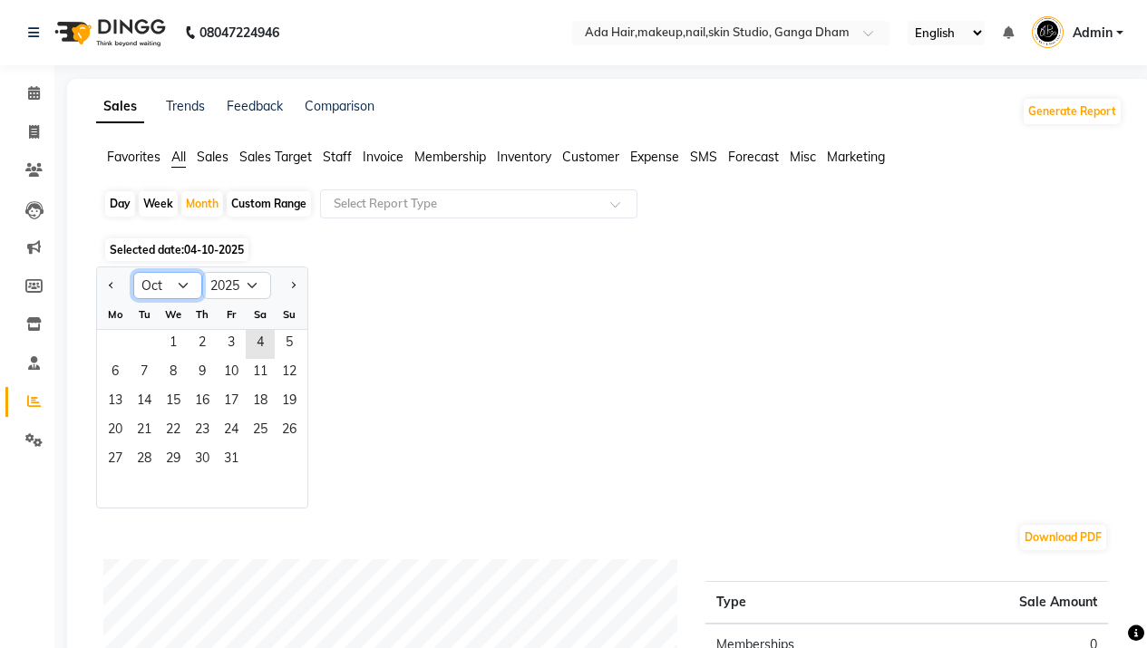
click at [173, 287] on select "Jan Feb Mar Apr May Jun Jul Aug Sep Oct Nov Dec" at bounding box center [167, 285] width 69 height 27
select select "9"
click at [133, 272] on select "Jan Feb Mar Apr May Jun Jul Aug Sep Oct Nov Dec" at bounding box center [167, 285] width 69 height 27
click at [235, 281] on select "2015 2016 2017 2018 2019 2020 2021 2022 2023 2024 2025 2026 2027 2028 2029 2030…" at bounding box center [236, 285] width 69 height 27
select select "2024"
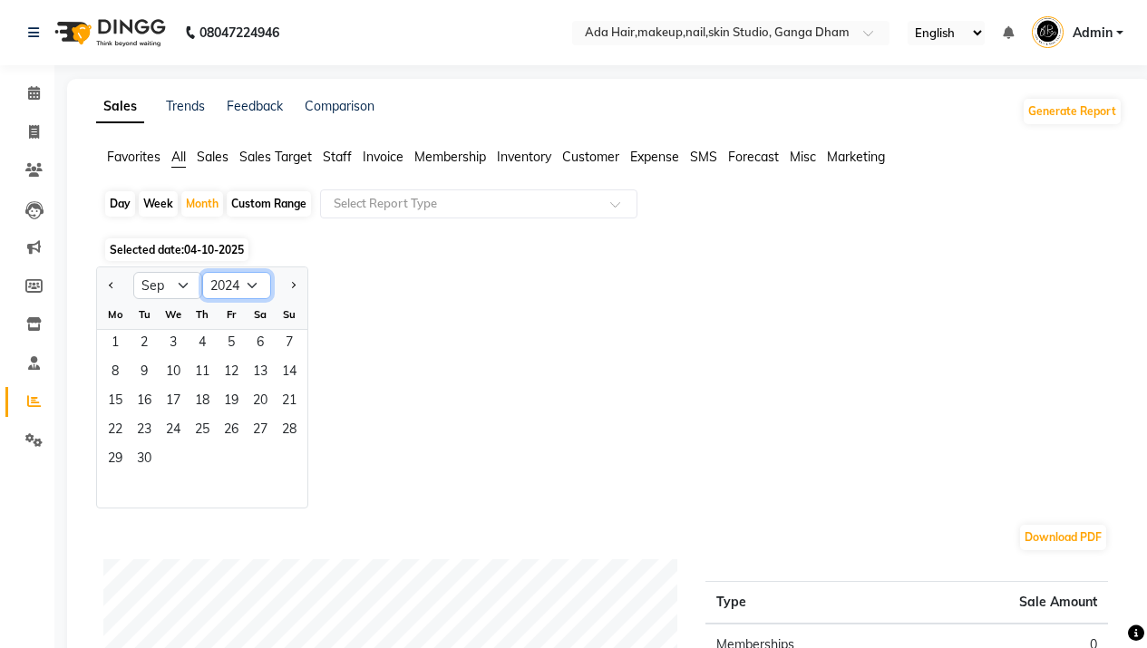
click at [202, 272] on select "2015 2016 2017 2018 2019 2020 2021 2022 2023 2024 2025 2026 2027 2028 2029 2030…" at bounding box center [236, 285] width 69 height 27
click at [292, 345] on span "1" at bounding box center [289, 344] width 29 height 29
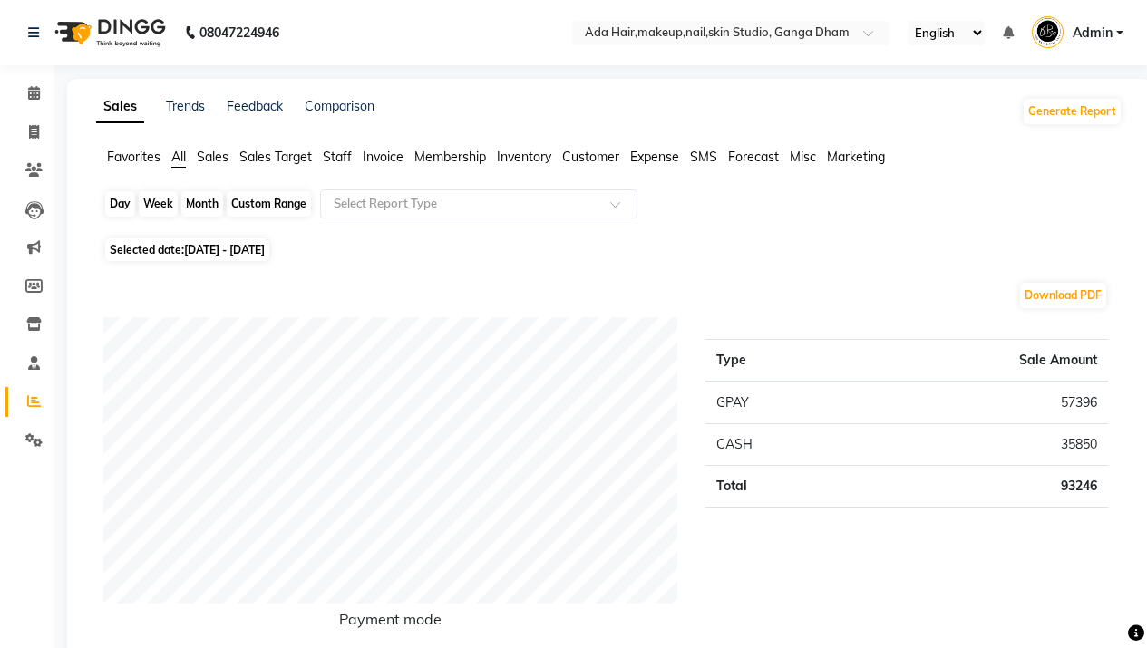
click at [191, 206] on div "Month" at bounding box center [202, 203] width 42 height 25
select select "9"
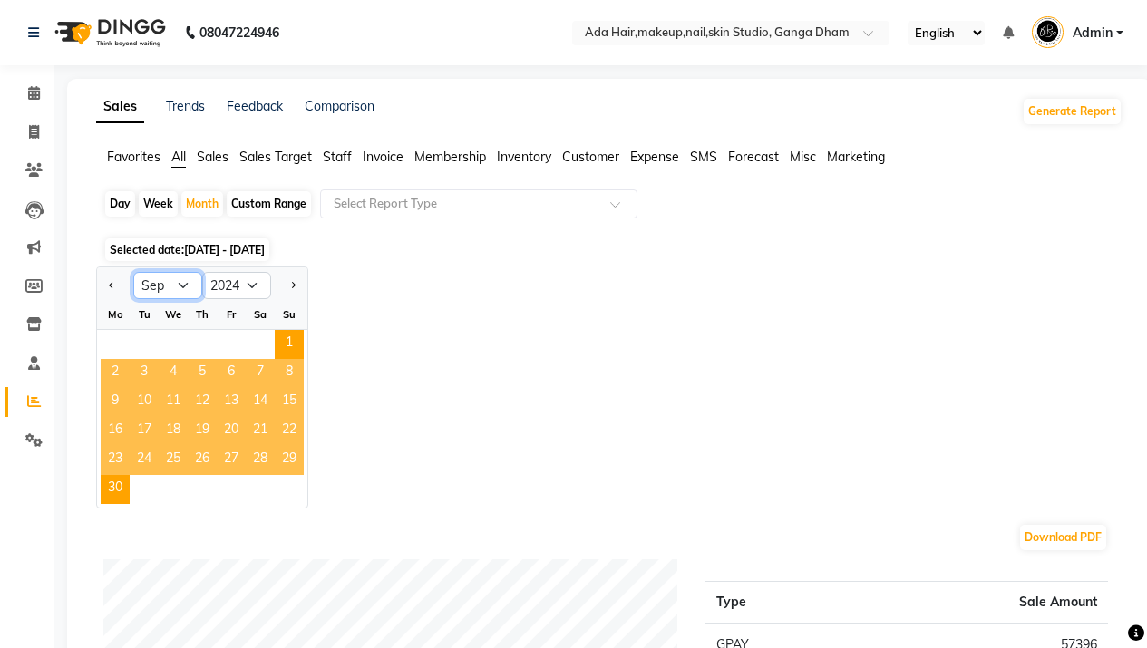
click at [180, 287] on select "Jan Feb Mar Apr May Jun Jul Aug Sep Oct Nov Dec" at bounding box center [167, 285] width 69 height 27
click at [133, 272] on select "Jan Feb Mar Apr May Jun Jul Aug Sep Oct Nov Dec" at bounding box center [167, 285] width 69 height 27
click at [241, 287] on select "2014 2015 2016 2017 2018 2019 2020 2021 2022 2023 2024 2025 2026 2027 2028 2029…" at bounding box center [236, 285] width 69 height 27
select select "2025"
click at [202, 272] on select "2014 2015 2016 2017 2018 2019 2020 2021 2022 2023 2024 2025 2026 2027 2028 2029…" at bounding box center [236, 285] width 69 height 27
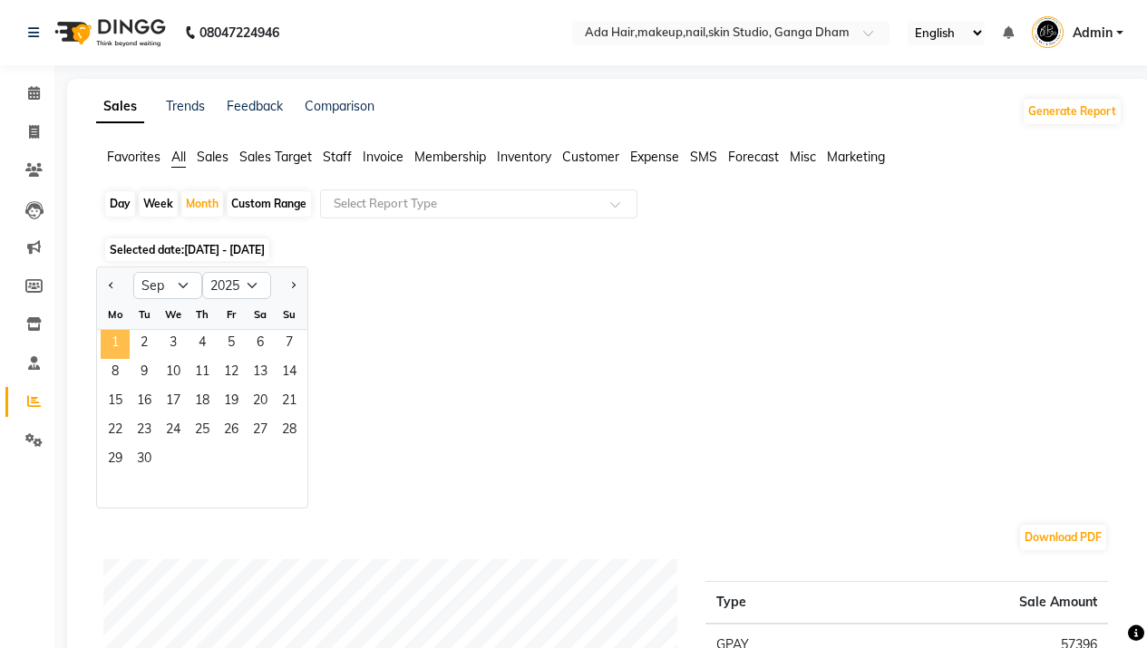
click at [116, 342] on span "1" at bounding box center [115, 344] width 29 height 29
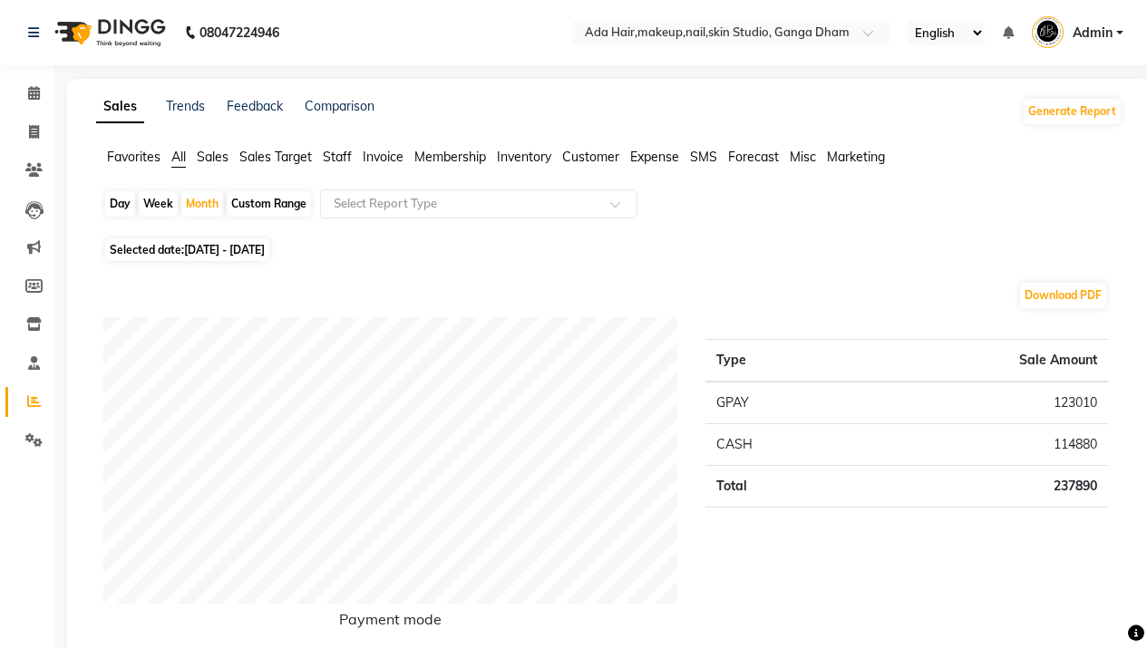
click at [104, 26] on img at bounding box center [108, 32] width 124 height 51
